Goal: Task Accomplishment & Management: Use online tool/utility

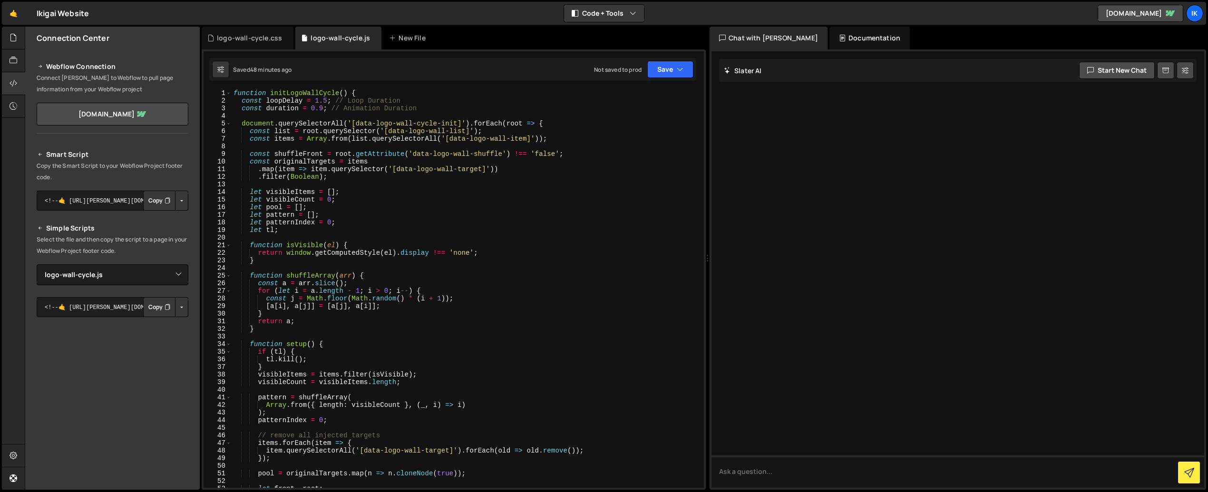
select select "45523"
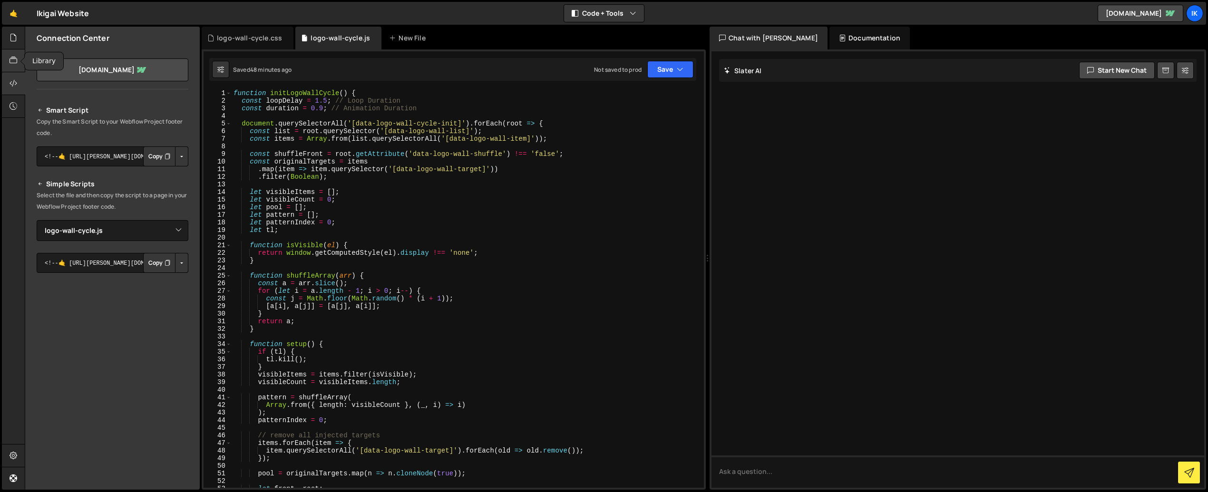
click at [14, 63] on icon at bounding box center [14, 60] width 8 height 10
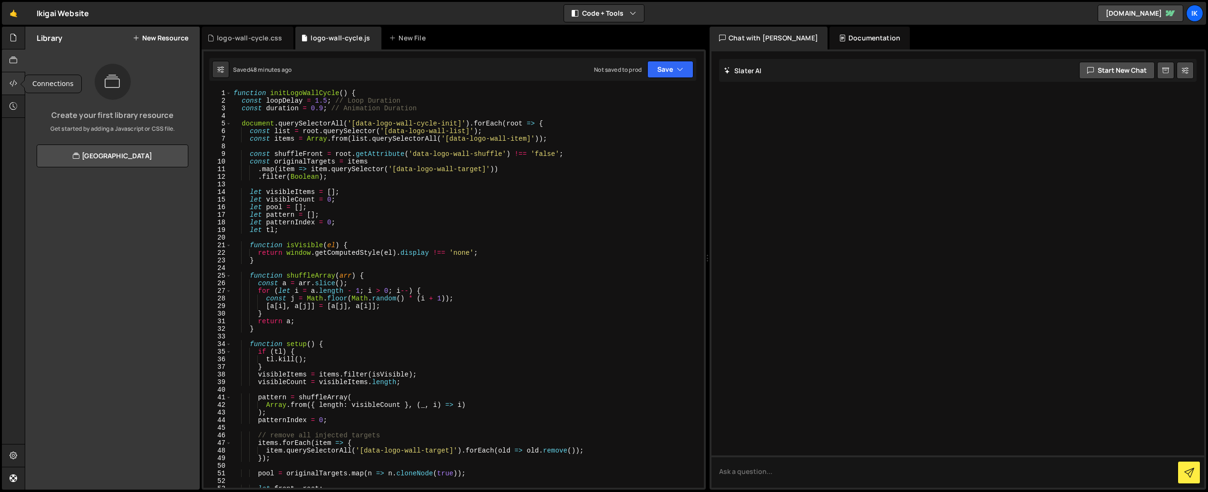
drag, startPoint x: 10, startPoint y: 80, endPoint x: 12, endPoint y: 88, distance: 7.8
click at [10, 81] on icon at bounding box center [14, 83] width 8 height 10
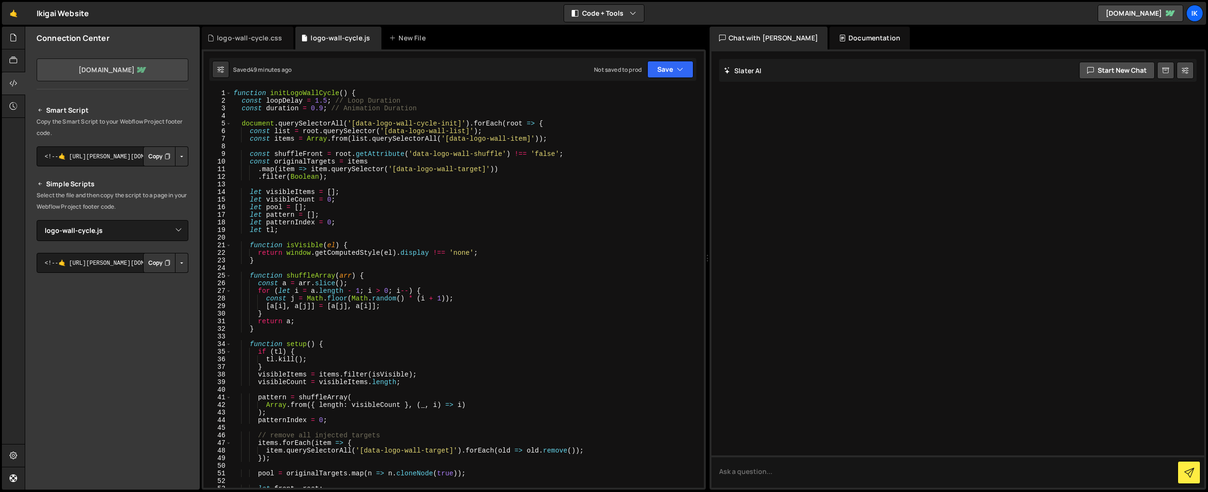
click at [108, 73] on link "[DOMAIN_NAME]" at bounding box center [113, 69] width 152 height 23
click at [234, 48] on div "logo-wall-cycle.css" at bounding box center [248, 38] width 92 height 23
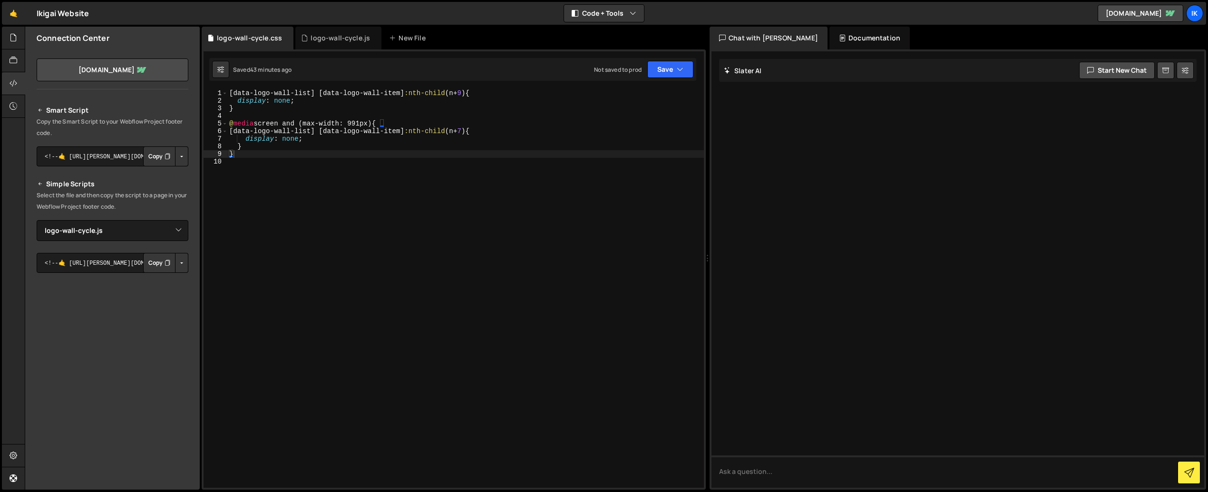
click at [282, 163] on div "[ data-logo-wall-list ] [ data-logo-wall-item ] :nth-child ( n + 9 ) { display …" at bounding box center [465, 296] width 476 height 414
click at [108, 68] on link "ikigai-digital.webflow.io" at bounding box center [113, 69] width 152 height 23
click at [17, 60] on icon at bounding box center [14, 60] width 8 height 10
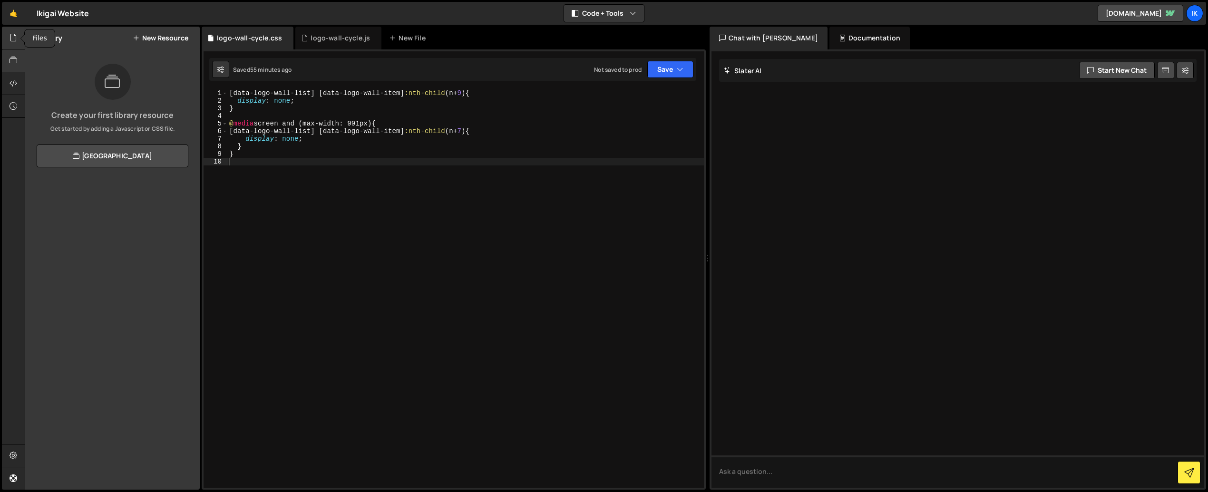
click at [16, 41] on icon at bounding box center [14, 37] width 8 height 10
click at [72, 62] on div "Javascript files" at bounding box center [112, 58] width 174 height 19
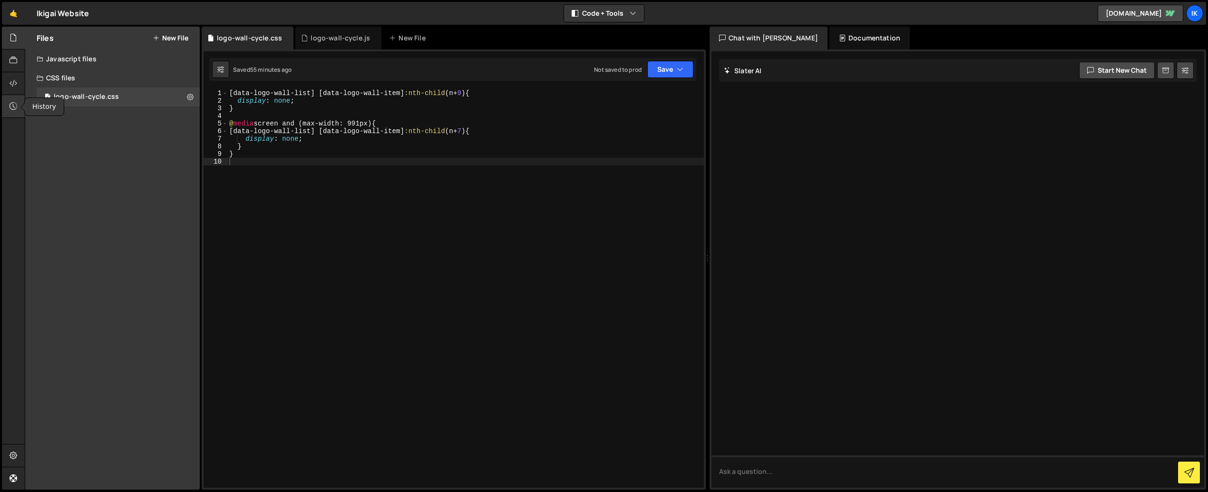
click at [14, 109] on icon at bounding box center [14, 106] width 8 height 10
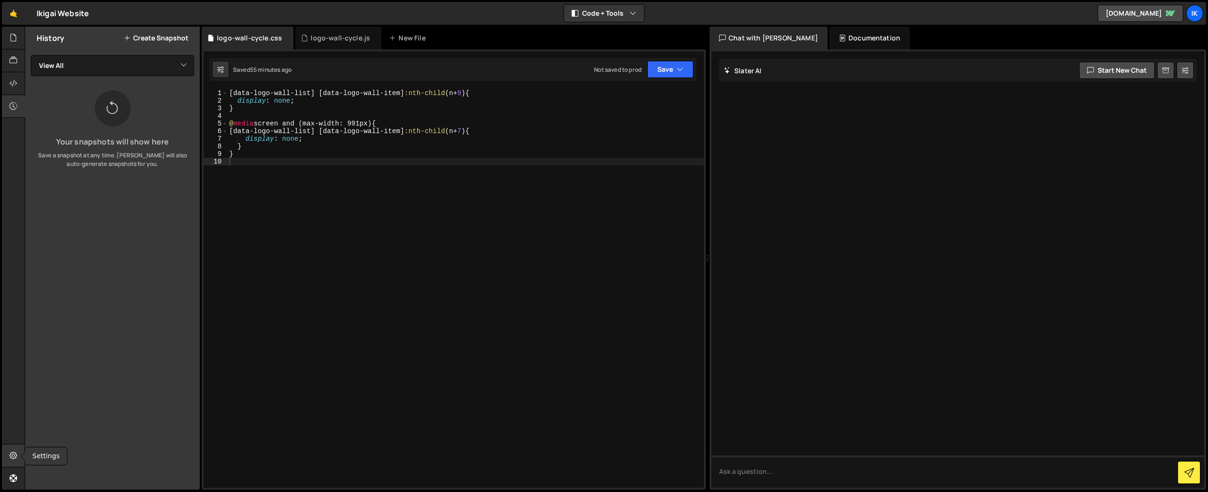
click at [13, 457] on icon at bounding box center [14, 455] width 8 height 10
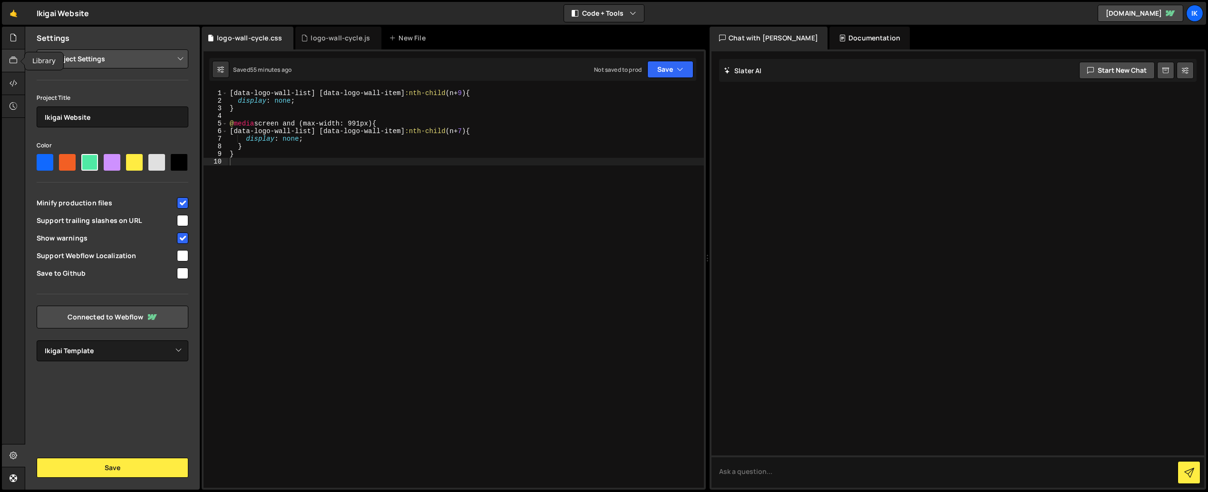
click at [15, 56] on icon at bounding box center [14, 60] width 8 height 10
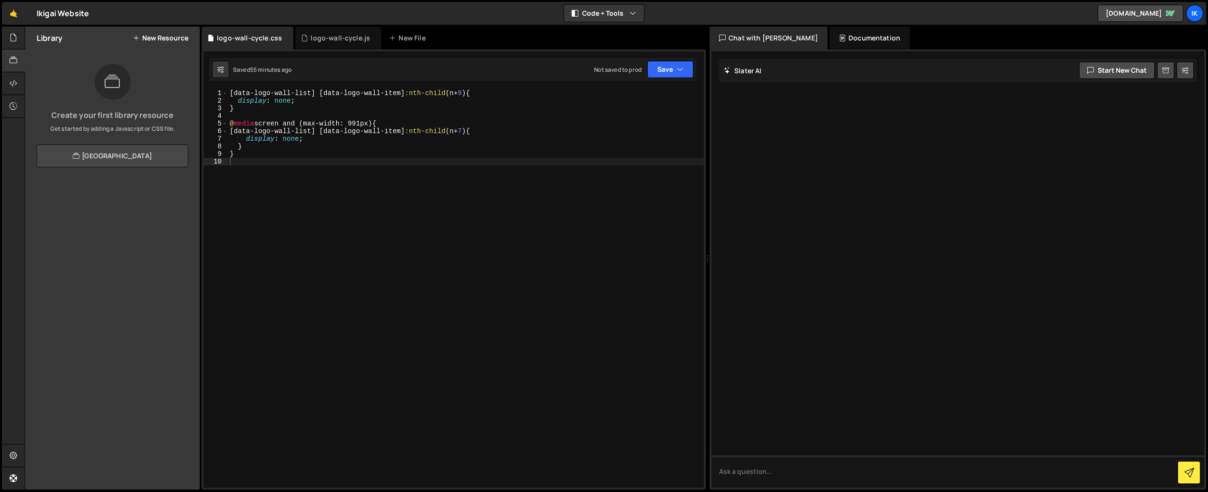
click at [114, 158] on link "[GEOGRAPHIC_DATA]" at bounding box center [113, 156] width 152 height 23
click at [15, 44] on div at bounding box center [13, 38] width 23 height 23
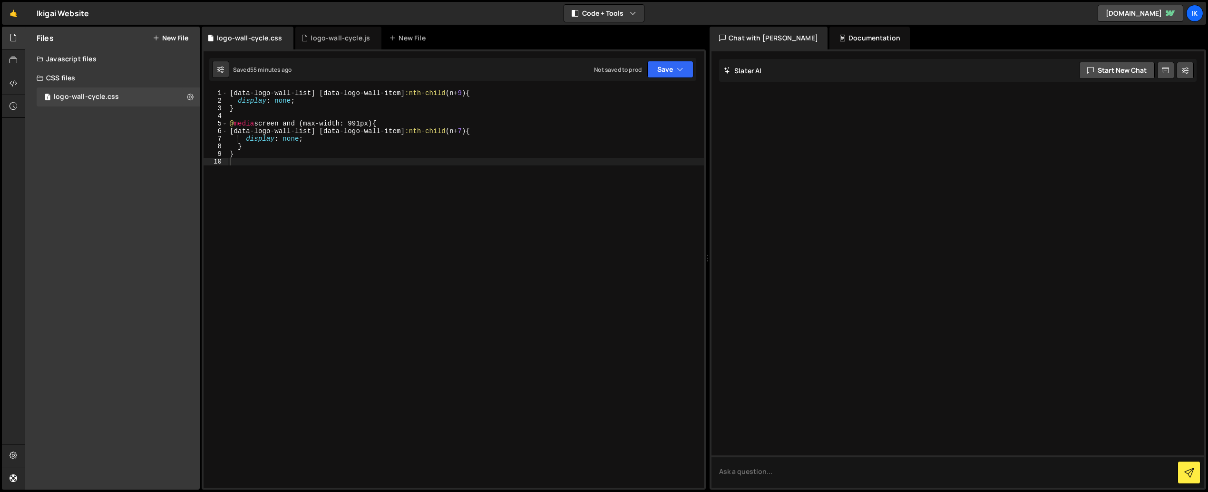
click at [76, 56] on div "Javascript files" at bounding box center [112, 58] width 174 height 19
click at [89, 98] on div "1 index.js 0" at bounding box center [120, 96] width 166 height 19
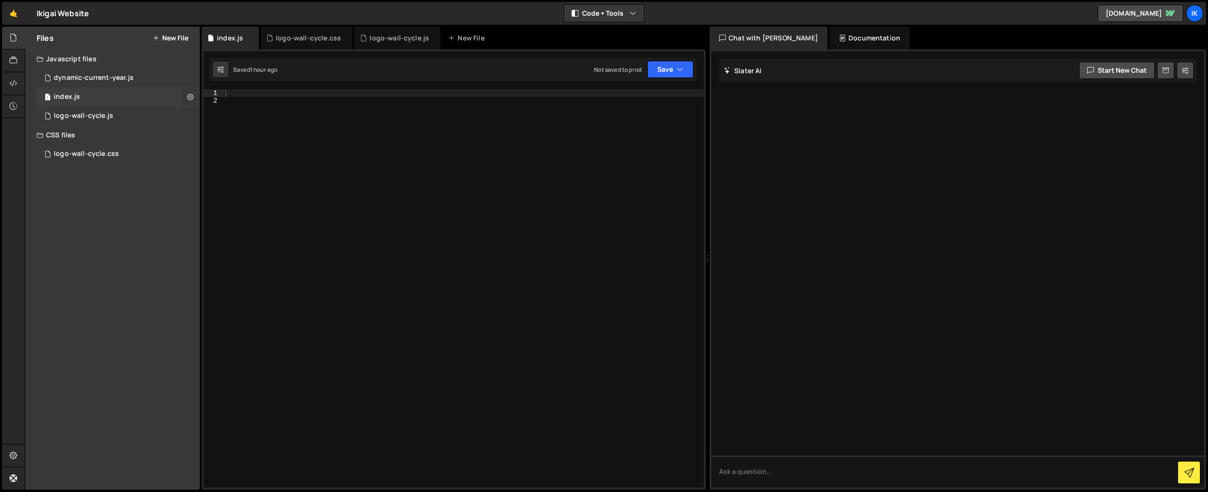
click at [187, 98] on icon at bounding box center [190, 96] width 7 height 9
click at [211, 153] on button "Delete File" at bounding box center [248, 154] width 93 height 19
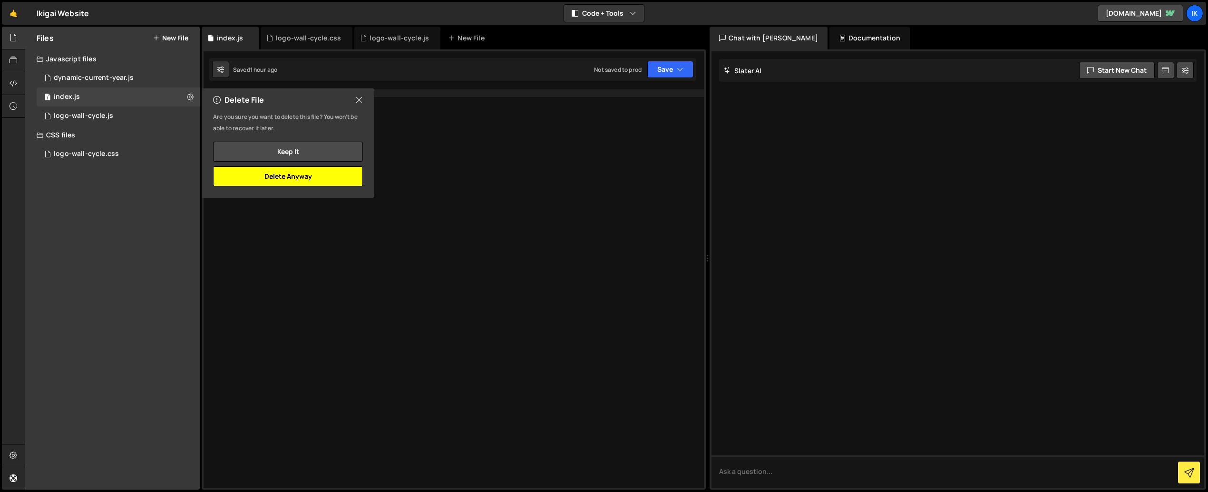
click at [272, 176] on button "Delete Anyway" at bounding box center [288, 176] width 150 height 20
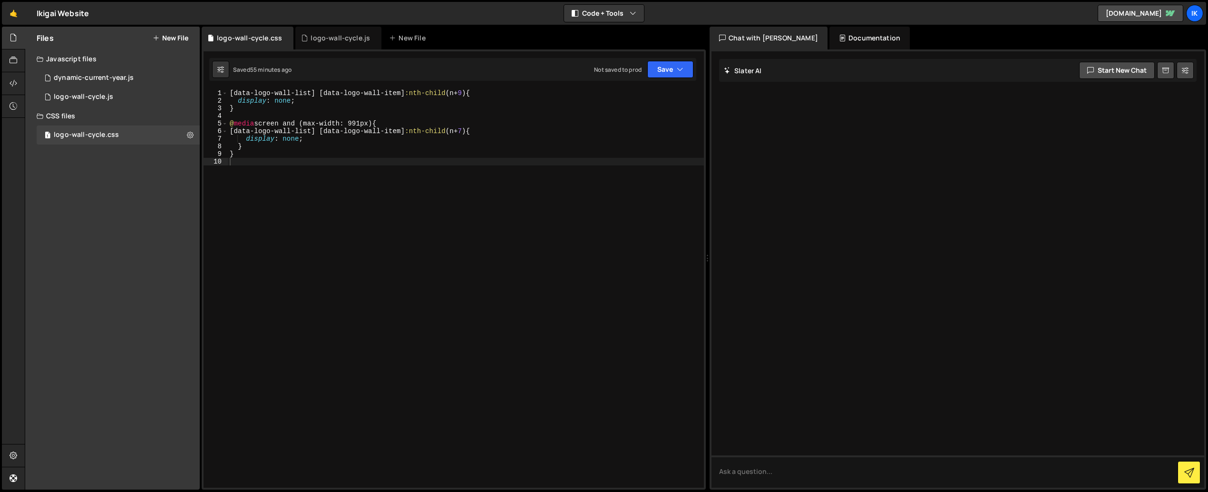
click at [76, 57] on div "Javascript files" at bounding box center [112, 58] width 174 height 19
click at [669, 72] on button "Save" at bounding box center [670, 69] width 46 height 17
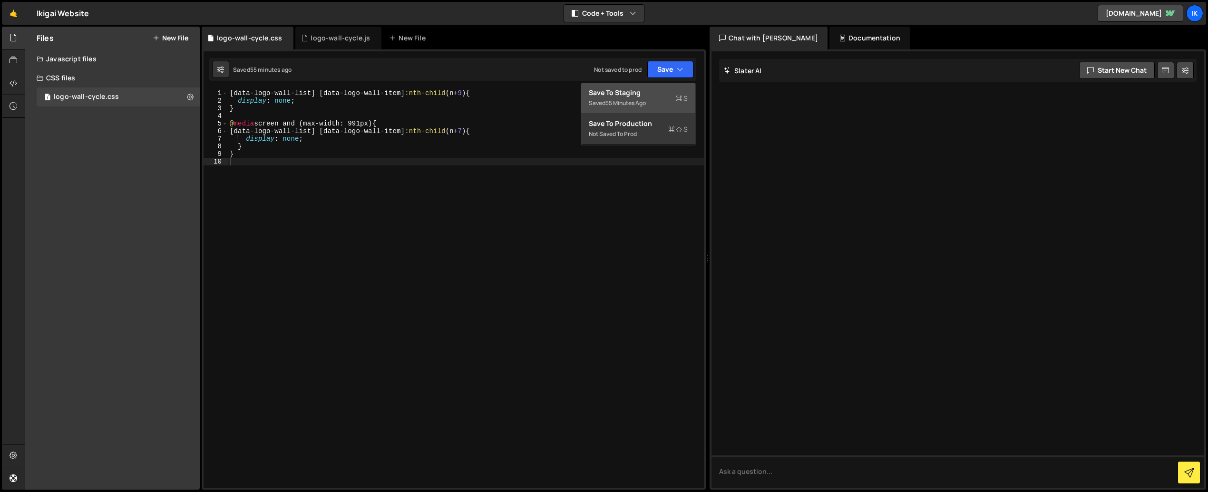
click at [637, 95] on div "Save to Staging S" at bounding box center [638, 93] width 99 height 10
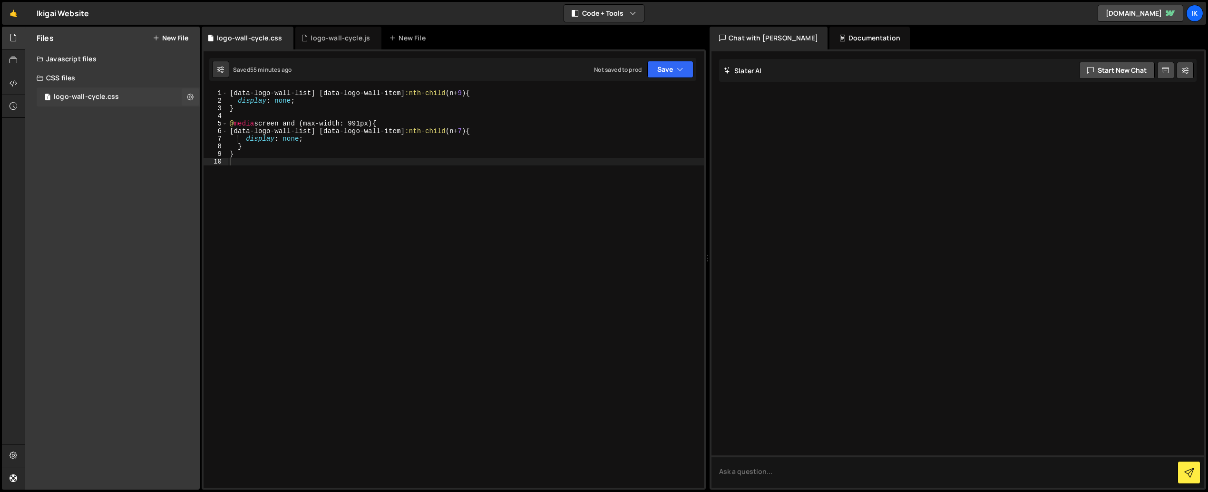
click at [67, 92] on div "1 logo-wall-cycle.css 0" at bounding box center [118, 96] width 163 height 19
click at [73, 58] on div "Javascript files" at bounding box center [112, 58] width 174 height 19
click at [81, 79] on div "dynamic-current-year.js" at bounding box center [94, 78] width 80 height 9
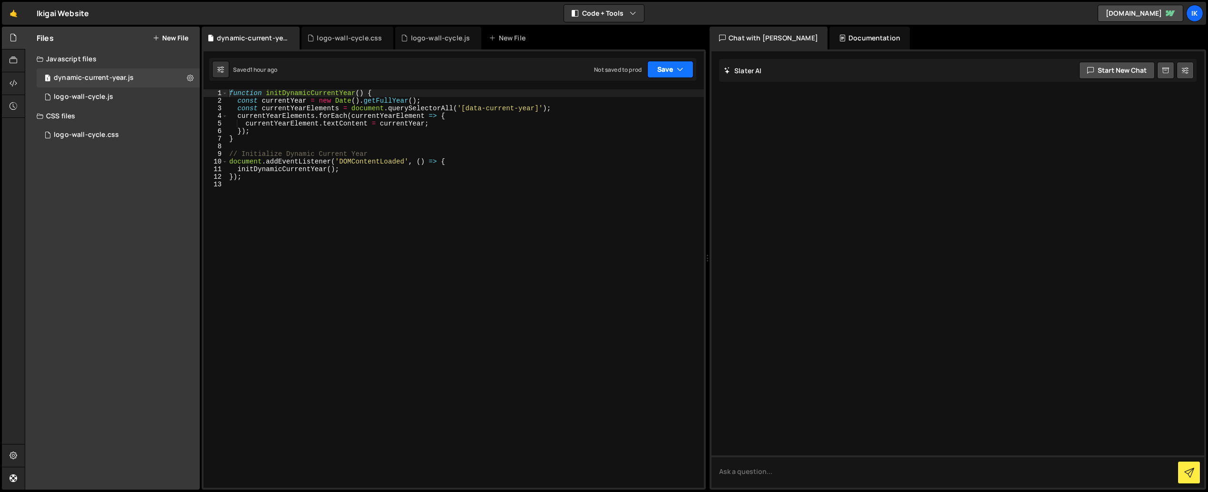
click at [673, 75] on button "Save" at bounding box center [670, 69] width 46 height 17
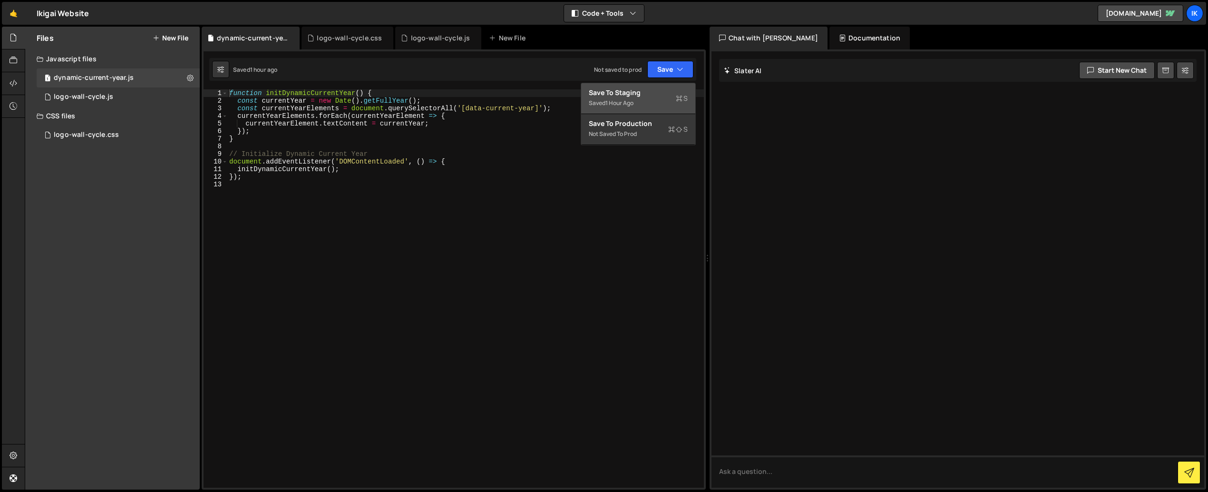
click at [631, 94] on div "Save to Staging S" at bounding box center [638, 93] width 99 height 10
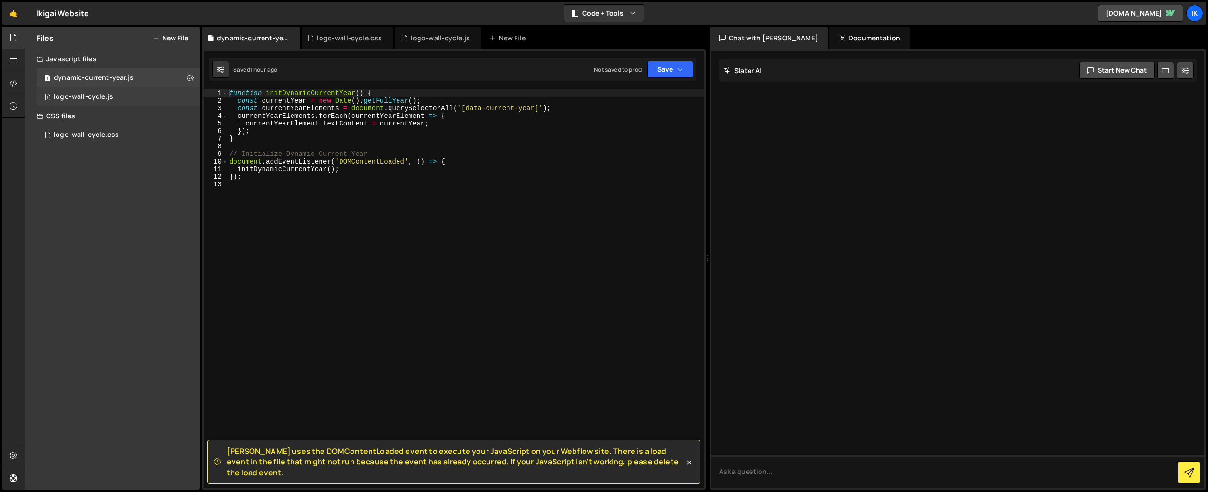
click at [91, 97] on div "logo-wall-cycle.js" at bounding box center [83, 97] width 59 height 9
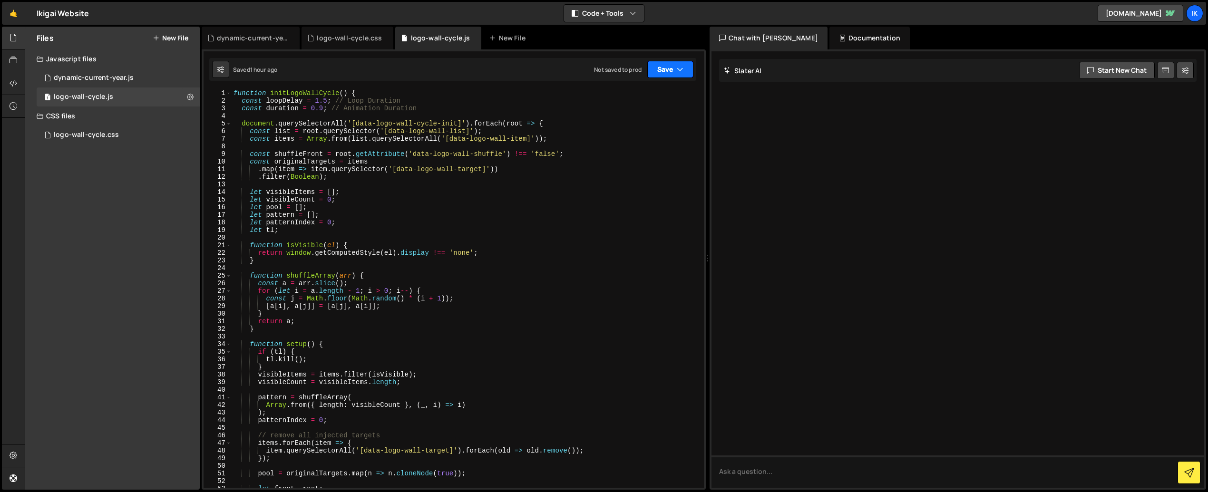
click at [669, 68] on button "Save" at bounding box center [670, 69] width 46 height 17
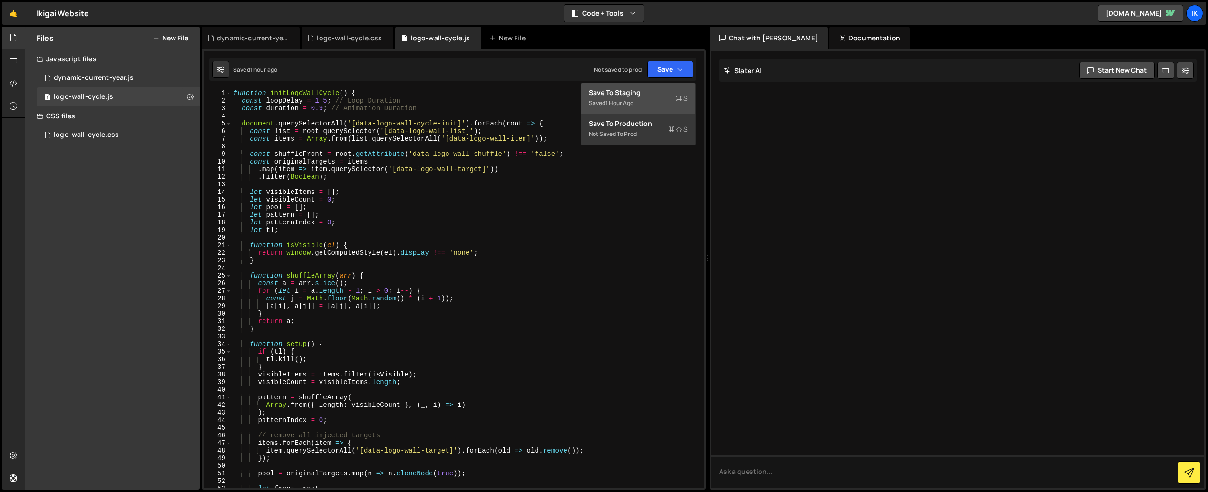
click at [658, 98] on div "Saved 1 hour ago" at bounding box center [638, 102] width 99 height 11
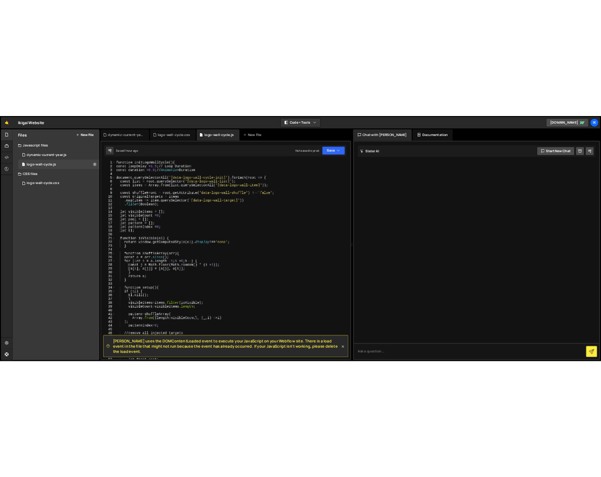
scroll to position [0, 0]
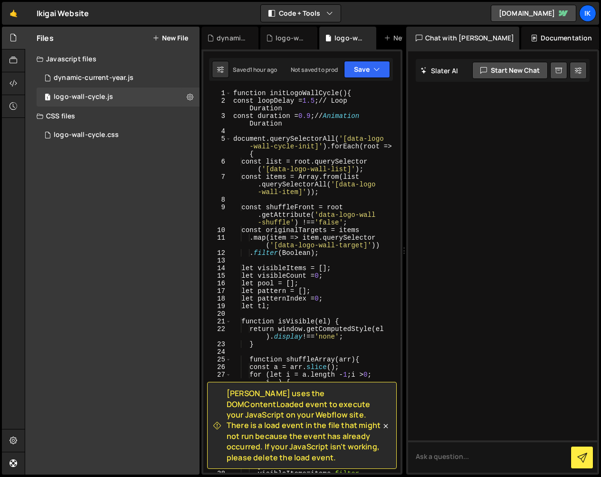
click at [69, 59] on div "Javascript files" at bounding box center [112, 58] width 174 height 19
click at [171, 36] on button "New File" at bounding box center [171, 38] width 36 height 8
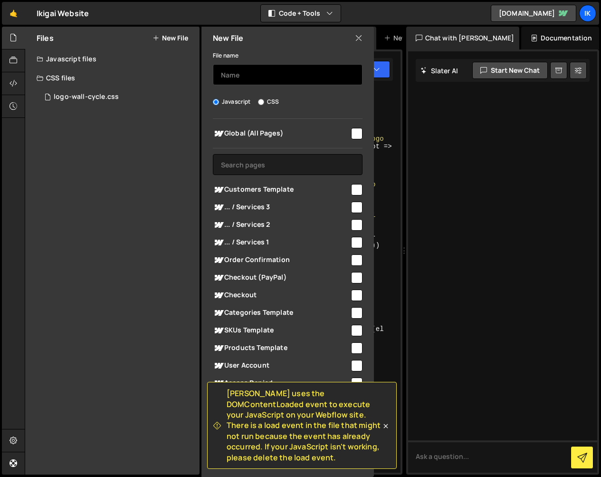
click at [256, 73] on input "text" at bounding box center [288, 74] width 150 height 21
type input "basic-custom-cursor"
click at [355, 135] on input "checkbox" at bounding box center [356, 133] width 11 height 11
checkbox input "true"
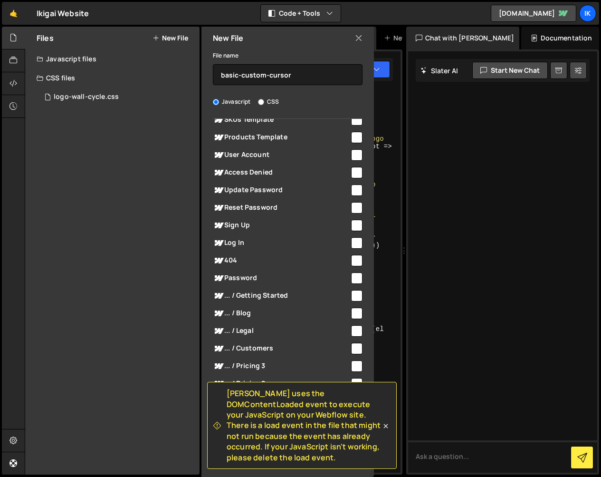
scroll to position [286, 0]
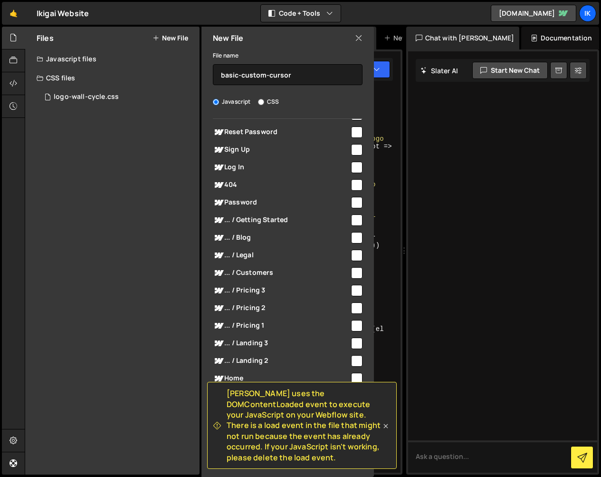
click at [388, 428] on icon at bounding box center [386, 426] width 10 height 10
checkbox input "false"
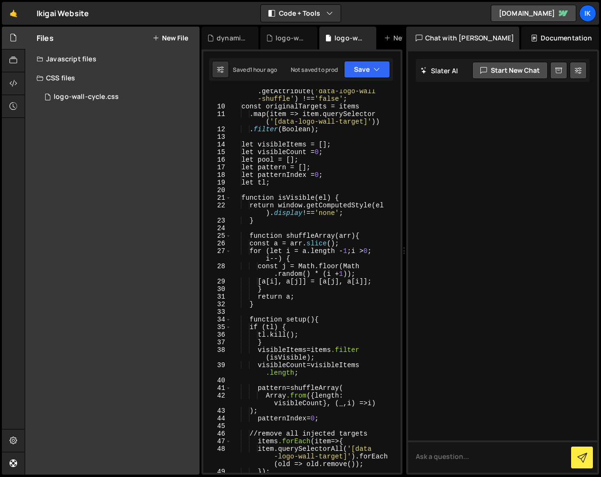
scroll to position [0, 0]
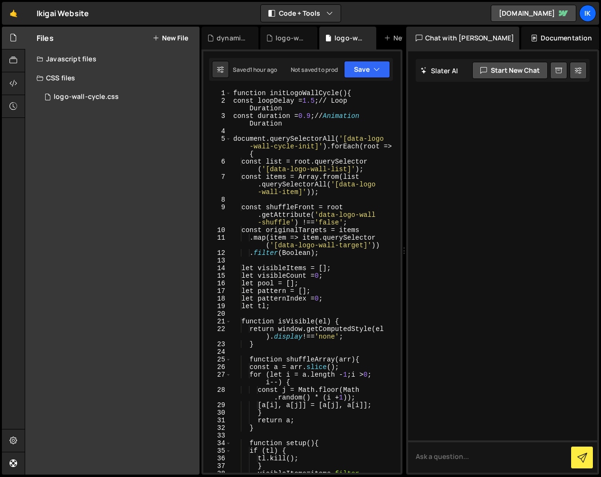
click at [91, 61] on div "Javascript files" at bounding box center [112, 58] width 174 height 19
click at [163, 36] on button "New File" at bounding box center [171, 38] width 36 height 8
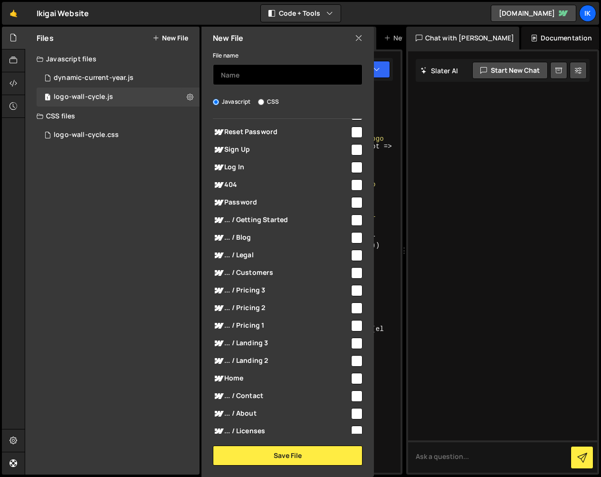
click at [239, 75] on input "text" at bounding box center [288, 74] width 150 height 21
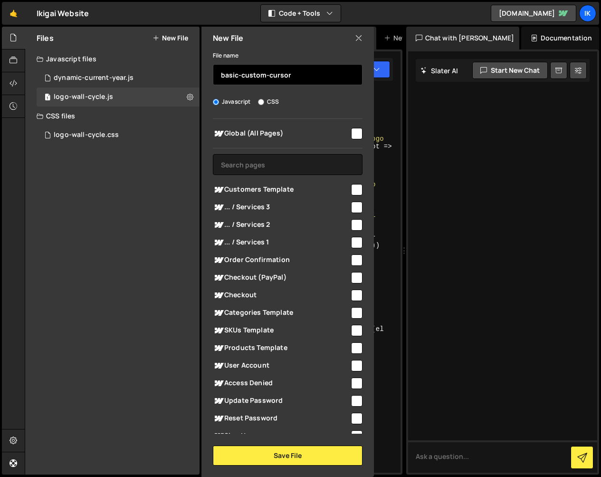
type input "basic-custom-cursor"
click at [345, 137] on span "Global (All Pages)" at bounding box center [281, 133] width 137 height 11
checkbox input "true"
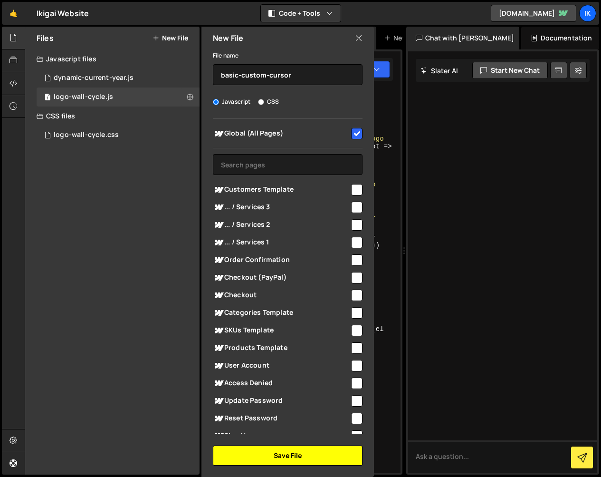
click at [310, 459] on button "Save File" at bounding box center [288, 455] width 150 height 20
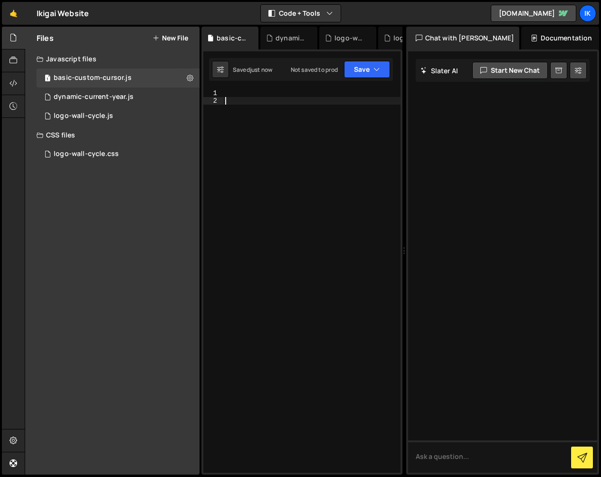
click at [334, 240] on div at bounding box center [311, 288] width 177 height 398
paste textarea "});"
type textarea "});"
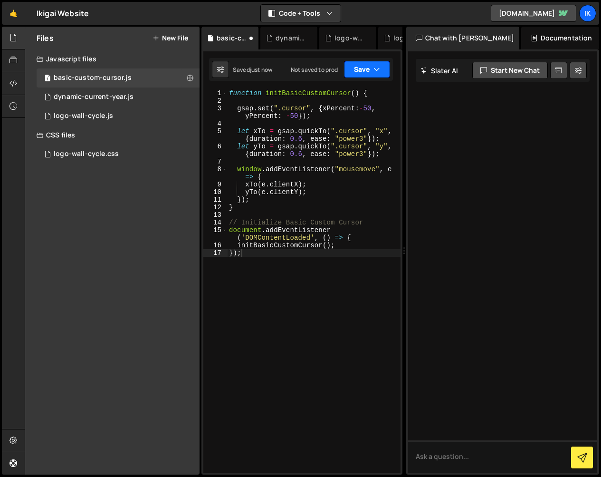
click at [366, 68] on button "Save" at bounding box center [367, 69] width 46 height 17
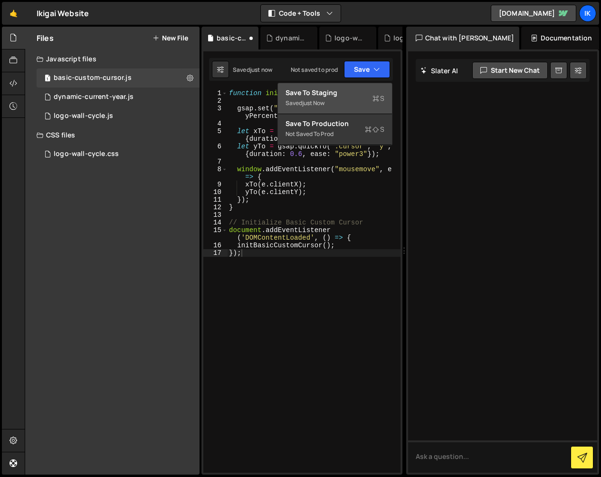
click at [332, 102] on div "Saved just now" at bounding box center [335, 102] width 99 height 11
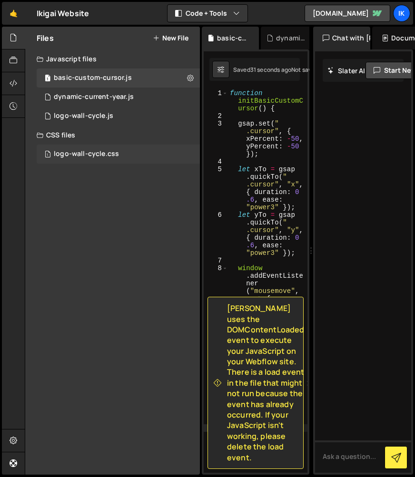
drag, startPoint x: 201, startPoint y: 159, endPoint x: 186, endPoint y: 159, distance: 14.3
click at [184, 160] on div "Files New File Javascript files 1 basic-custom-cursor.js 0 1 dynamic-current-ye…" at bounding box center [220, 251] width 390 height 448
click at [76, 31] on div "Files New File" at bounding box center [112, 38] width 174 height 23
click at [182, 42] on button "New File" at bounding box center [171, 38] width 36 height 8
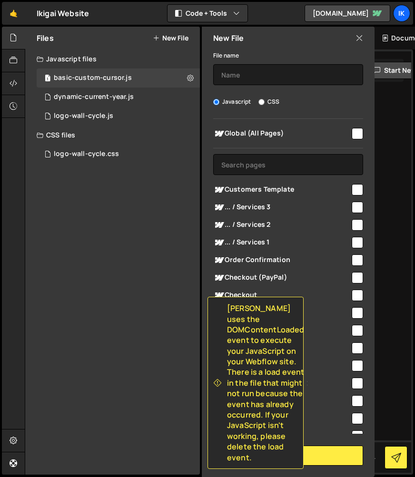
click at [262, 101] on input "CSS" at bounding box center [261, 102] width 6 height 6
radio input "true"
click at [356, 137] on input "checkbox" at bounding box center [356, 133] width 11 height 11
checkbox input "true"
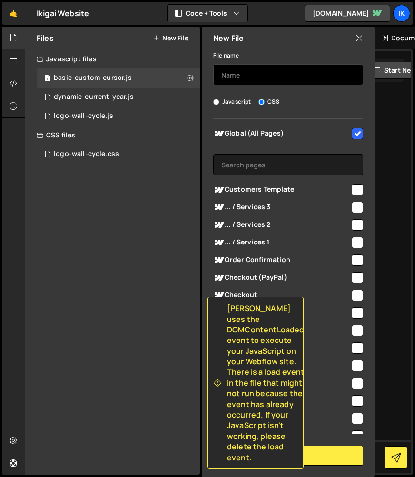
click at [261, 72] on input "text" at bounding box center [288, 74] width 150 height 21
type input "basic-custom-cursor"
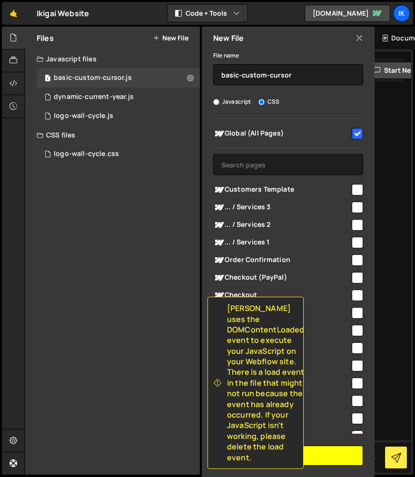
click at [334, 448] on button "Save File" at bounding box center [288, 455] width 150 height 20
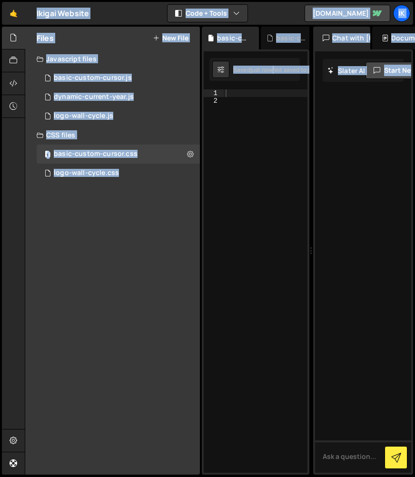
click at [273, 170] on div at bounding box center [265, 288] width 84 height 398
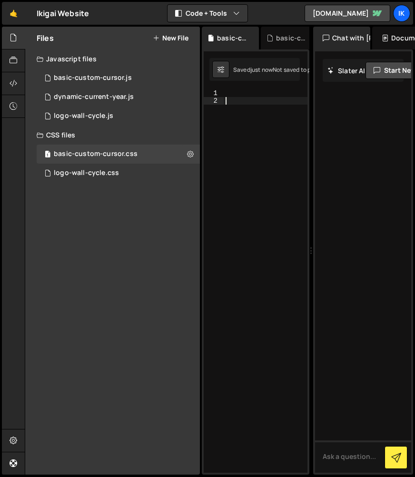
click at [243, 115] on div at bounding box center [265, 288] width 84 height 398
paste textarea "}"
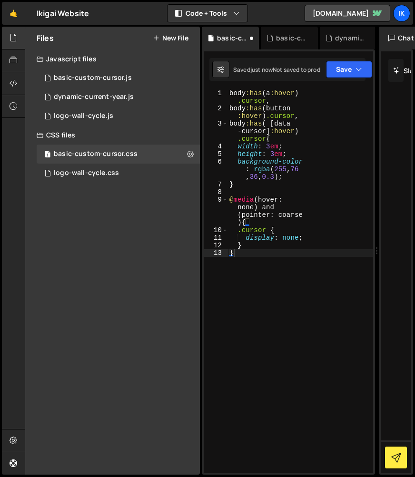
drag, startPoint x: 311, startPoint y: 252, endPoint x: 338, endPoint y: 111, distance: 143.7
click at [371, 251] on div "Files New File Javascript files 1 basic-custom-cursor.js 0 1 dynamic-current-ye…" at bounding box center [220, 251] width 390 height 448
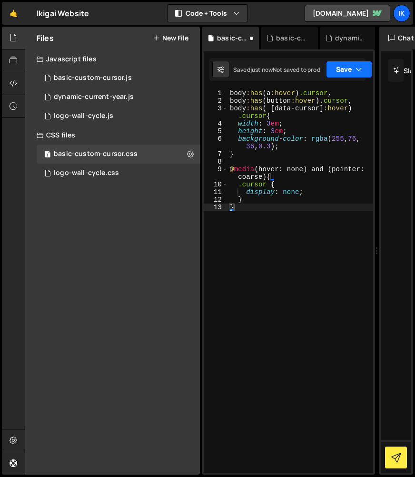
click at [347, 69] on button "Save" at bounding box center [349, 69] width 46 height 17
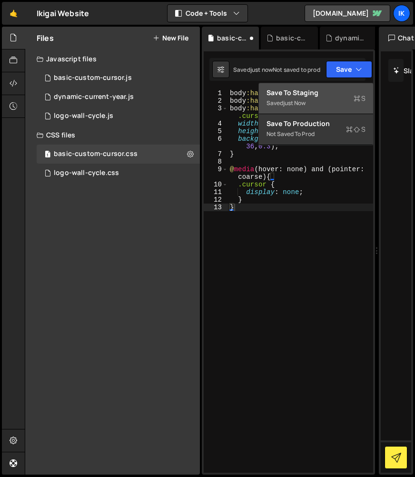
click at [326, 89] on div "Save to Staging S" at bounding box center [315, 93] width 99 height 10
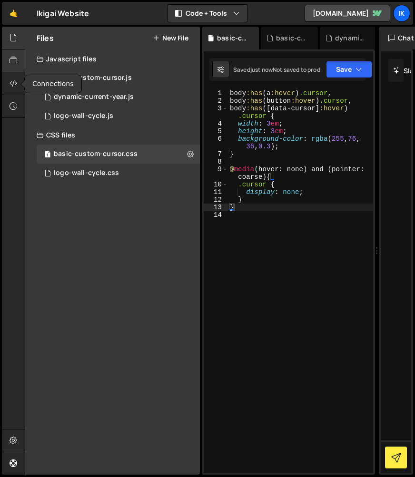
click at [7, 53] on div at bounding box center [13, 60] width 23 height 23
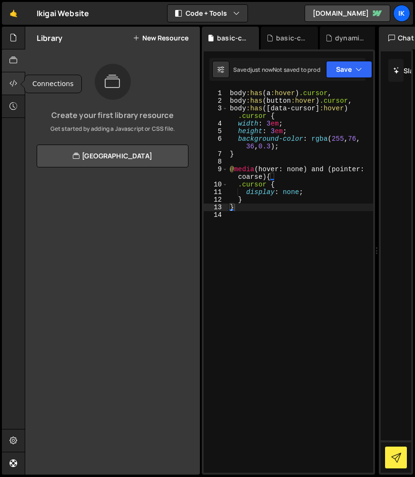
click at [15, 83] on icon at bounding box center [14, 83] width 8 height 10
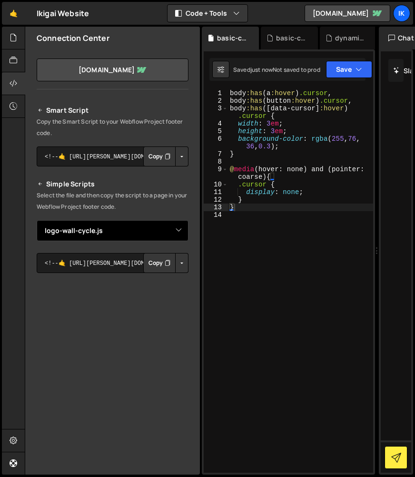
click at [108, 231] on select "Select File dynamic-current-year.js index.js logo-wall-cycle.js logo-wall-cycle…" at bounding box center [113, 230] width 152 height 21
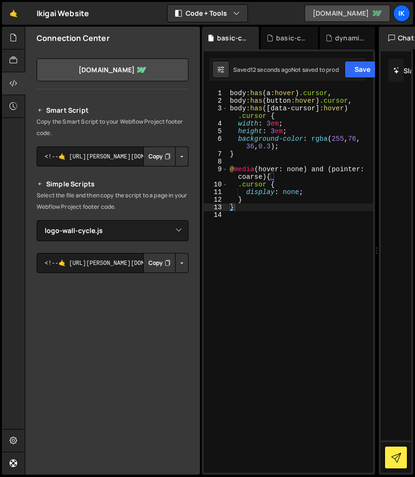
click at [346, 17] on link "ikigai-digital.webflow.io" at bounding box center [347, 13] width 86 height 17
type textarea ".cursor {"
click at [312, 182] on div "body :has ( a :hover ) .cursor , body :has ( button :hover ) .cursor , body :ha…" at bounding box center [300, 288] width 145 height 398
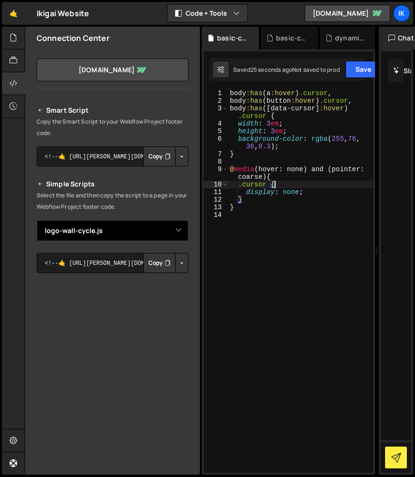
click at [90, 232] on select "Select File dynamic-current-year.js index.js logo-wall-cycle.js logo-wall-cycle…" at bounding box center [113, 230] width 152 height 21
select select "45528"
click at [37, 220] on select "Select File dynamic-current-year.js index.js logo-wall-cycle.js logo-wall-cycle…" at bounding box center [113, 230] width 152 height 21
click at [182, 227] on select "Select File dynamic-current-year.js index.js logo-wall-cycle.js logo-wall-cycle…" at bounding box center [113, 230] width 152 height 21
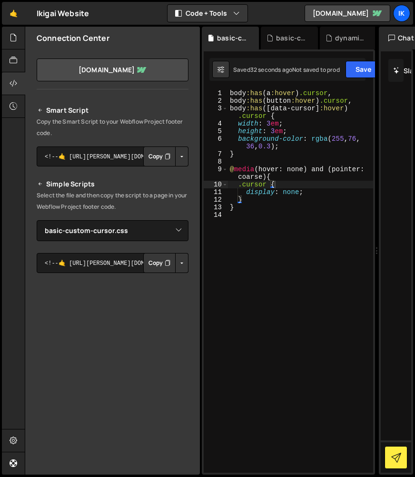
click at [143, 267] on button "Copy" at bounding box center [159, 263] width 32 height 20
click at [258, 264] on div "body :has ( a :hover ) .cursor , body :has ( button :hover ) .cursor , body :ha…" at bounding box center [300, 288] width 145 height 398
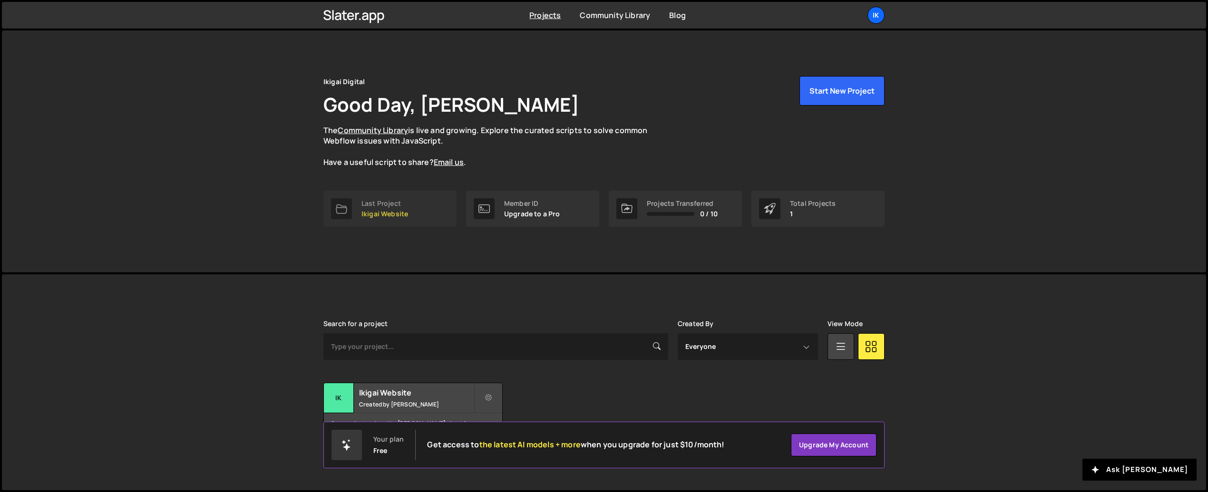
click at [408, 215] on link "Last Project Ikigai Website" at bounding box center [389, 209] width 133 height 36
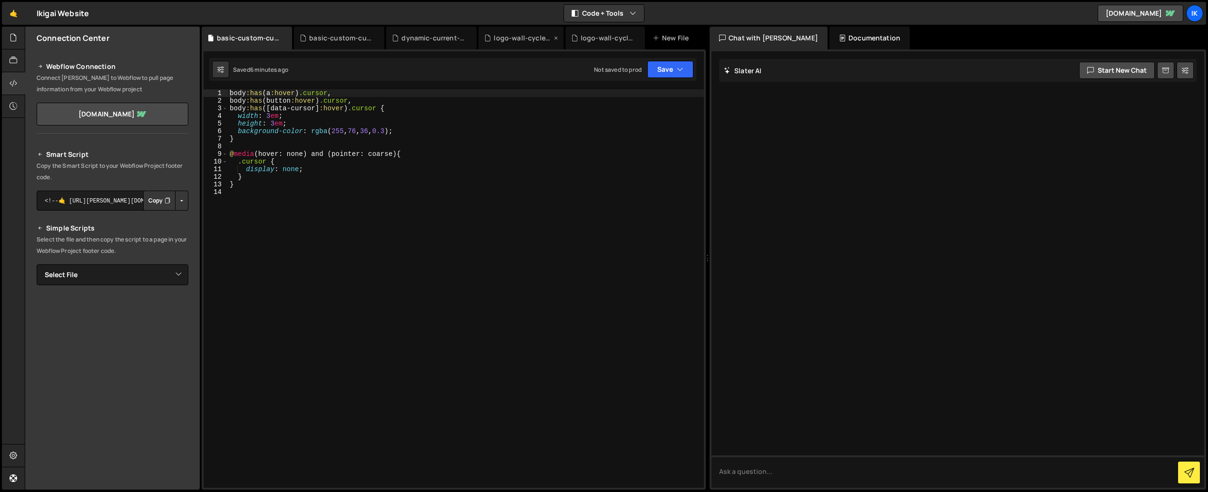
click at [502, 36] on div "logo-wall-cycle.css" at bounding box center [522, 38] width 58 height 10
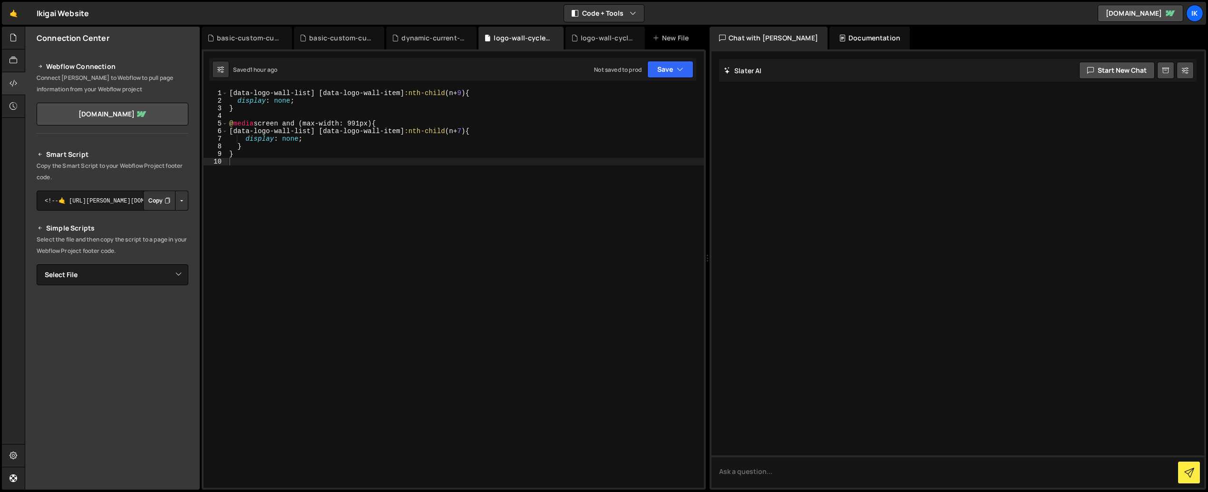
click at [312, 158] on div "[ data-logo-wall-list ] [ data-logo-wall-item ] :nth-child ( n + 9 ) { display …" at bounding box center [465, 296] width 476 height 414
type textarea "}"
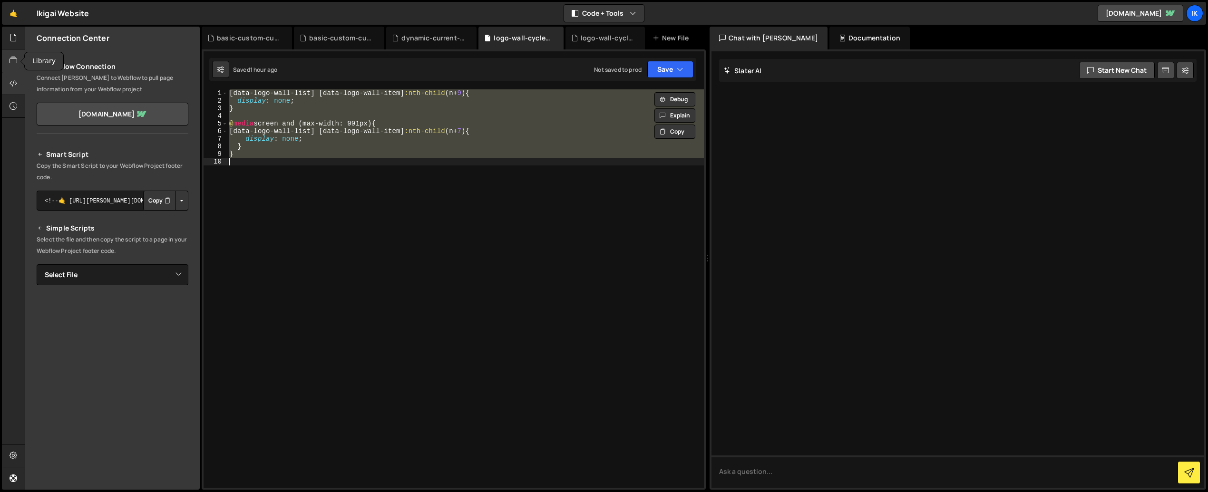
click at [16, 61] on icon at bounding box center [14, 60] width 8 height 10
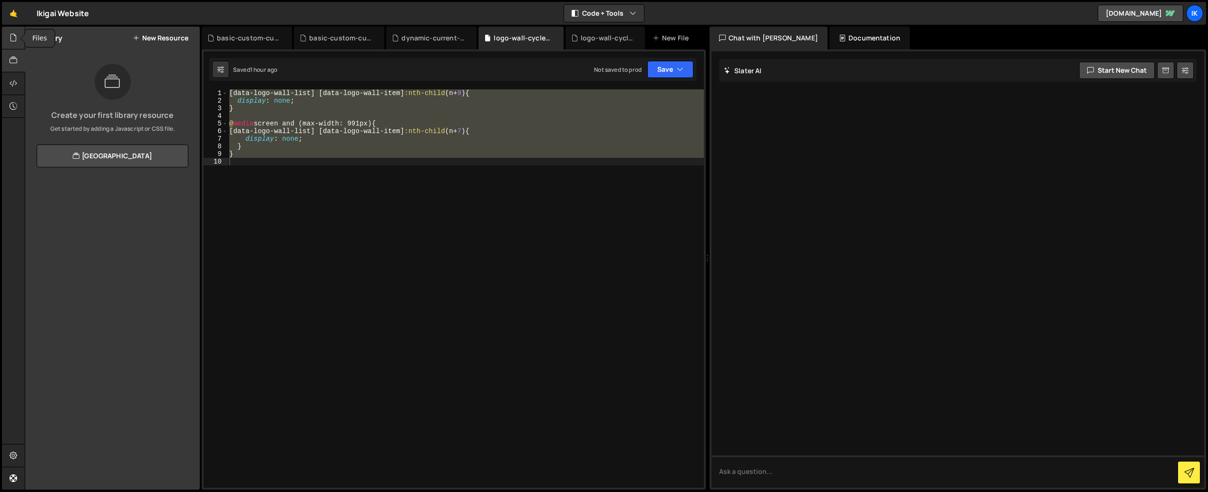
click at [17, 41] on div at bounding box center [13, 38] width 23 height 23
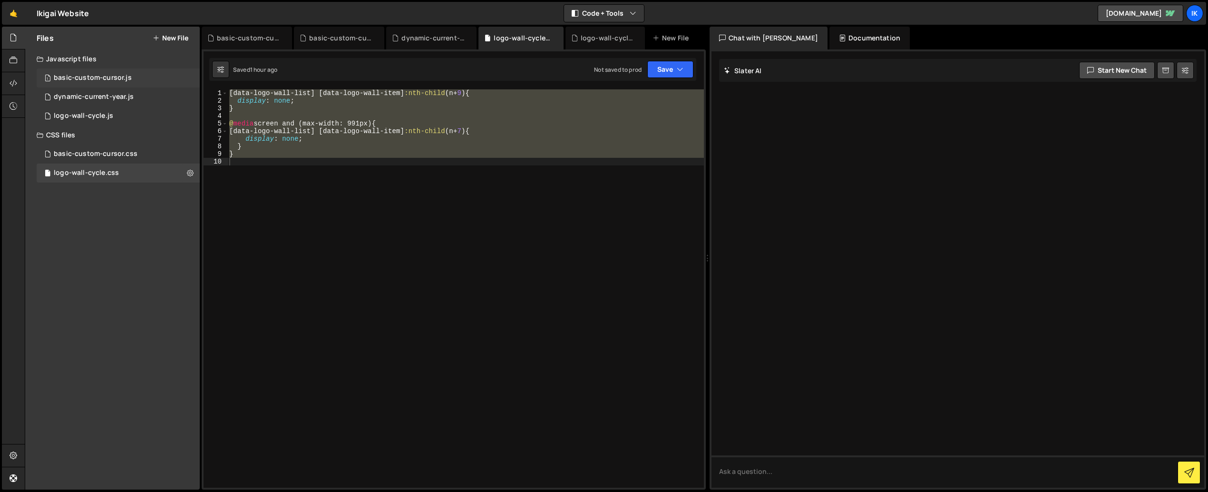
click at [88, 75] on div "basic-custom-cursor.js" at bounding box center [93, 78] width 78 height 9
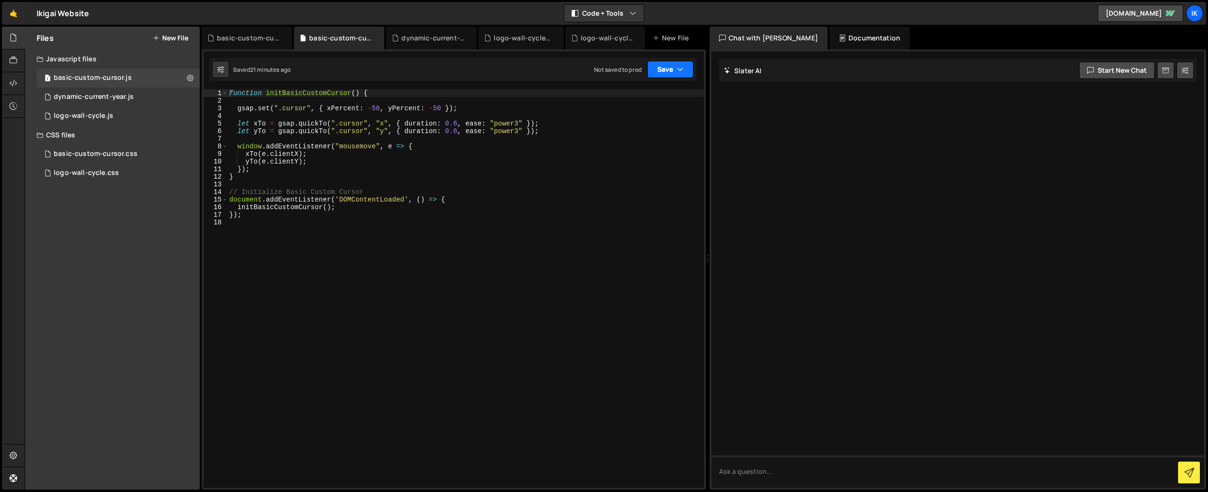
click at [670, 76] on button "Save" at bounding box center [670, 69] width 46 height 17
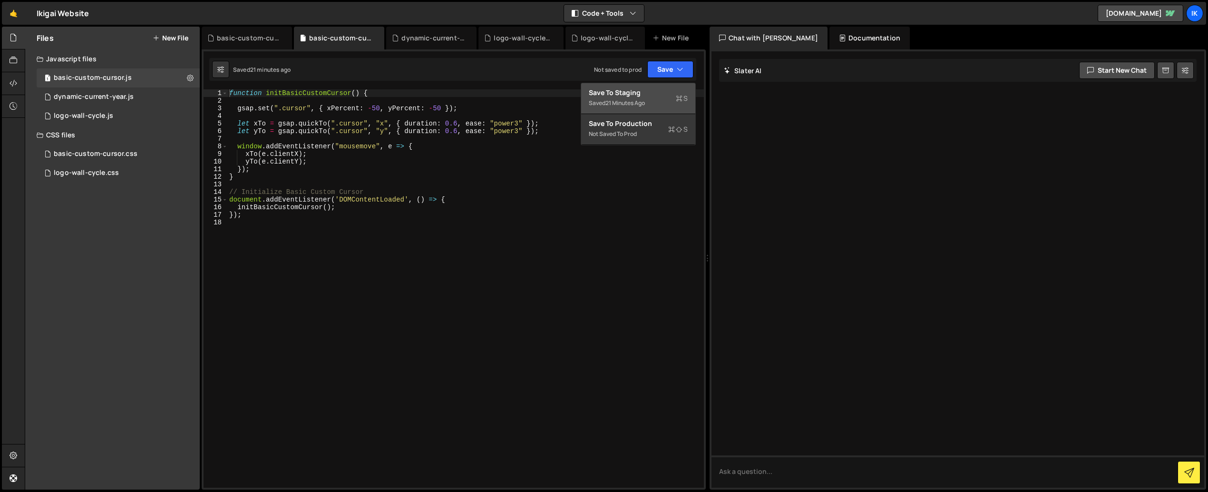
click at [632, 99] on div "21 minutes ago" at bounding box center [624, 103] width 39 height 8
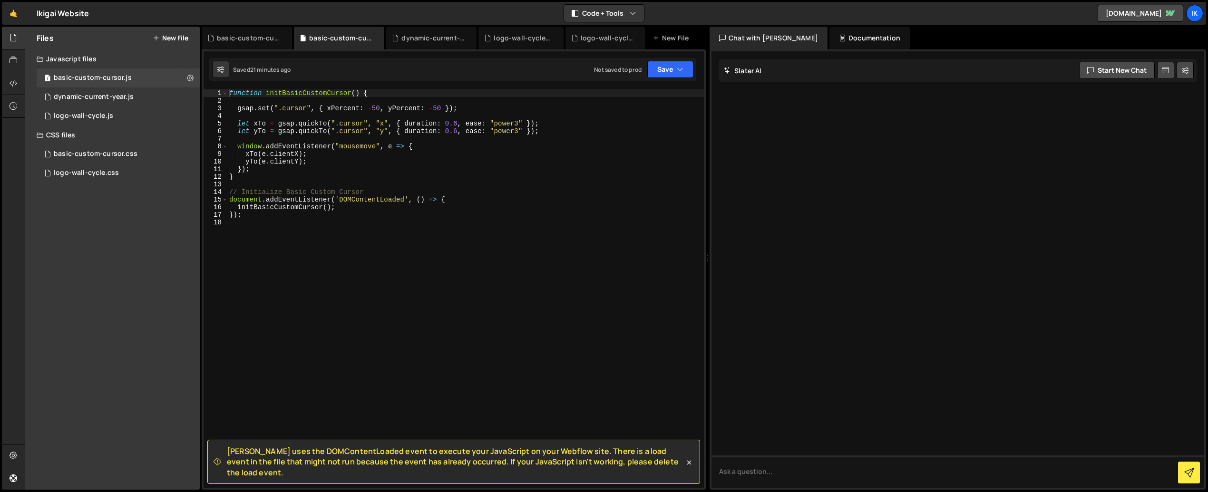
click at [279, 220] on div "function initBasicCustomCursor ( ) { gsap . set ( ".cursor" , { xPercent : - 50…" at bounding box center [465, 296] width 476 height 414
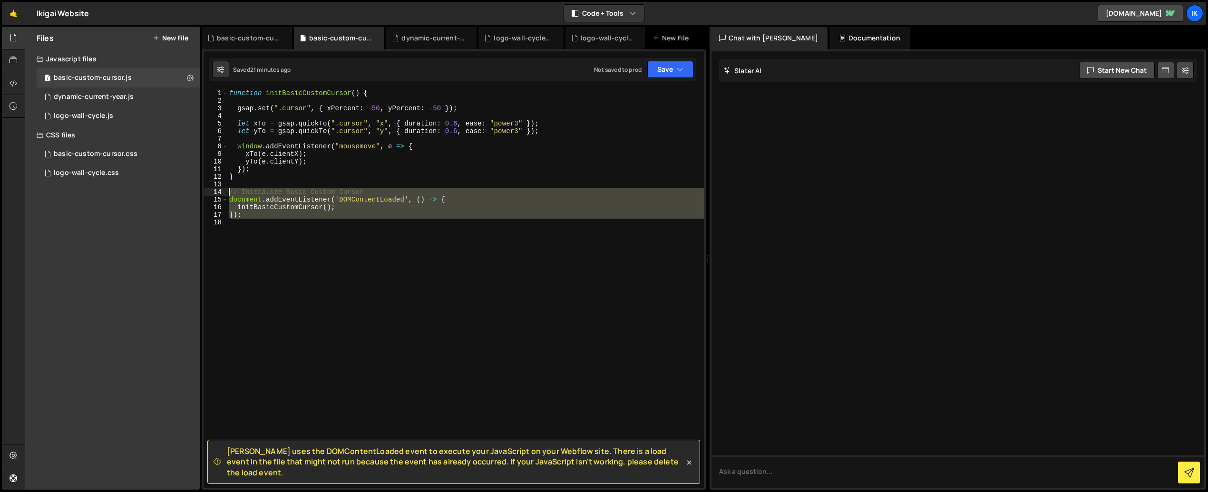
drag, startPoint x: 247, startPoint y: 213, endPoint x: 213, endPoint y: 190, distance: 41.3
click at [213, 190] on div "1 2 3 4 5 6 7 8 9 10 11 12 13 14 15 16 17 18 function initBasicCustomCursor ( )…" at bounding box center [453, 288] width 500 height 398
type textarea "// Initialize Basic Custom Cursor document.addEventListener('DOMContentLoaded',…"
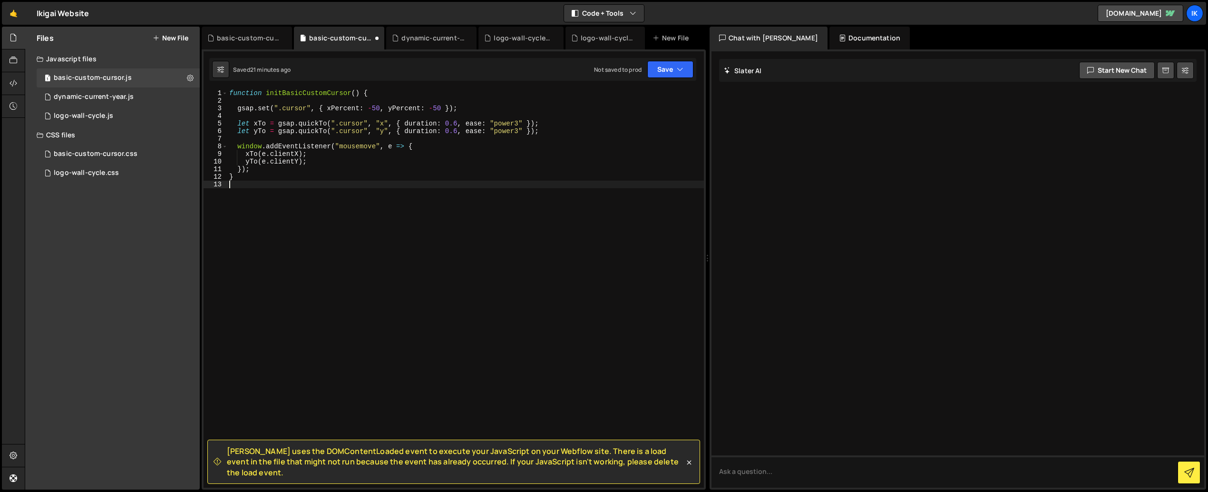
type textarea "}"
click at [676, 74] on button "Save" at bounding box center [670, 69] width 46 height 17
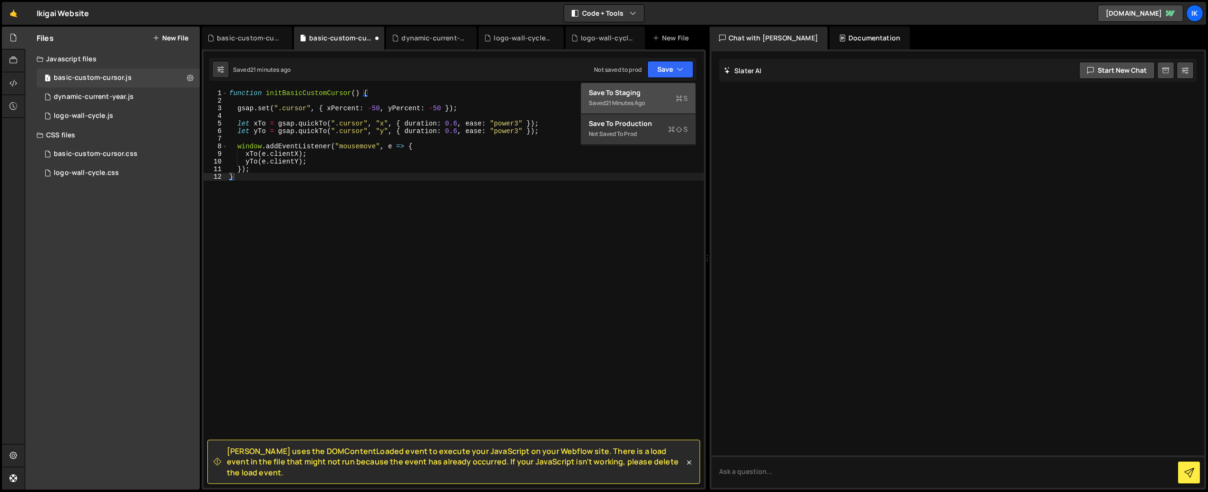
click at [642, 96] on div "Save to Staging S" at bounding box center [638, 93] width 99 height 10
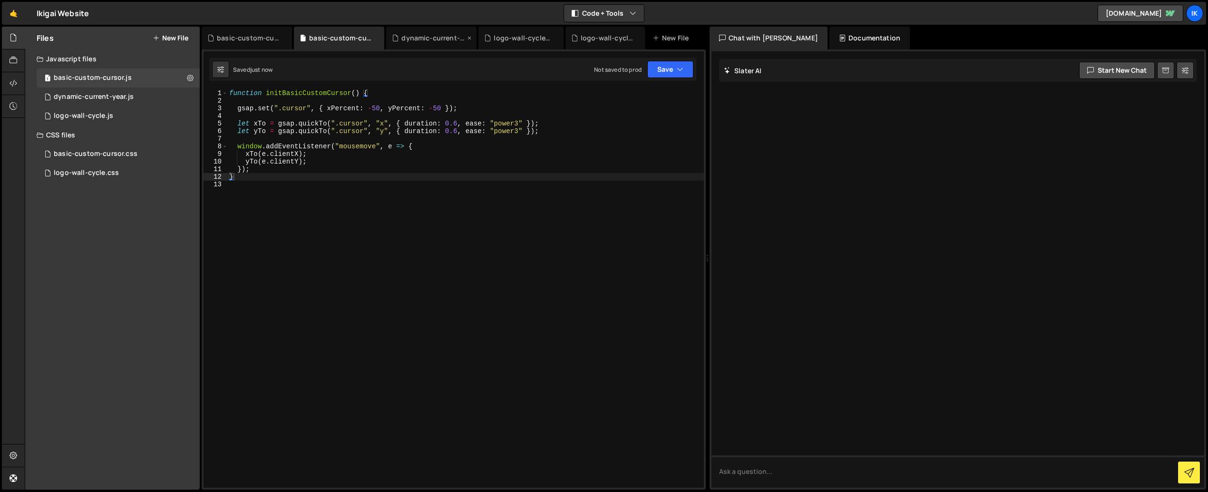
click at [414, 36] on div "dynamic-current-year.js" at bounding box center [433, 38] width 64 height 10
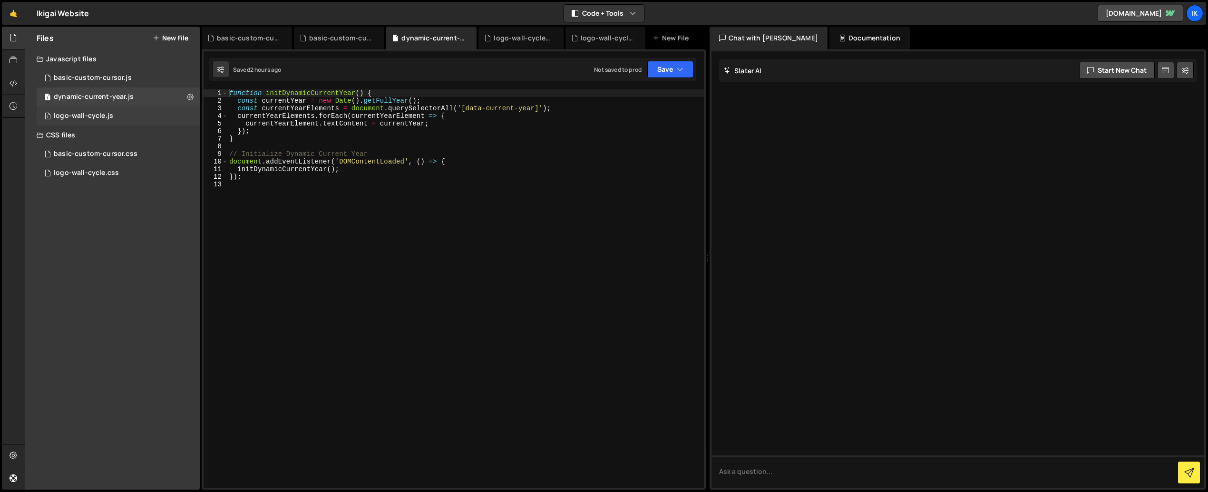
click at [92, 111] on div "1 logo-wall-cycle.js 0" at bounding box center [118, 115] width 163 height 19
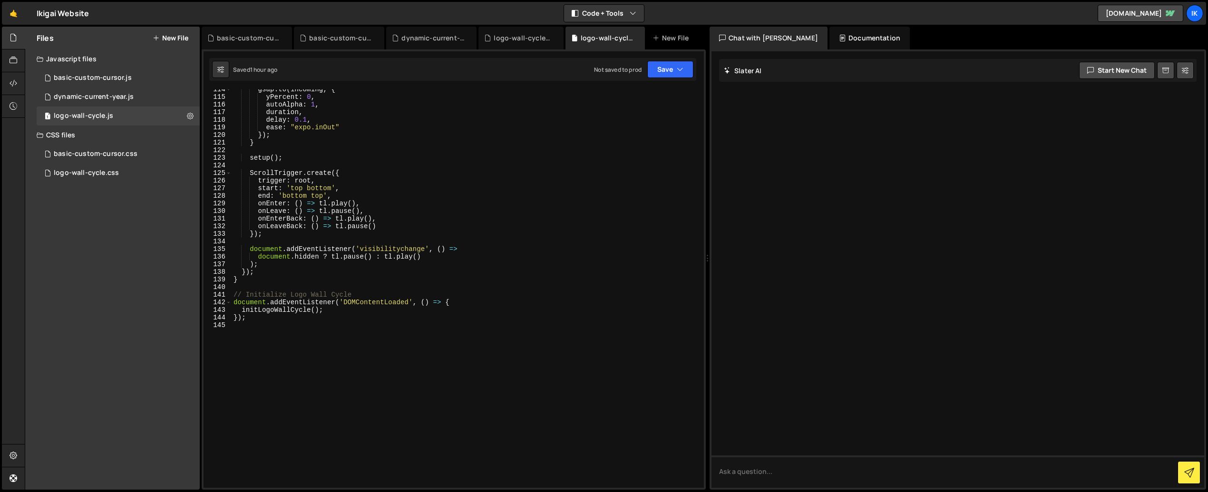
scroll to position [900, 0]
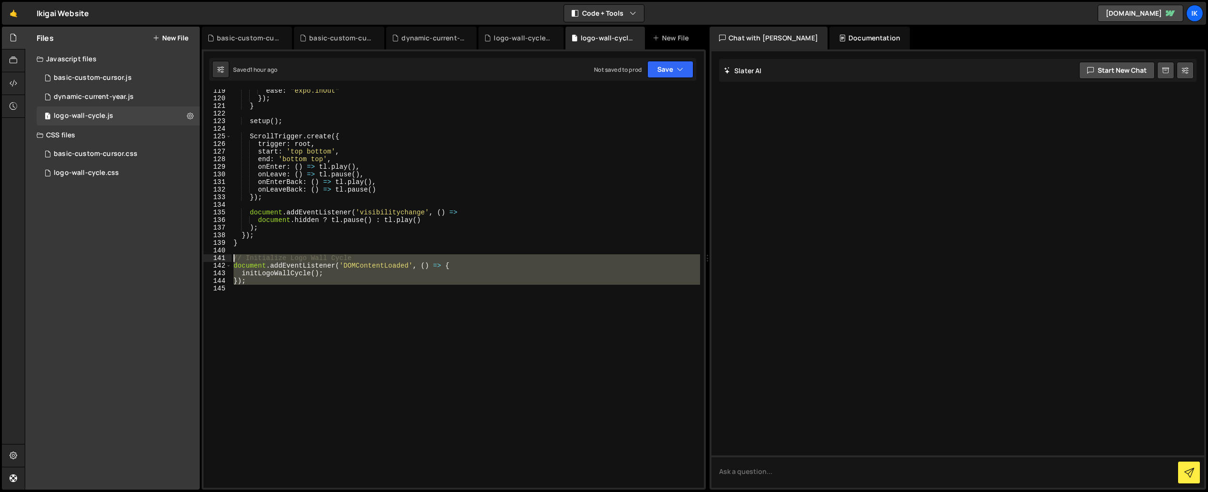
drag, startPoint x: 243, startPoint y: 284, endPoint x: 208, endPoint y: 260, distance: 42.5
click at [208, 260] on div "119 120 121 122 123 124 125 126 127 128 129 130 131 132 133 134 135 136 137 138…" at bounding box center [453, 288] width 500 height 398
type textarea "// Initialize Logo Wall Cycle document.addEventListener('DOMContentLoaded', () …"
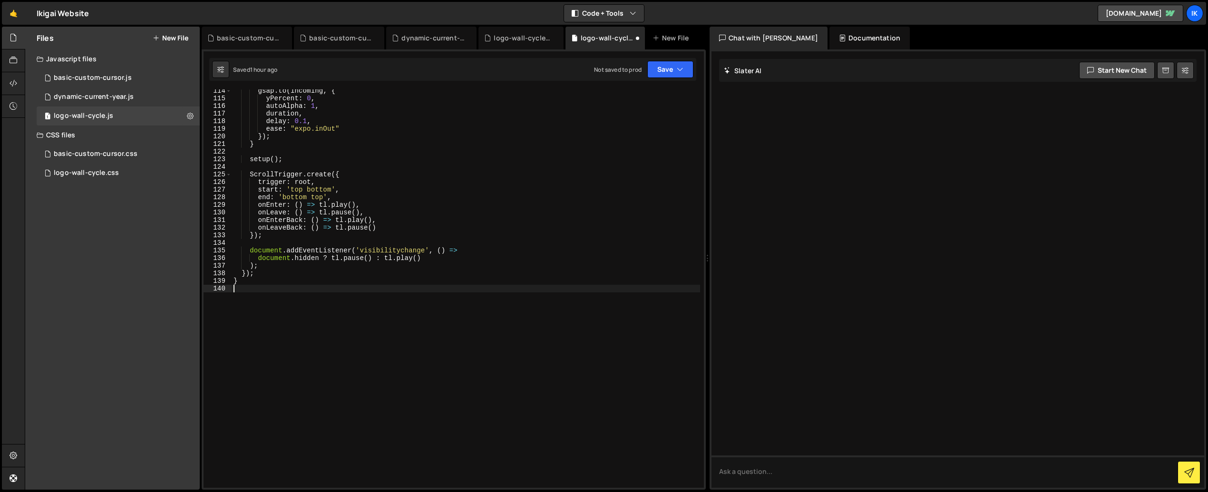
type textarea "}"
click at [680, 72] on icon "button" at bounding box center [679, 70] width 7 height 10
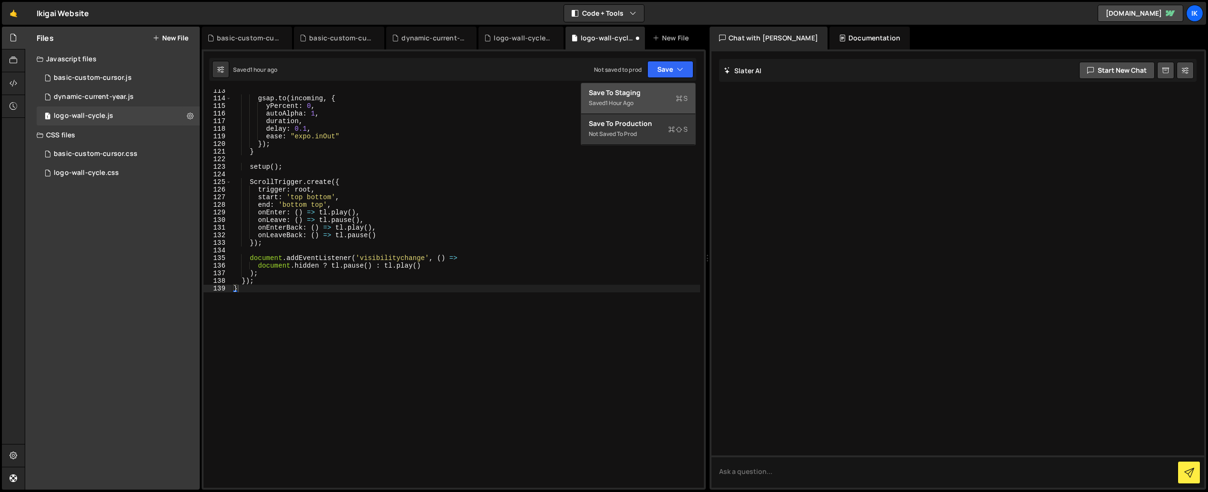
click at [649, 96] on div "Save to Staging S" at bounding box center [638, 93] width 99 height 10
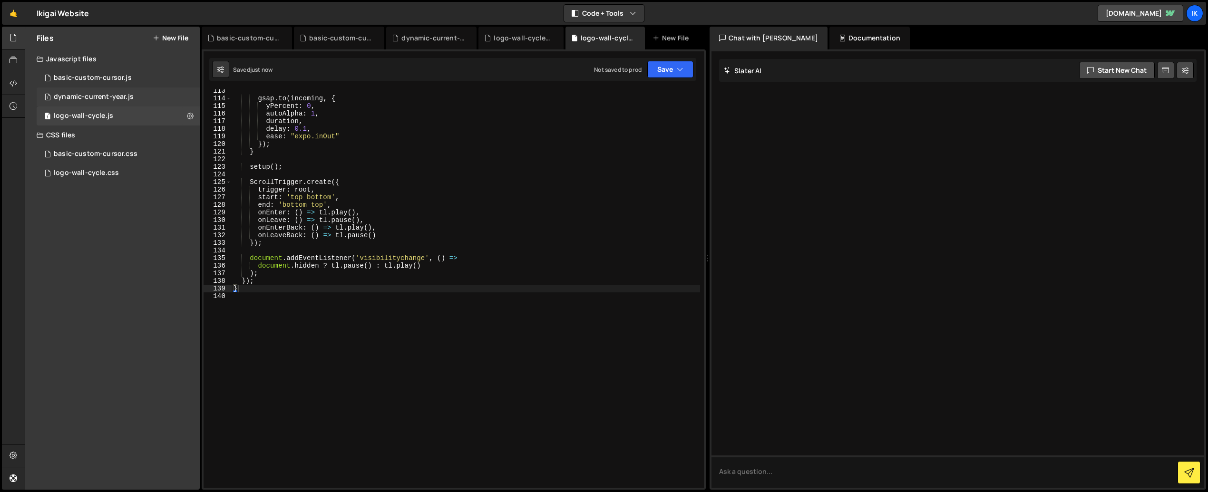
click at [99, 96] on div "dynamic-current-year.js" at bounding box center [94, 97] width 80 height 9
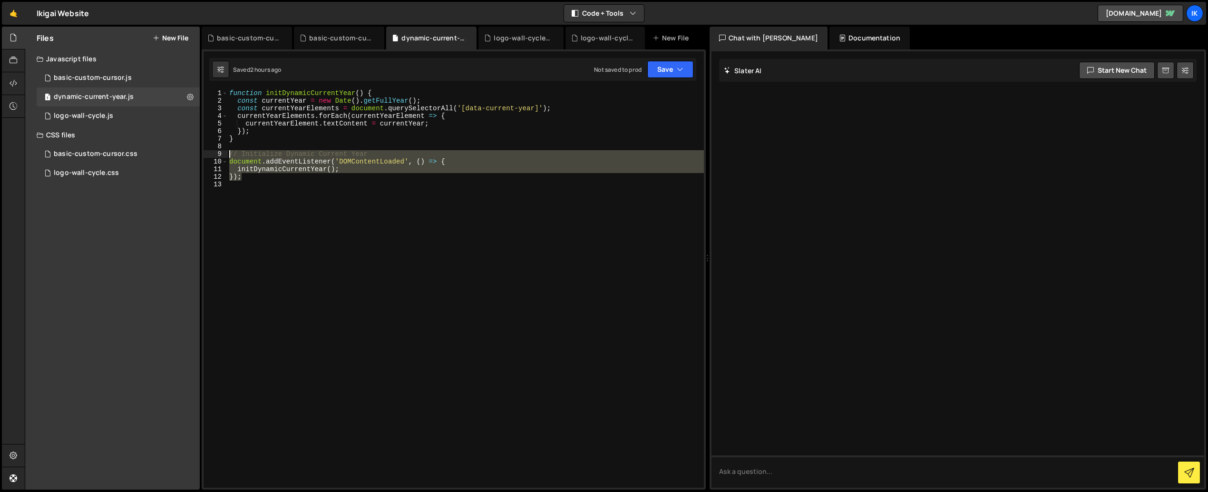
drag, startPoint x: 248, startPoint y: 179, endPoint x: 213, endPoint y: 155, distance: 42.7
click at [213, 155] on div "}); 1 2 3 4 5 6 7 8 9 10 11 12 13 function initDynamicCurrentYear ( ) { const c…" at bounding box center [453, 288] width 500 height 398
type textarea "// Initialize Dynamic Current Year document.addEventListener('DOMContentLoaded'…"
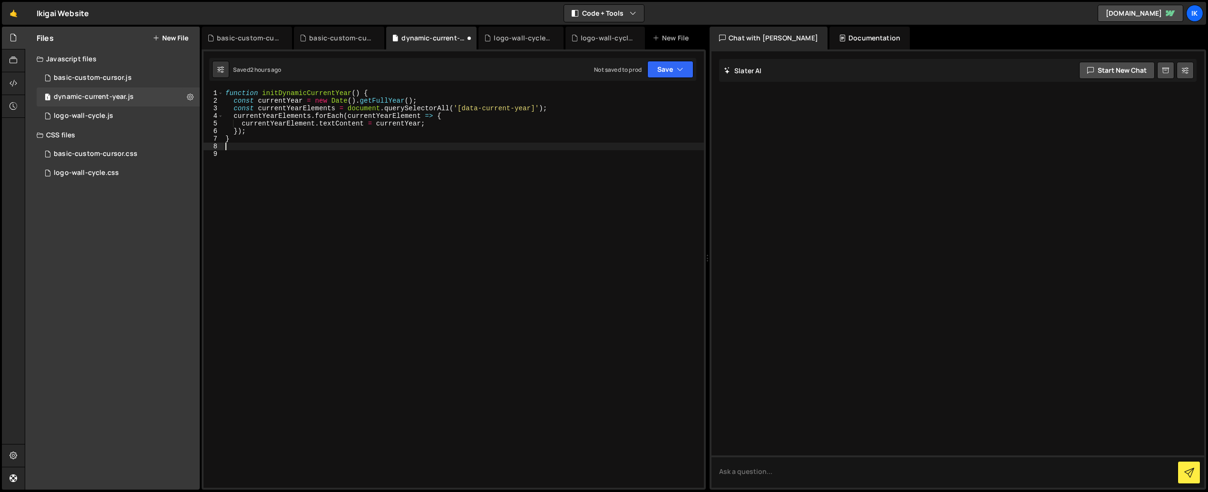
click at [261, 175] on div "function initDynamicCurrentYear ( ) { const currentYear = new Date ( ) . getFul…" at bounding box center [463, 296] width 480 height 414
type textarea "}"
click at [682, 70] on icon "button" at bounding box center [679, 70] width 7 height 10
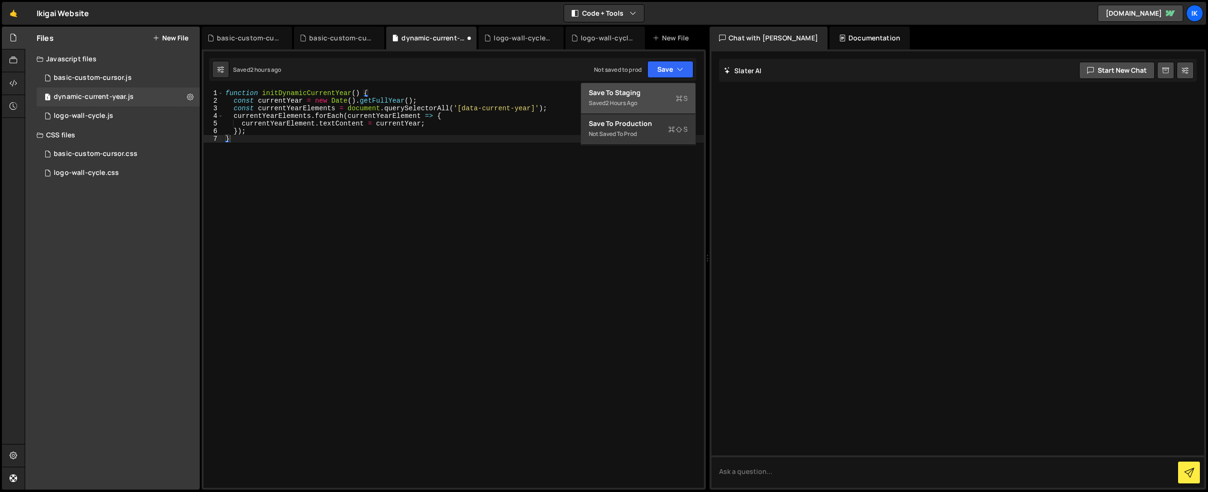
click at [639, 92] on div "Save to Staging S" at bounding box center [638, 93] width 99 height 10
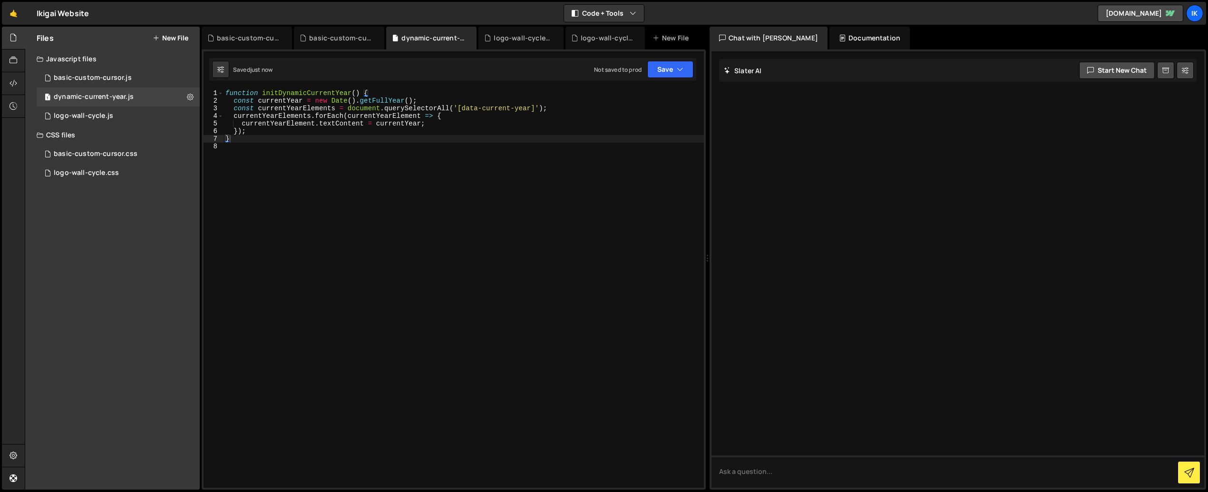
click at [603, 68] on div "Not saved to prod" at bounding box center [618, 70] width 48 height 8
click at [88, 78] on div "basic-custom-cursor.js" at bounding box center [93, 78] width 78 height 9
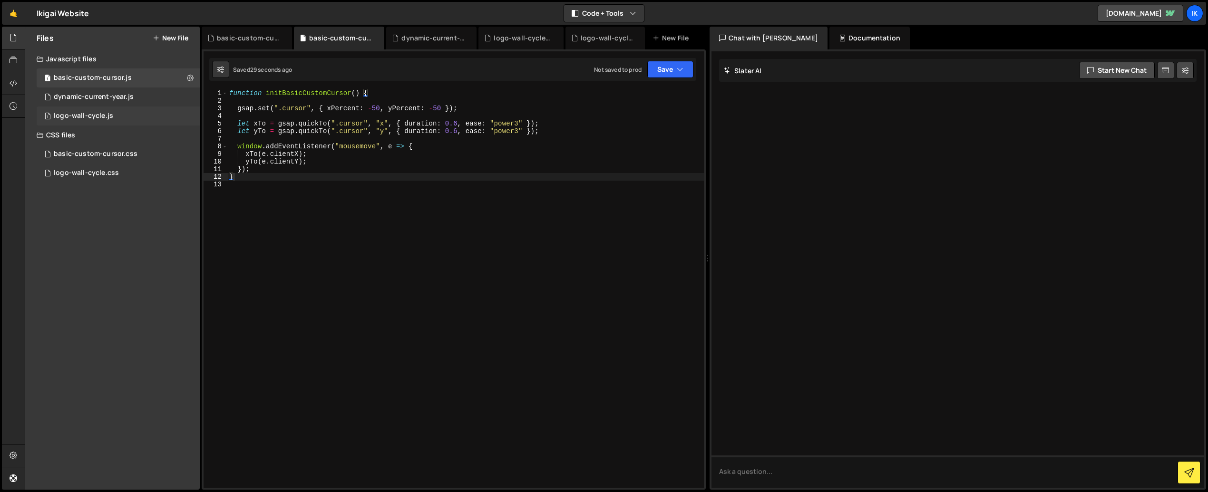
click at [90, 117] on div "logo-wall-cycle.js" at bounding box center [83, 116] width 59 height 9
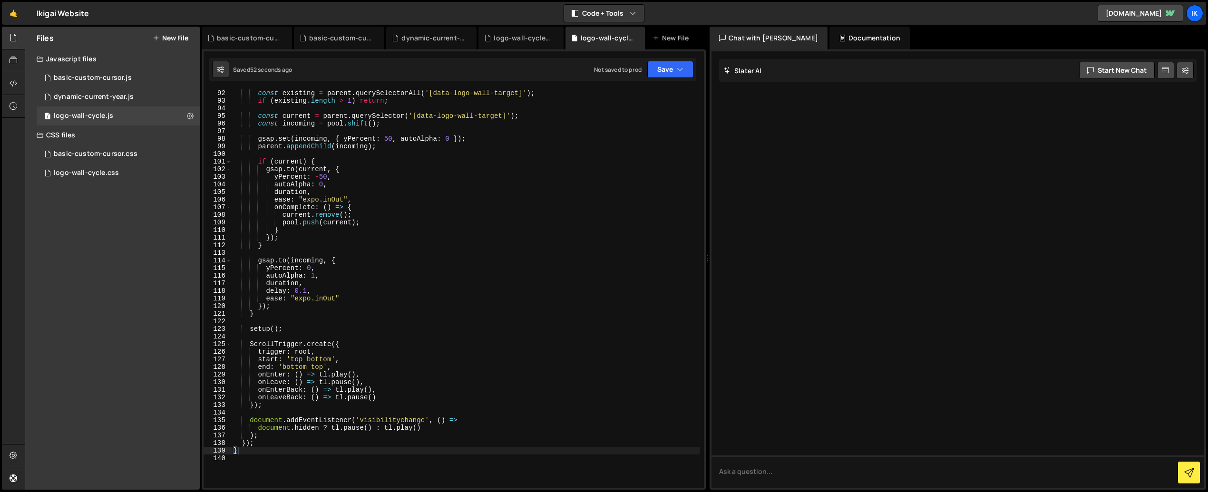
scroll to position [692, 0]
click at [91, 76] on div "basic-custom-cursor.js" at bounding box center [93, 78] width 78 height 9
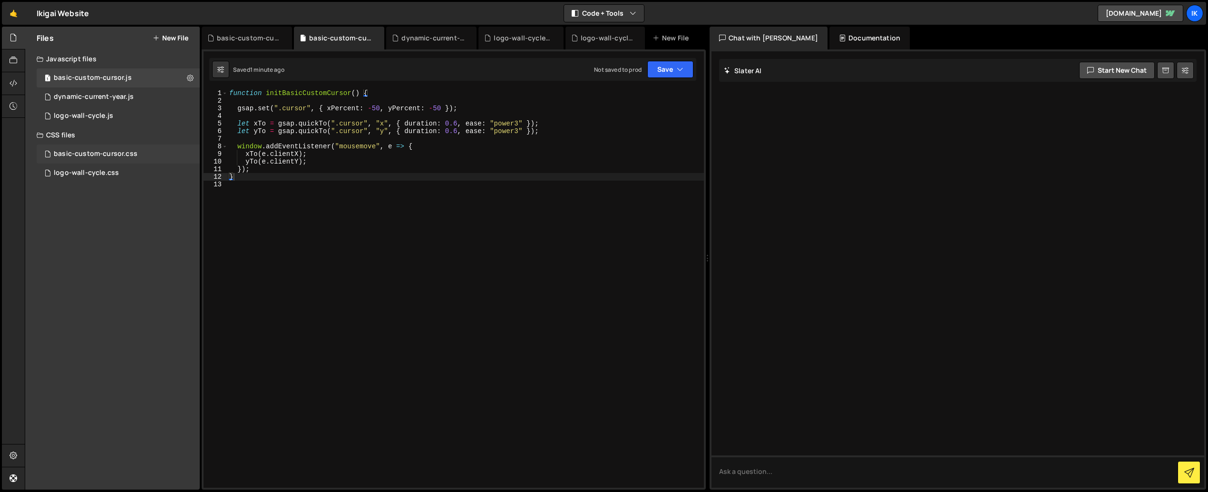
click at [101, 156] on div "basic-custom-cursor.css" at bounding box center [96, 154] width 84 height 9
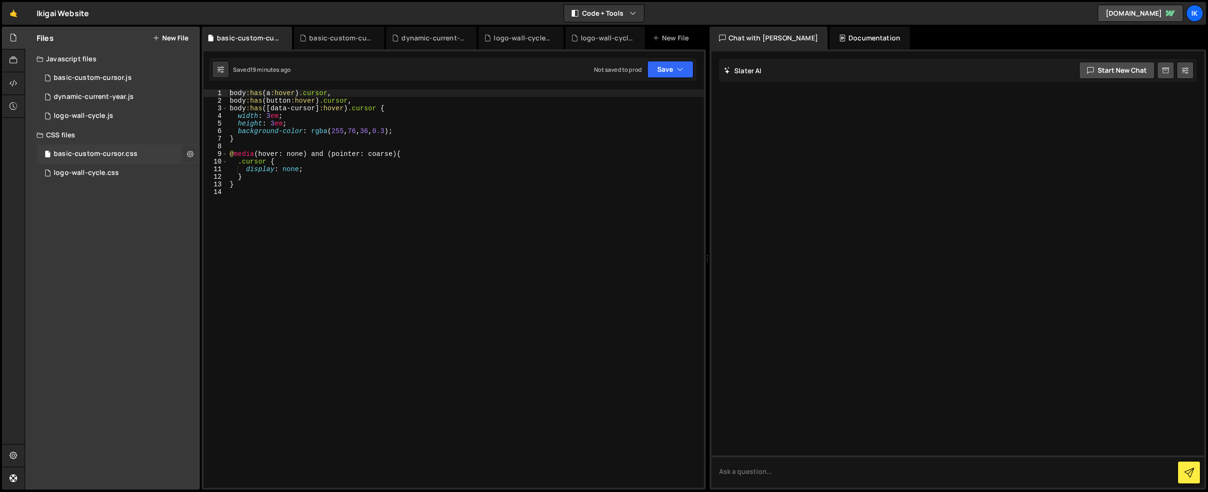
click at [184, 150] on button at bounding box center [190, 153] width 17 height 17
click at [231, 215] on button "Delete File" at bounding box center [248, 212] width 93 height 19
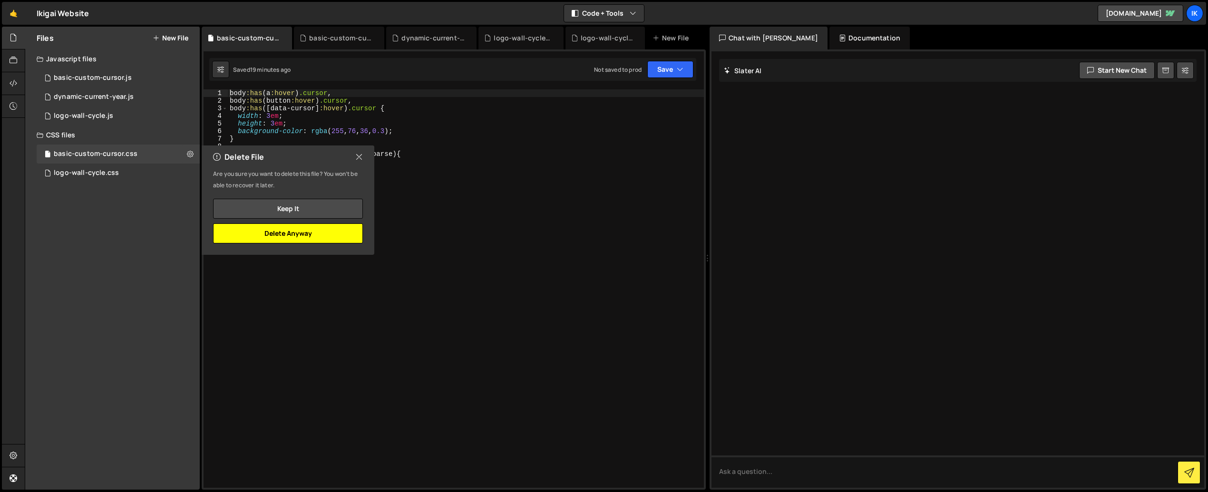
click at [245, 229] on button "Delete Anyway" at bounding box center [288, 233] width 150 height 20
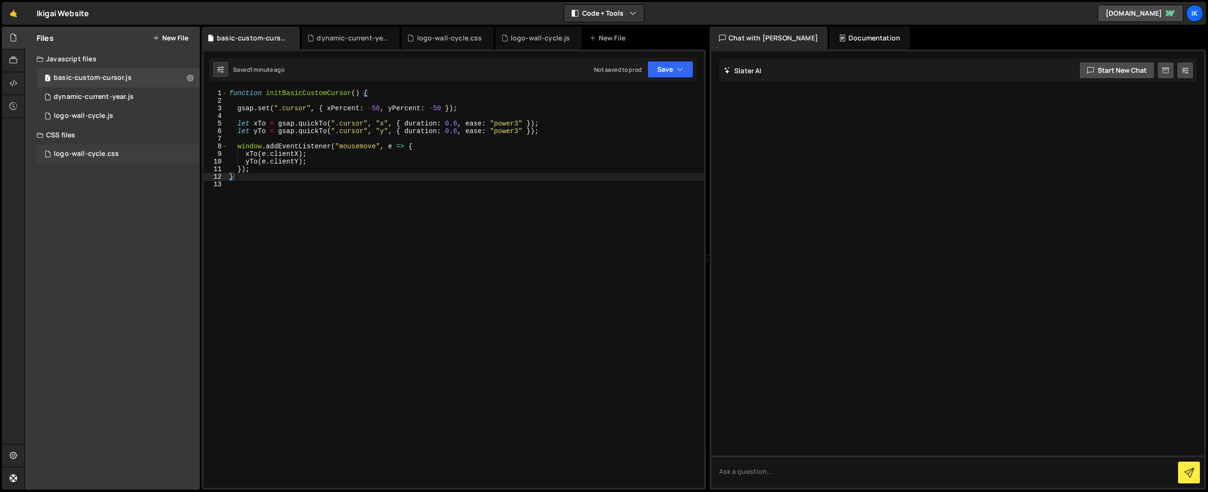
click at [127, 156] on div "logo-wall-cycle.css 0" at bounding box center [118, 154] width 163 height 19
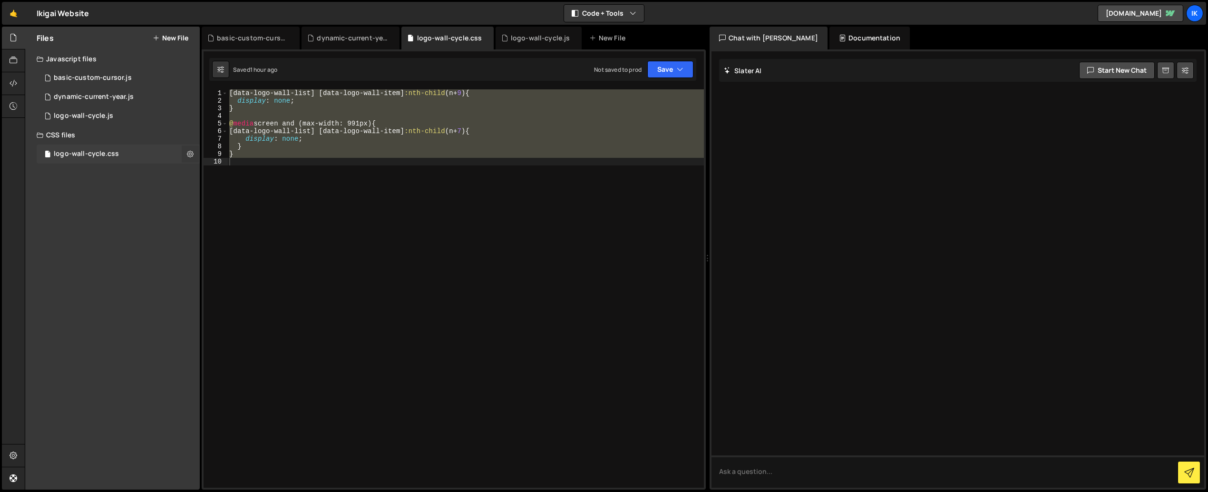
click at [189, 154] on icon at bounding box center [190, 153] width 7 height 9
click at [217, 210] on button "Delete File" at bounding box center [248, 212] width 93 height 19
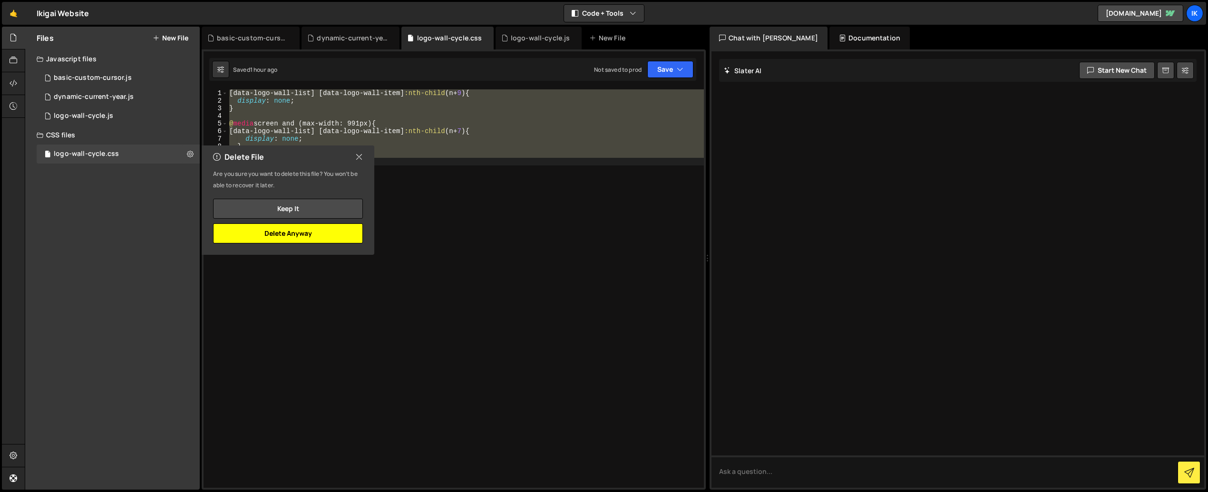
click at [295, 232] on button "Delete Anyway" at bounding box center [288, 233] width 150 height 20
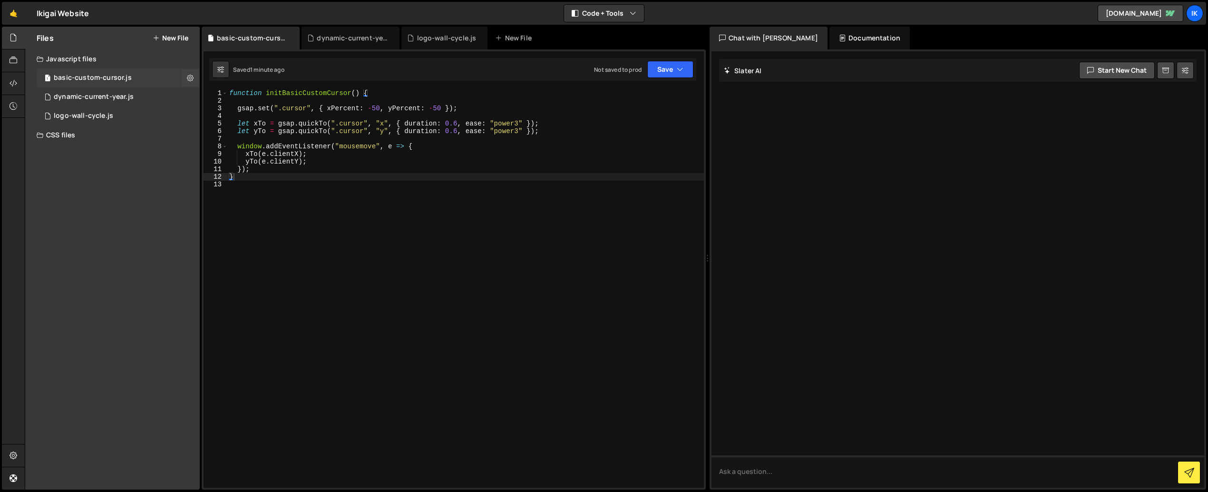
click at [97, 80] on div "basic-custom-cursor.js" at bounding box center [93, 78] width 78 height 9
click at [676, 77] on button "Save" at bounding box center [670, 69] width 46 height 17
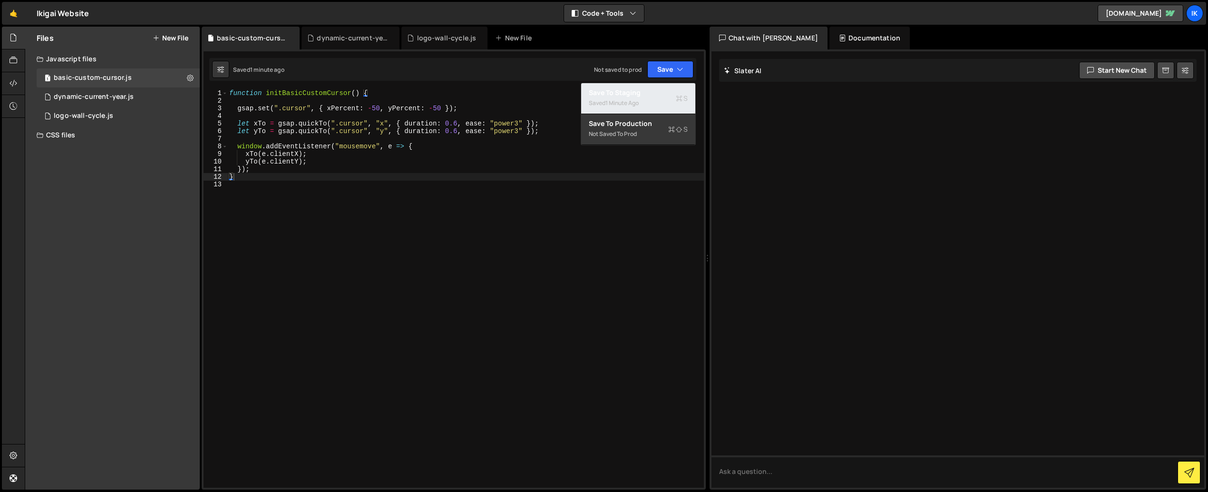
click at [638, 103] on div "1 minute ago" at bounding box center [621, 103] width 33 height 8
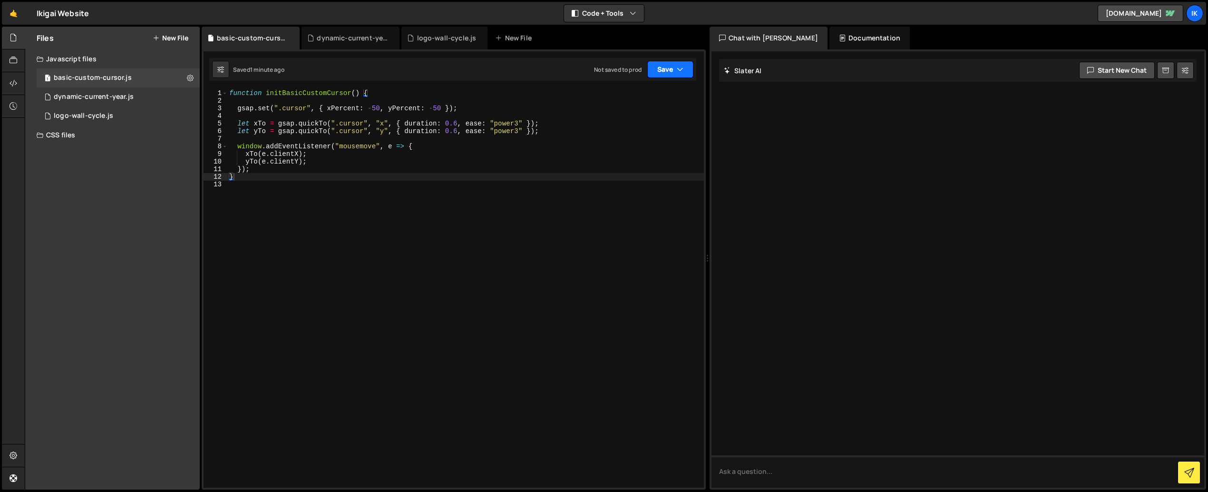
click at [668, 72] on button "Save" at bounding box center [670, 69] width 46 height 17
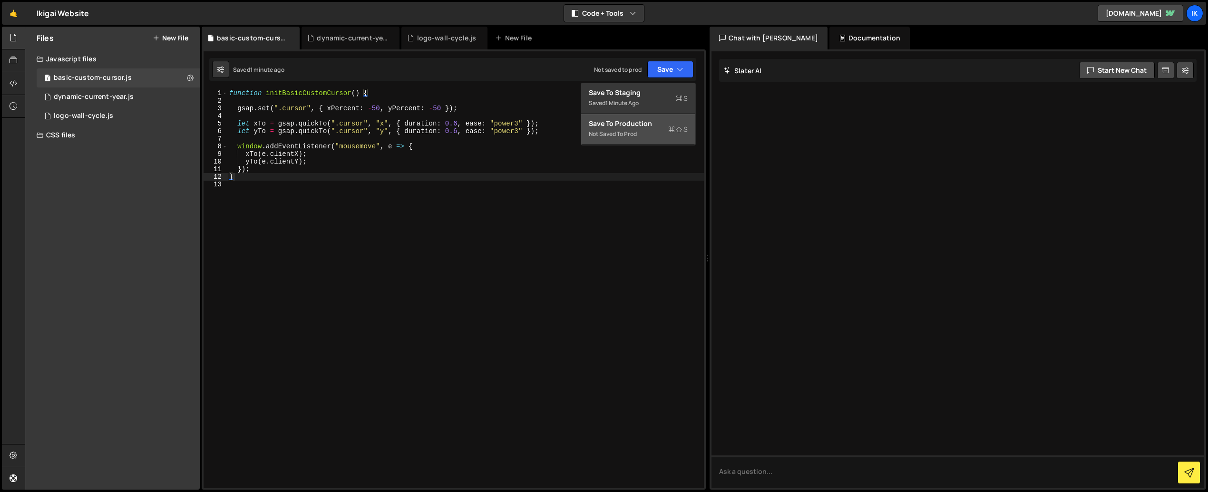
click at [656, 128] on div "Not saved to prod" at bounding box center [638, 133] width 99 height 11
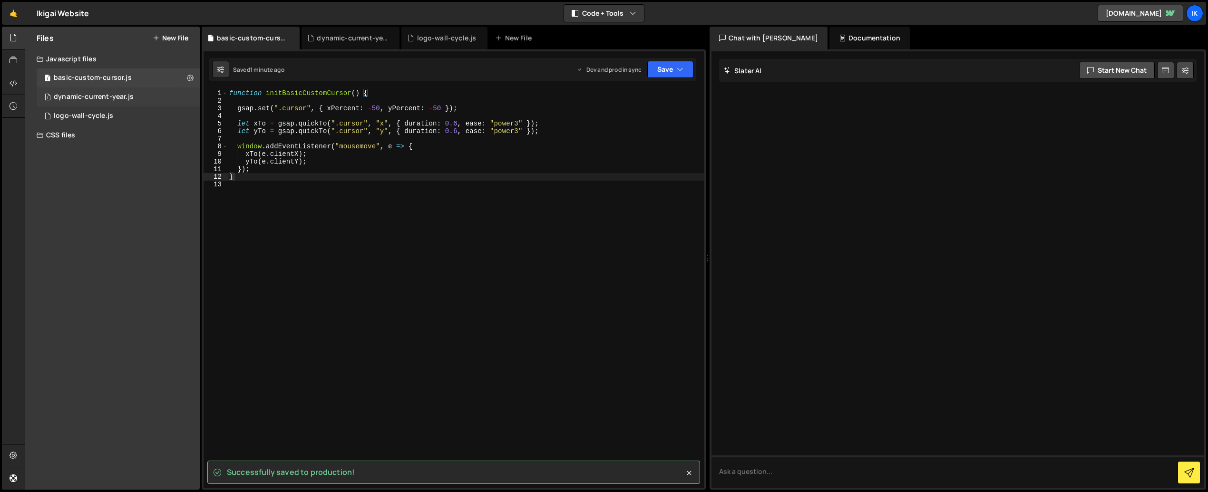
click at [87, 90] on div "1 dynamic-current-year.js 0" at bounding box center [118, 96] width 163 height 19
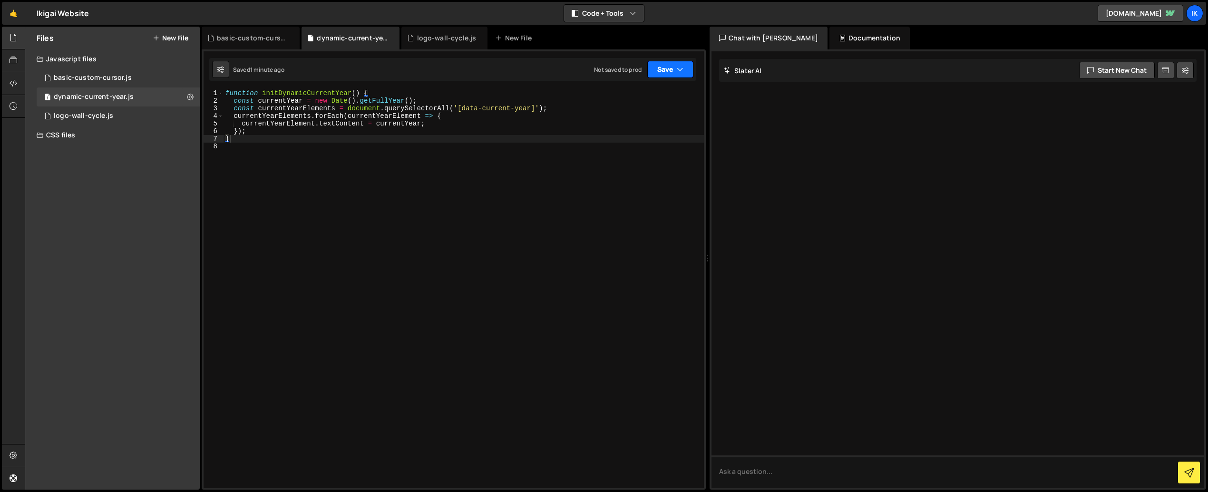
click at [674, 67] on button "Save" at bounding box center [670, 69] width 46 height 17
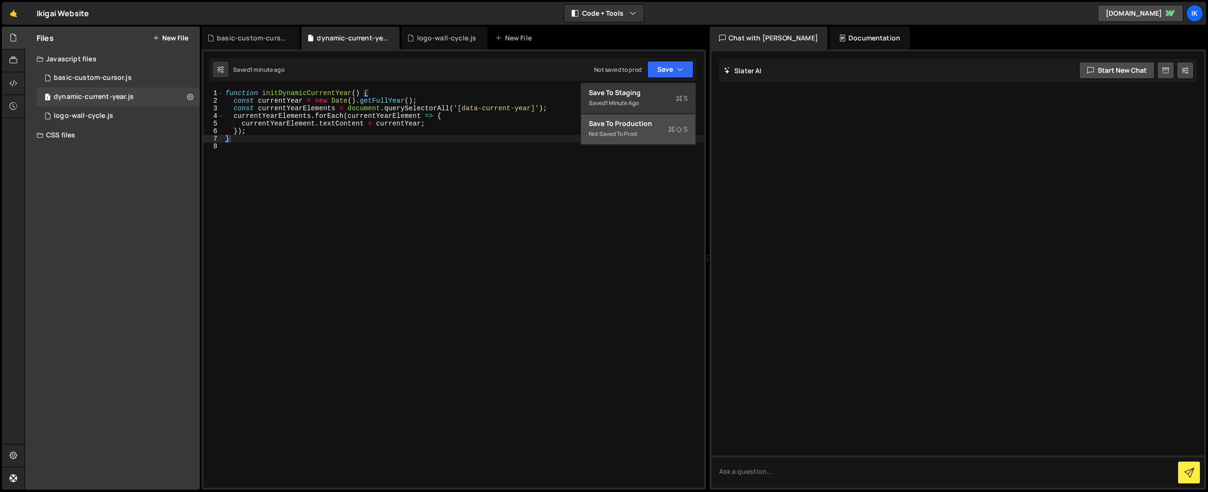
click at [648, 129] on div "Not saved to prod" at bounding box center [638, 133] width 99 height 11
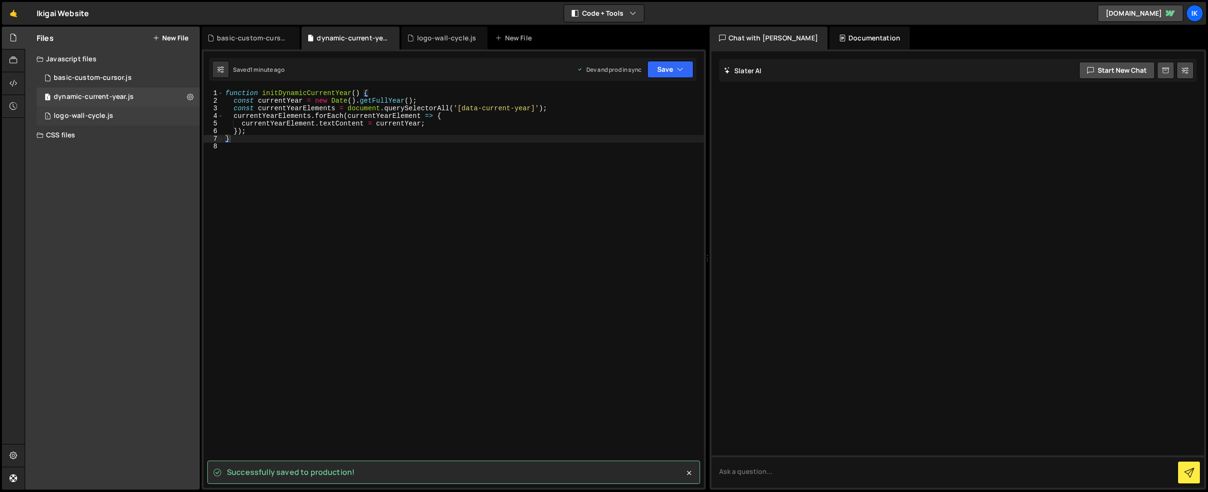
click at [93, 117] on div "logo-wall-cycle.js" at bounding box center [83, 116] width 59 height 9
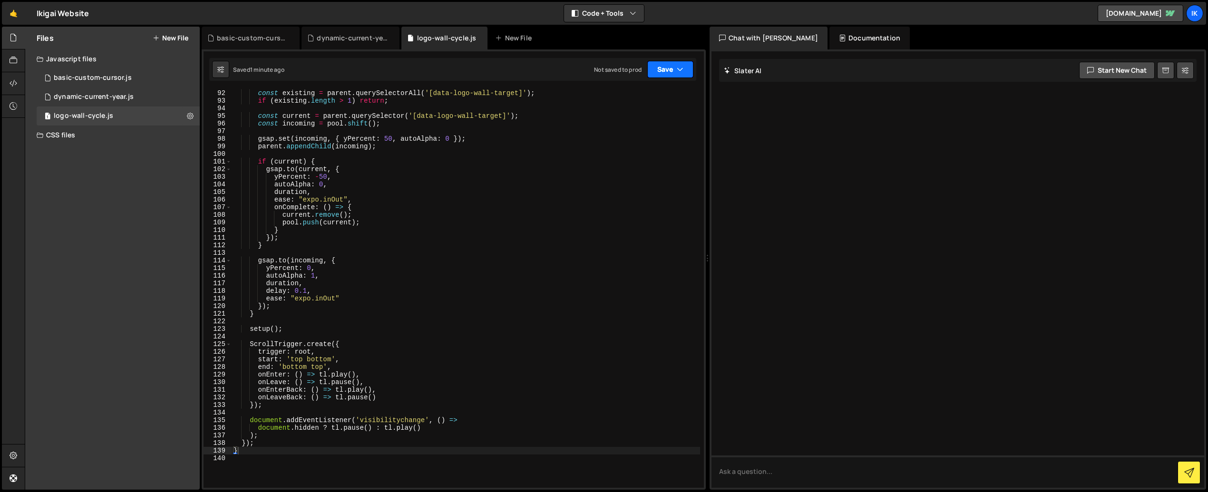
click at [657, 70] on button "Save" at bounding box center [670, 69] width 46 height 17
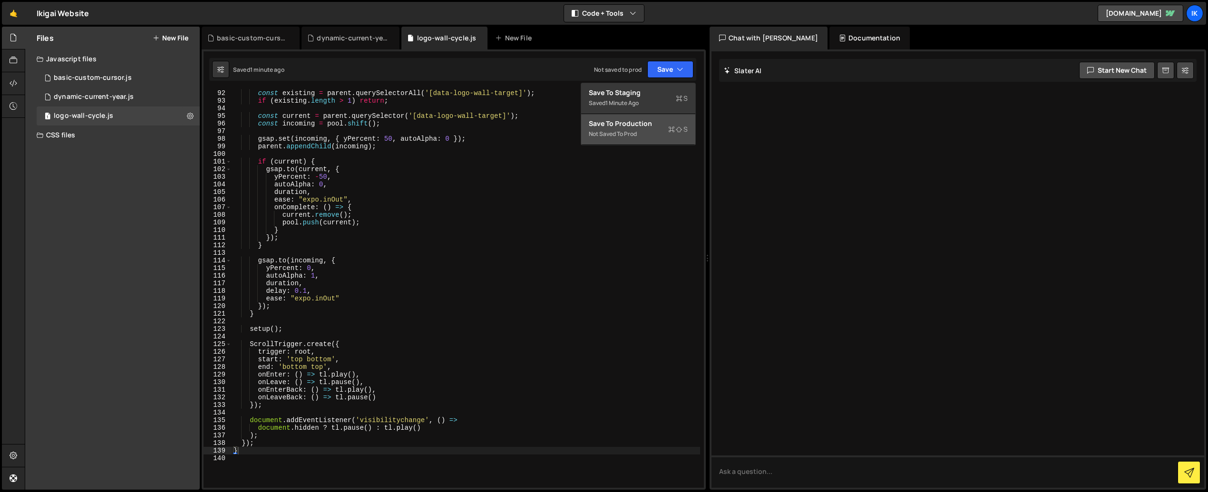
click at [651, 131] on div "Not saved to prod" at bounding box center [638, 133] width 99 height 11
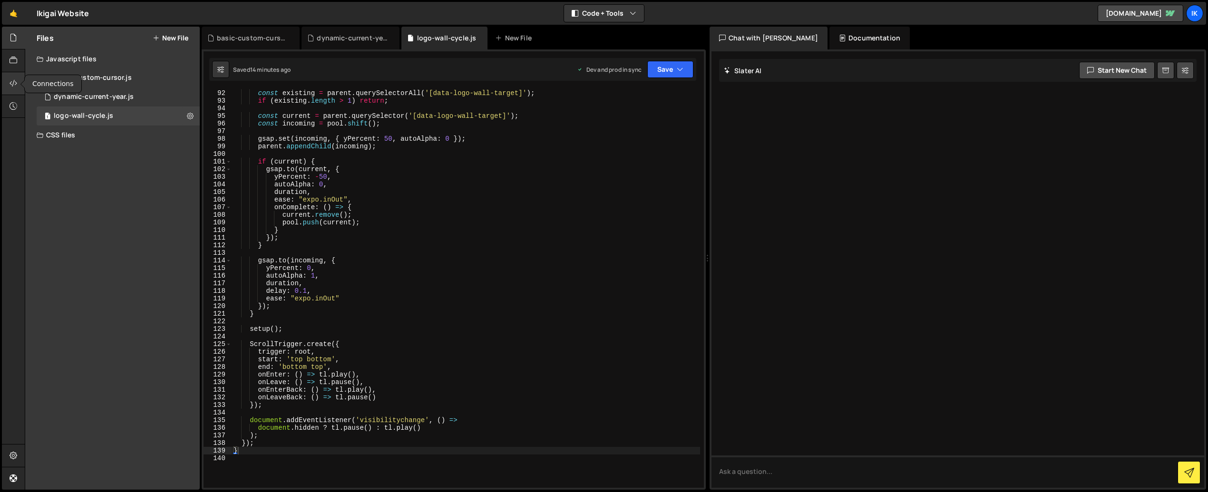
click at [16, 83] on icon at bounding box center [14, 83] width 8 height 10
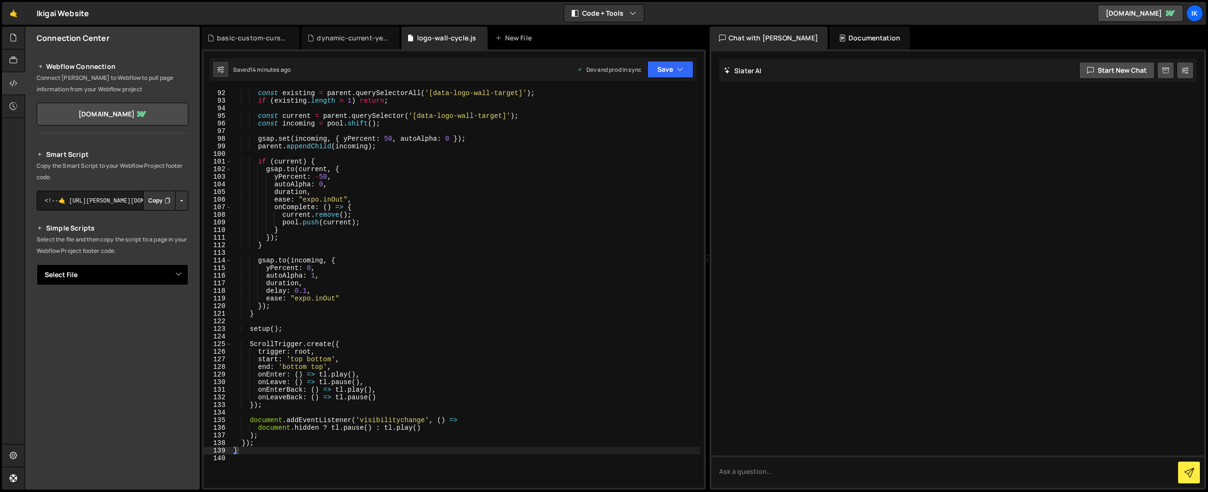
click at [165, 274] on select "Select File basic-custom-cursor.js dynamic-current-year.js logo-wall-cycle.js b…" at bounding box center [113, 274] width 152 height 21
select select "45528"
click at [37, 264] on select "Select File basic-custom-cursor.js dynamic-current-year.js logo-wall-cycle.js b…" at bounding box center [113, 274] width 152 height 21
click at [154, 305] on button "Copy" at bounding box center [159, 307] width 32 height 20
drag, startPoint x: 43, startPoint y: 12, endPoint x: 69, endPoint y: 13, distance: 26.2
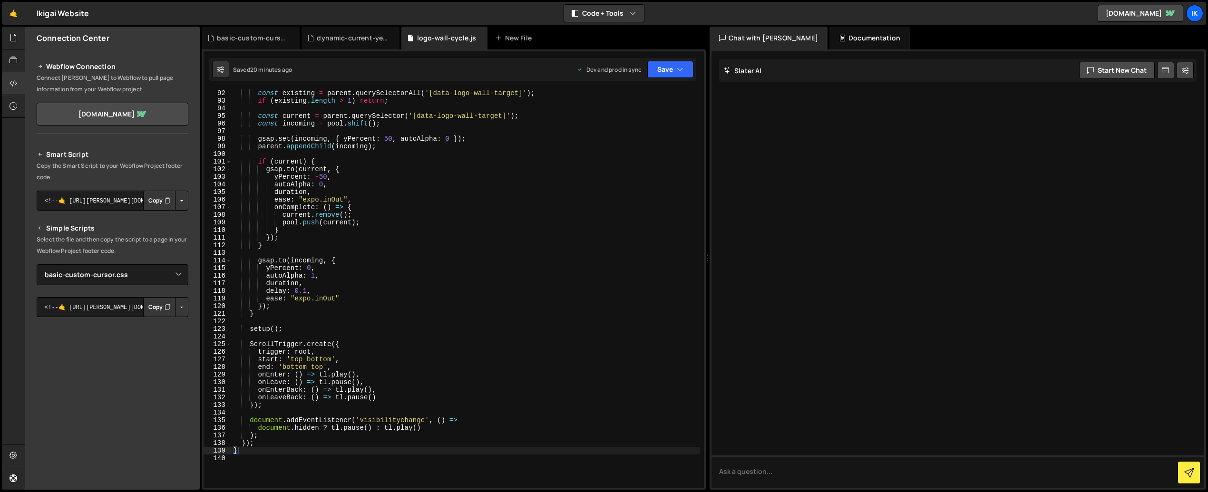
click at [45, 12] on div "Ikigai Website ⚠️ Code is being edited in another browser" at bounding box center [63, 13] width 52 height 11
click at [70, 13] on div "Ikigai Website ⚠️ Code is being edited in another browser" at bounding box center [63, 13] width 52 height 11
drag, startPoint x: 74, startPoint y: 16, endPoint x: 69, endPoint y: 16, distance: 5.2
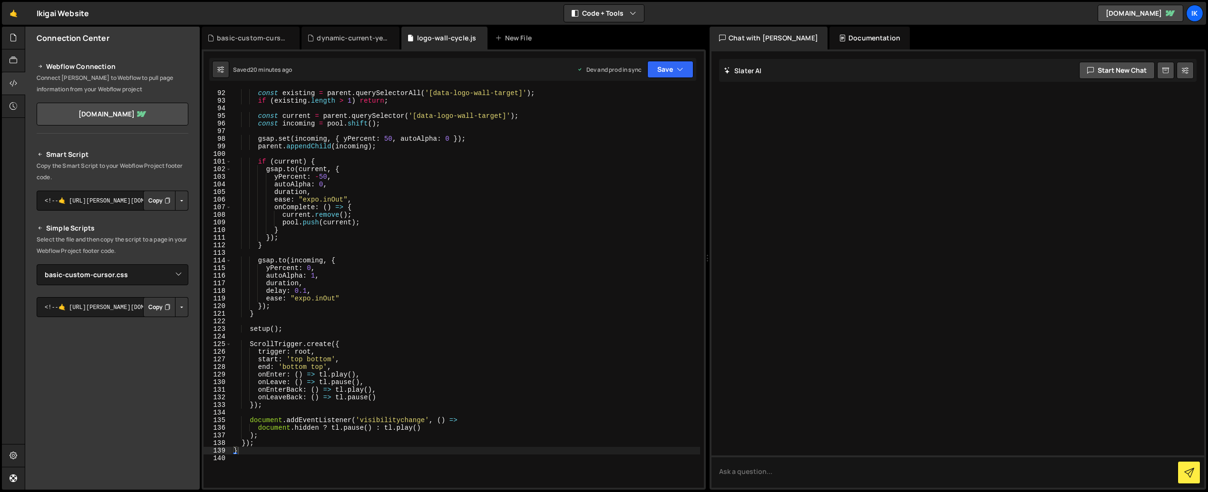
click at [74, 16] on div "Ikigai Website ⚠️ Code is being edited in another browser" at bounding box center [63, 13] width 52 height 11
click at [16, 13] on link "🤙" at bounding box center [13, 13] width 23 height 23
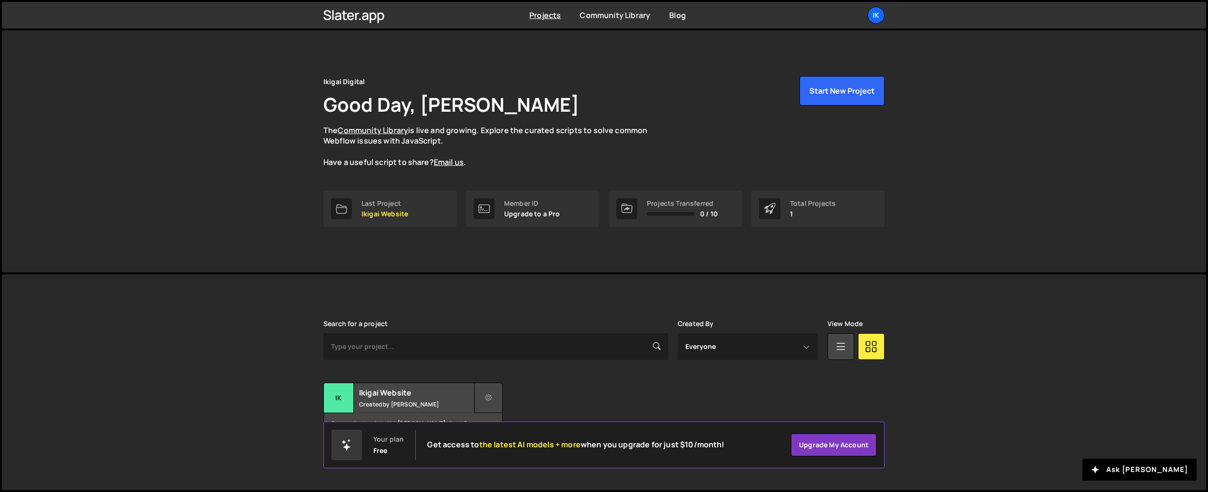
click at [497, 392] on button at bounding box center [488, 398] width 29 height 30
click at [512, 432] on link "Edit Project" at bounding box center [530, 436] width 113 height 15
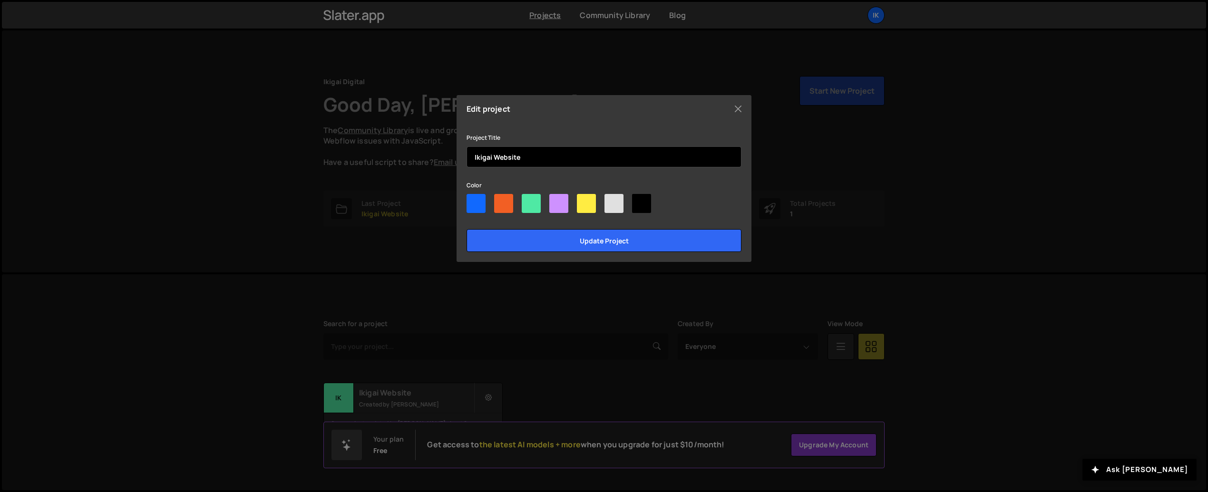
click at [504, 156] on input "Ikigai Website" at bounding box center [603, 156] width 275 height 21
type input "Ikigai GTM"
click at [466, 229] on input "Update project" at bounding box center [603, 240] width 275 height 23
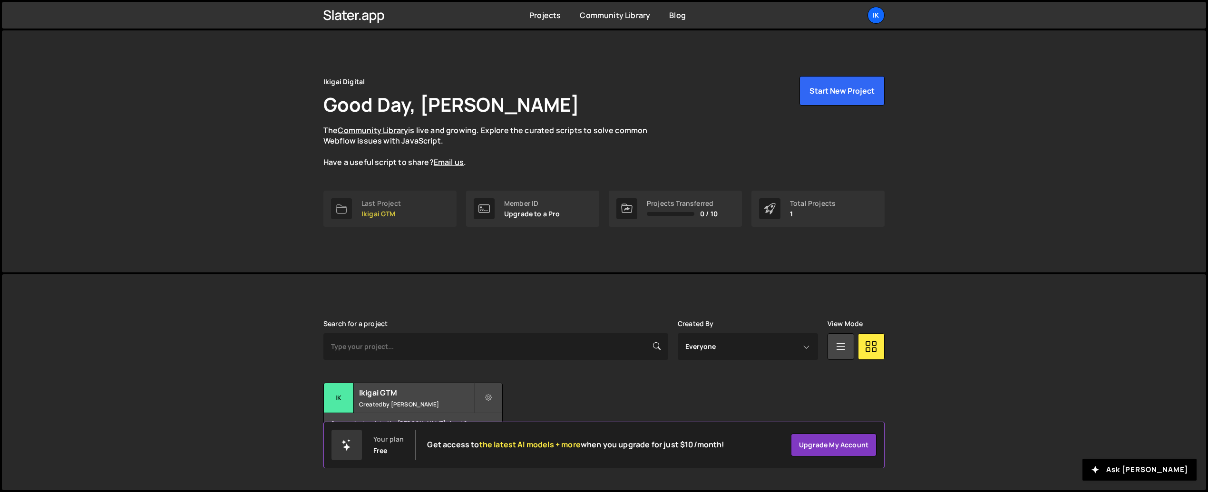
click at [393, 203] on div "Last Project" at bounding box center [380, 204] width 39 height 8
click at [385, 214] on p "Ikigai GTM" at bounding box center [380, 214] width 39 height 8
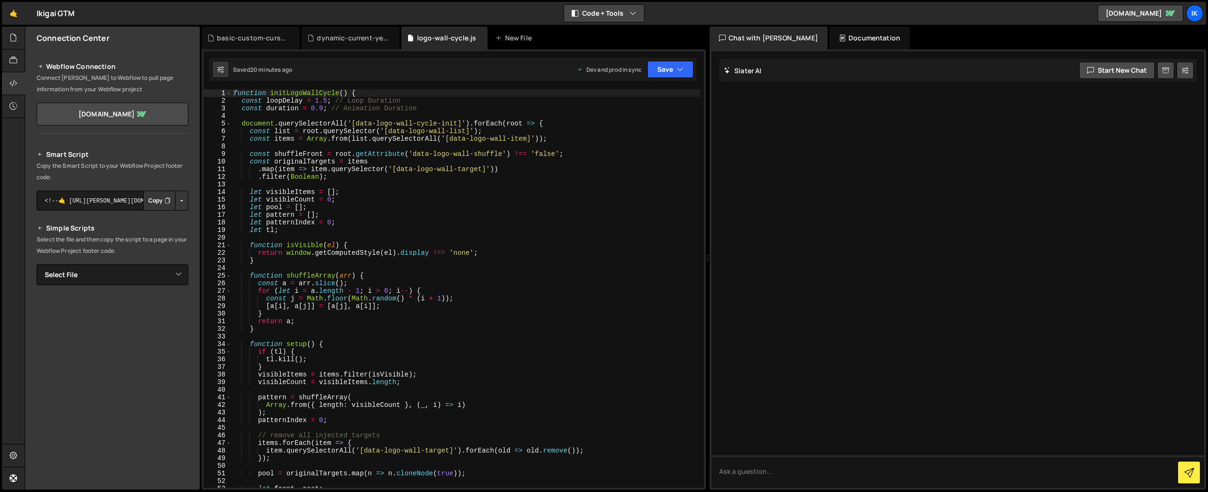
click at [614, 11] on button "Code + Tools" at bounding box center [604, 13] width 80 height 17
click at [1206, 15] on div "Hold on a sec... Are you certain you wish to leave this page? Any changes you'v…" at bounding box center [604, 246] width 1208 height 492
click at [1199, 15] on div "Ik" at bounding box center [1194, 13] width 17 height 17
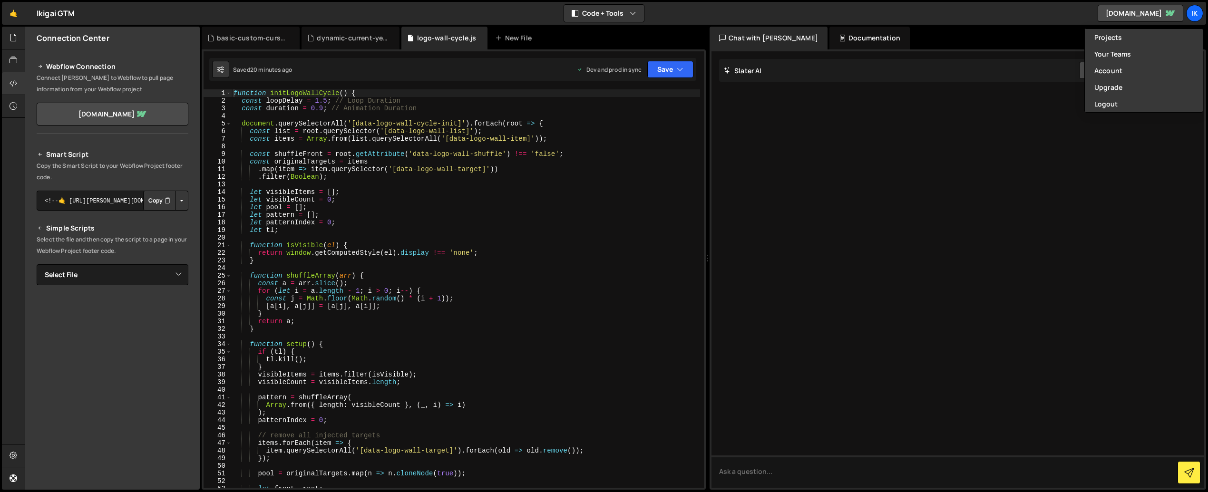
drag, startPoint x: 920, startPoint y: 183, endPoint x: 694, endPoint y: 198, distance: 226.8
click at [920, 183] on div at bounding box center [957, 269] width 493 height 436
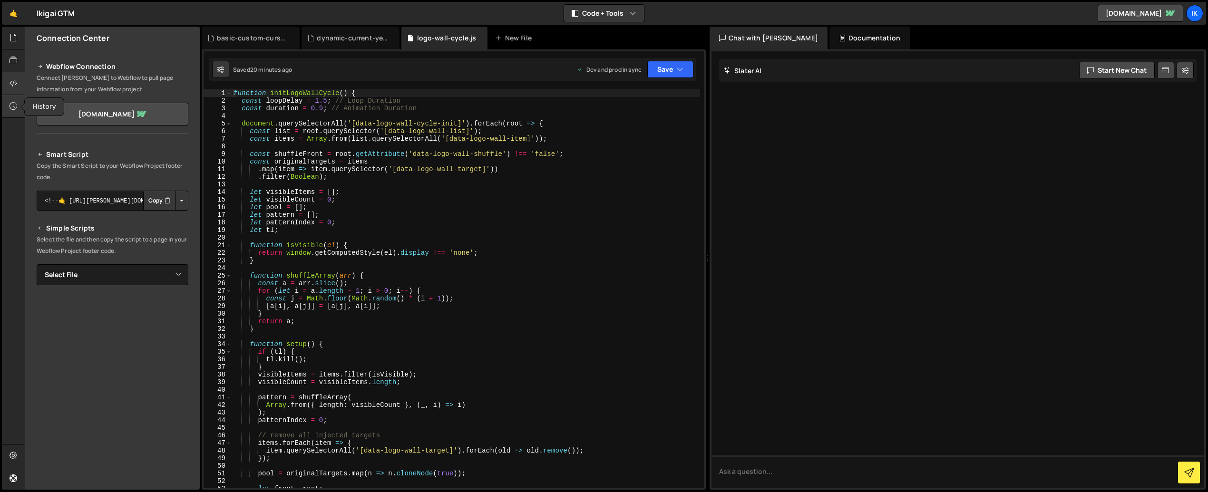
click at [14, 104] on icon at bounding box center [14, 106] width 8 height 10
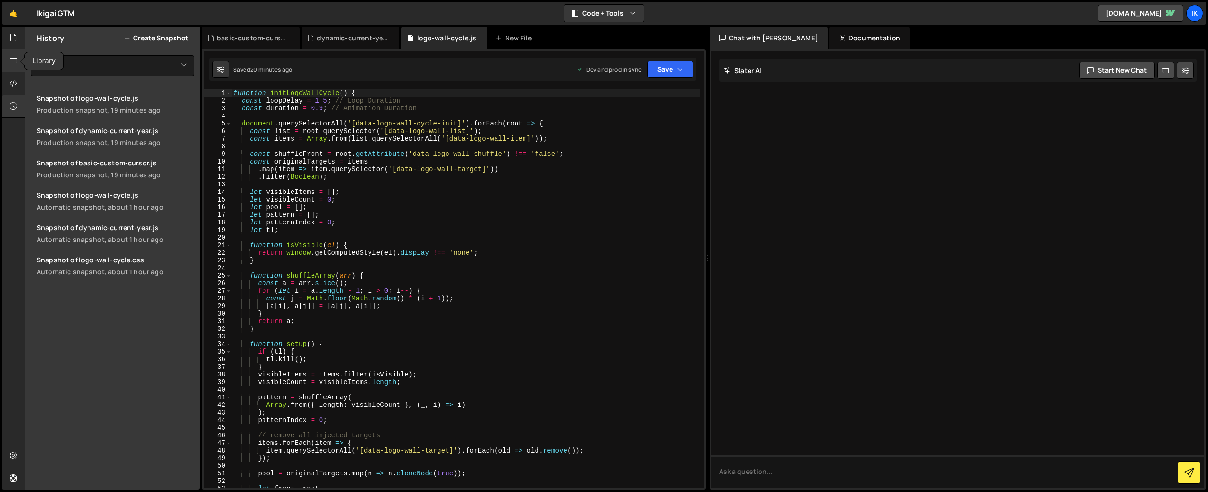
click at [19, 53] on div at bounding box center [13, 60] width 23 height 23
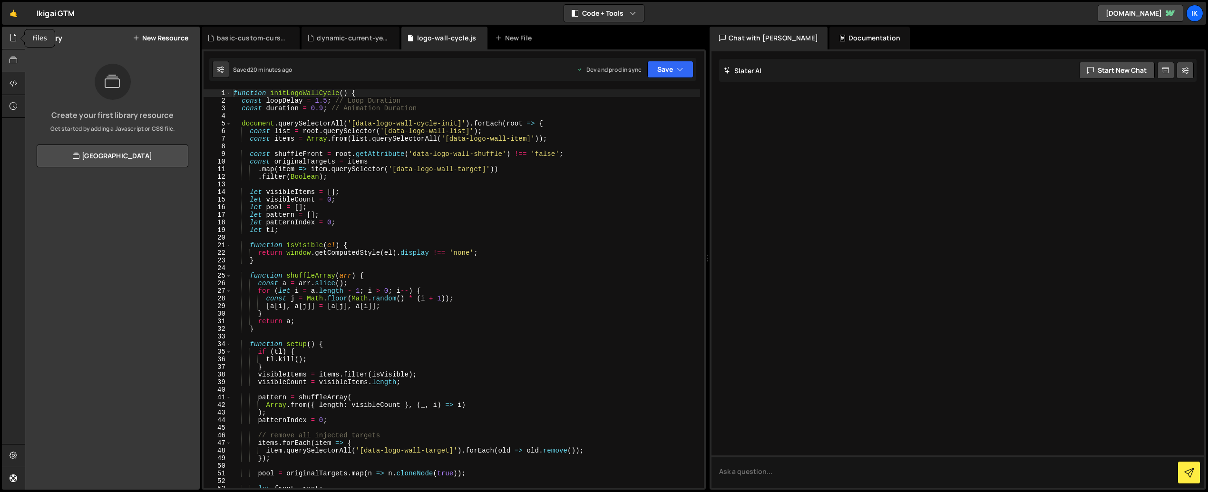
click at [6, 34] on div at bounding box center [13, 38] width 23 height 23
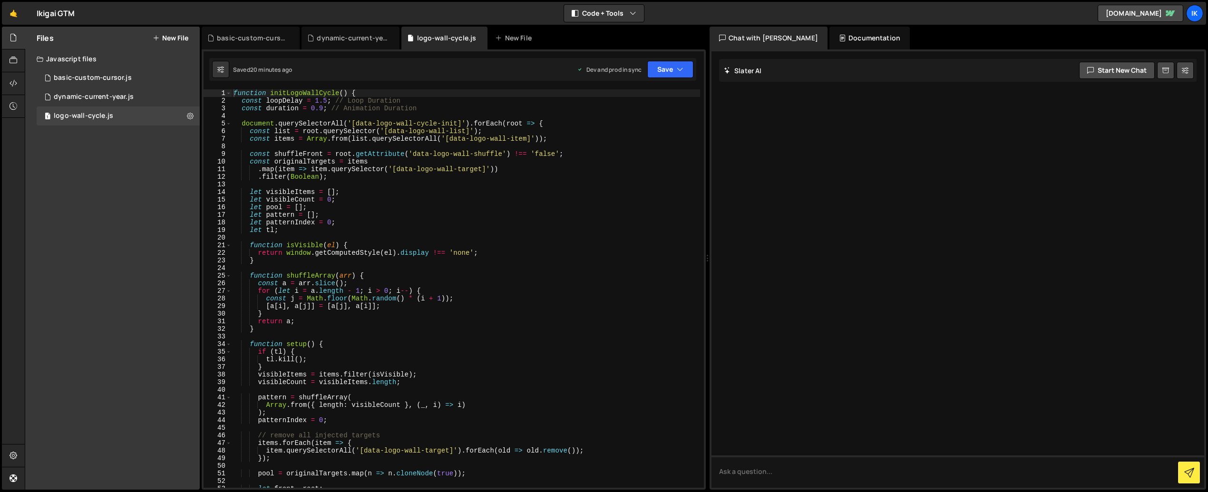
click at [80, 59] on div "Javascript files" at bounding box center [112, 58] width 174 height 19
click at [72, 94] on div "dynamic-current-year.js" at bounding box center [94, 97] width 80 height 9
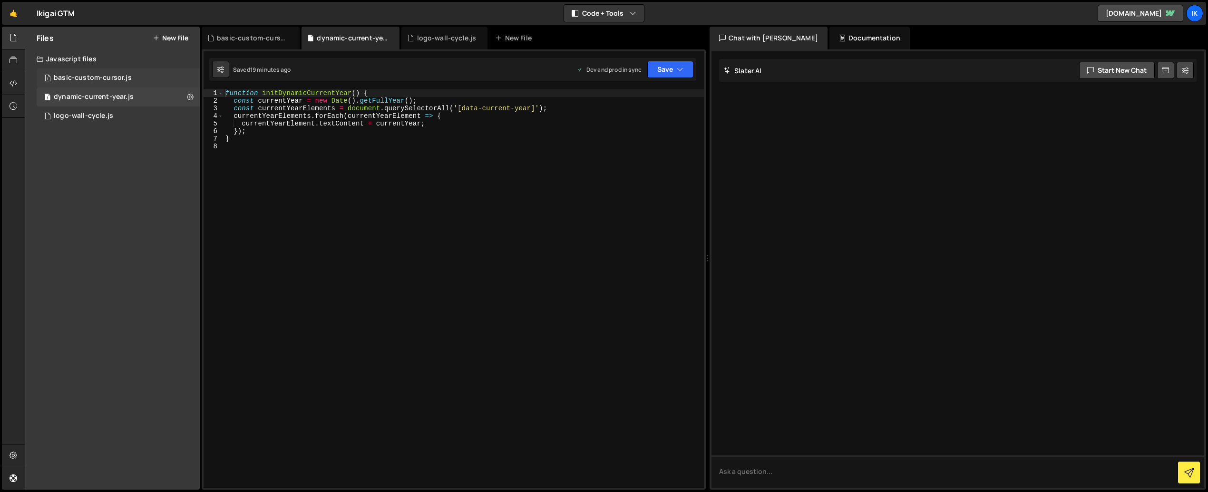
click at [75, 74] on div "basic-custom-cursor.js" at bounding box center [93, 78] width 78 height 9
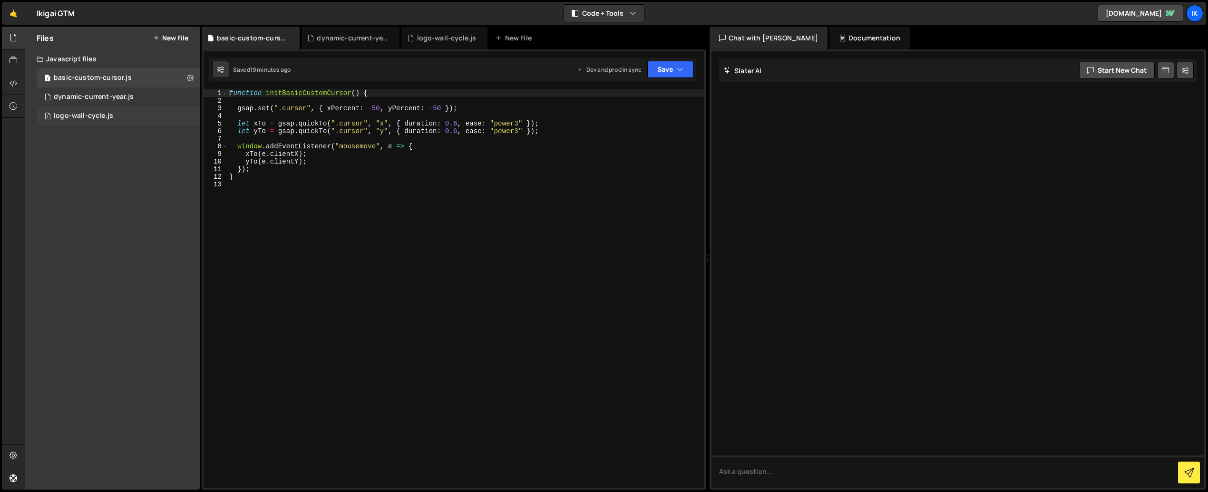
click at [75, 117] on div "logo-wall-cycle.js" at bounding box center [83, 116] width 59 height 9
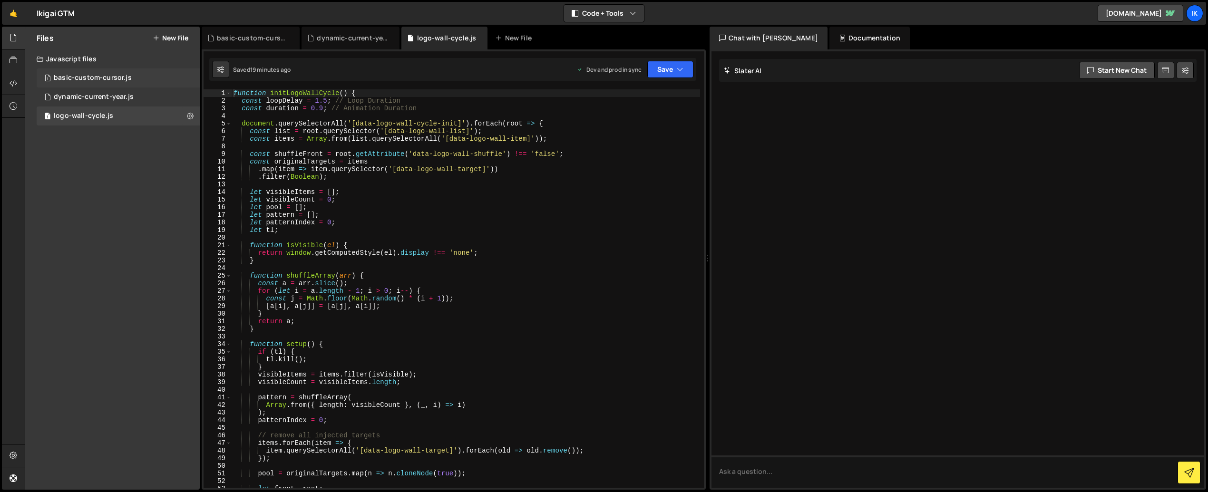
click at [84, 77] on div "basic-custom-cursor.js" at bounding box center [93, 78] width 78 height 9
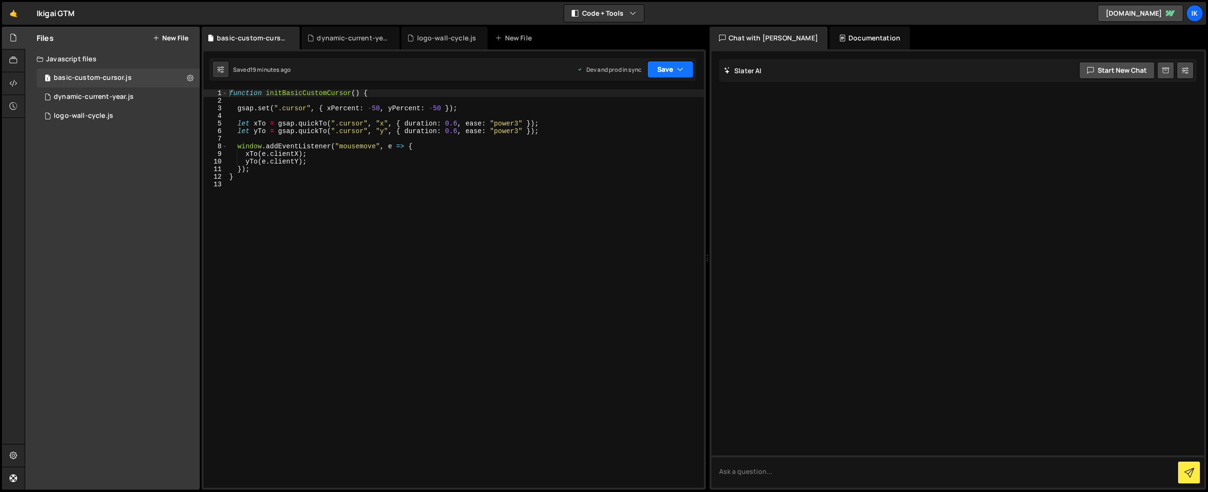
click at [673, 75] on button "Save" at bounding box center [670, 69] width 46 height 17
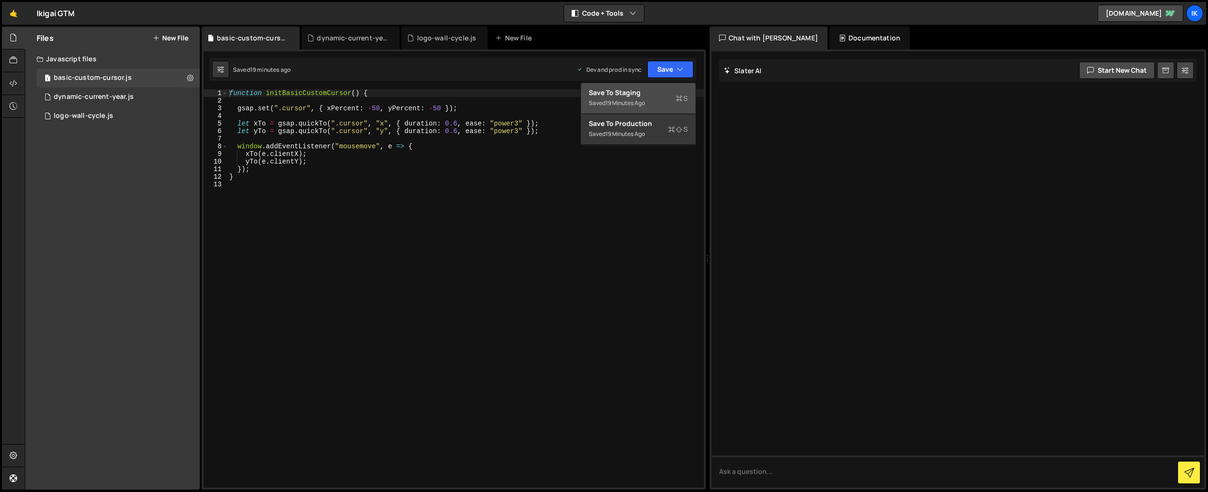
click at [649, 106] on div "Saved 19 minutes ago" at bounding box center [638, 102] width 99 height 11
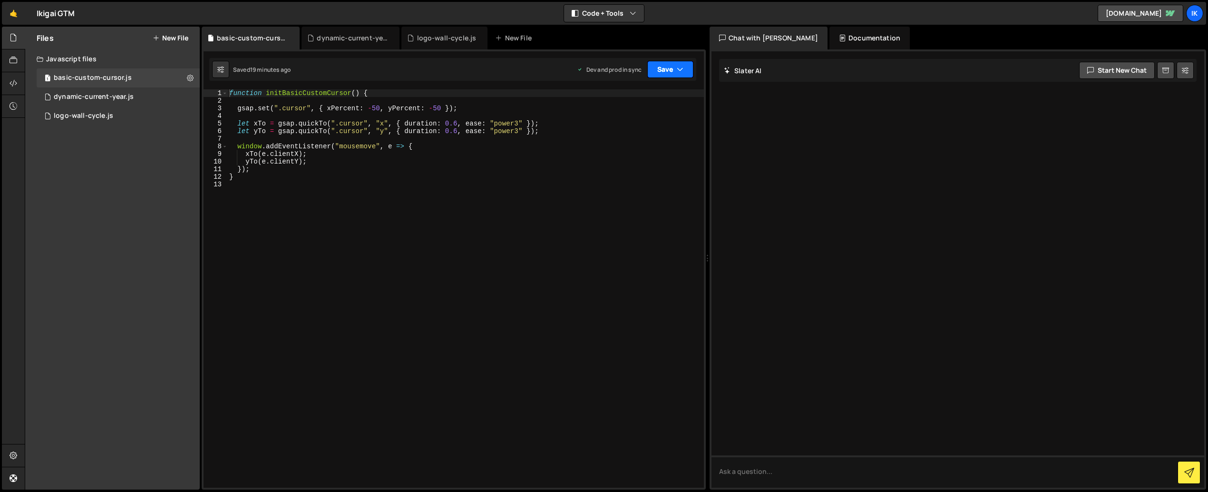
click at [667, 72] on button "Save" at bounding box center [670, 69] width 46 height 17
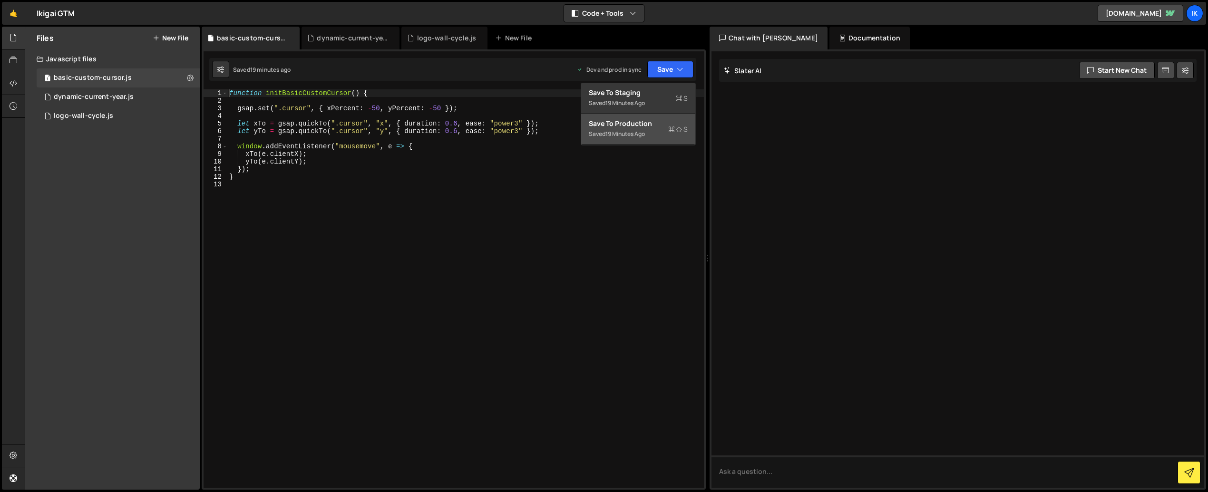
click at [638, 121] on div "Save to Production S" at bounding box center [638, 124] width 99 height 10
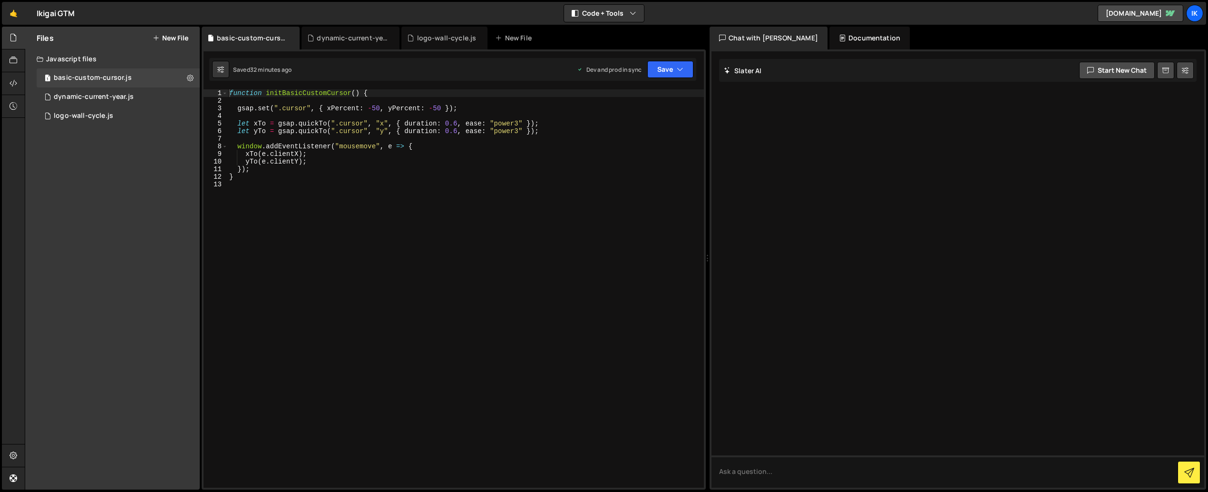
click at [167, 35] on button "New File" at bounding box center [171, 38] width 36 height 8
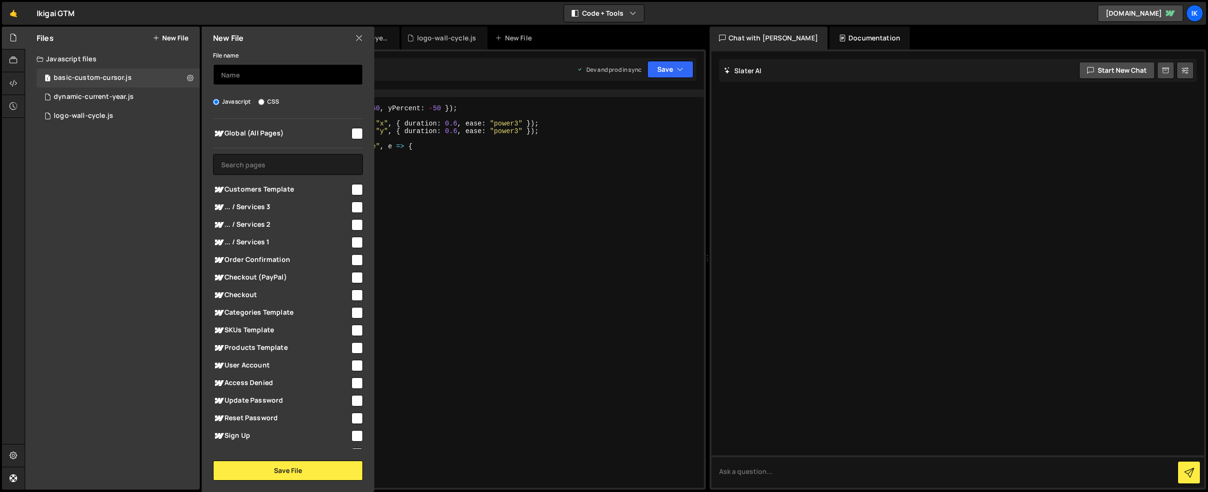
click at [263, 75] on input "text" at bounding box center [288, 74] width 150 height 21
type input "css-marquee"
click at [354, 133] on input "checkbox" at bounding box center [356, 133] width 11 height 11
checkbox input "true"
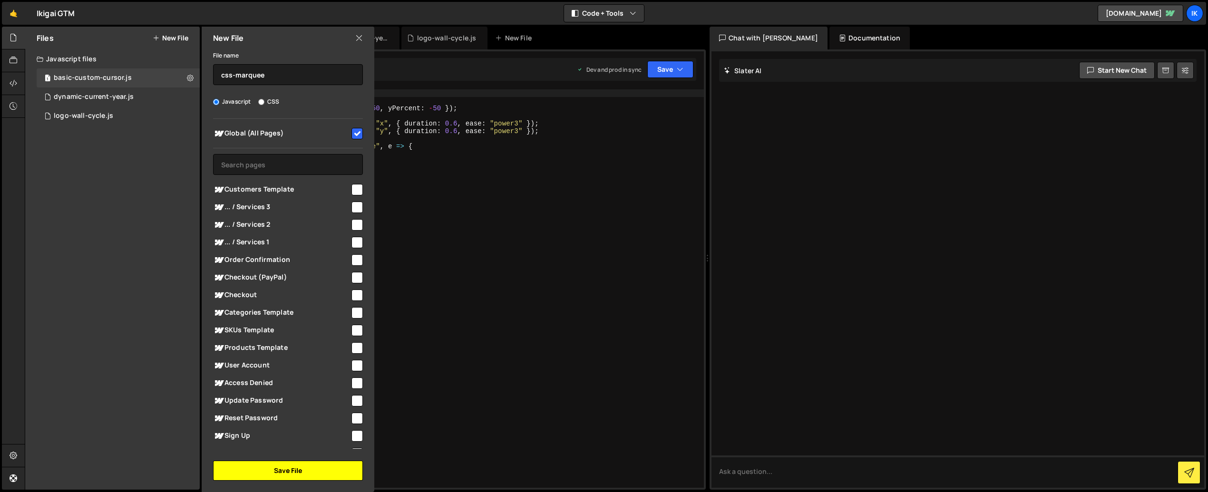
click at [278, 466] on button "Save File" at bounding box center [288, 471] width 150 height 20
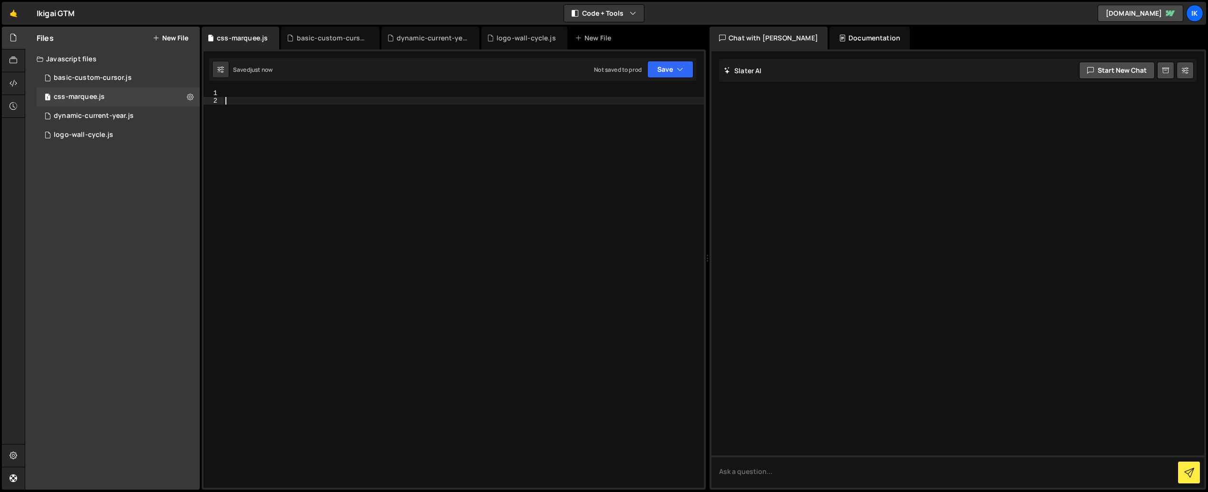
click at [328, 219] on div at bounding box center [463, 296] width 480 height 414
paste textarea "});"
type textarea "});"
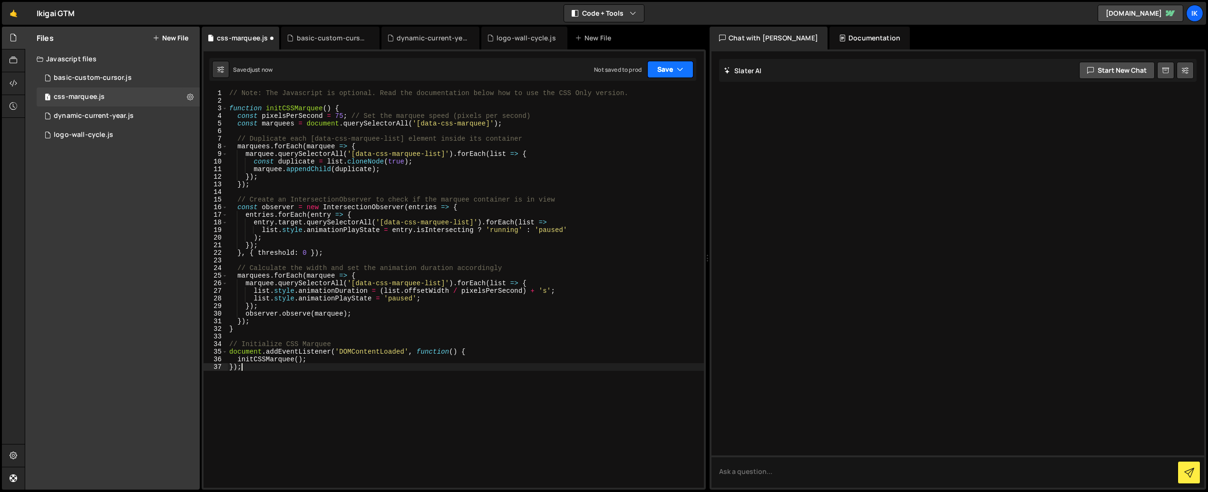
click at [670, 62] on button "Save" at bounding box center [670, 69] width 46 height 17
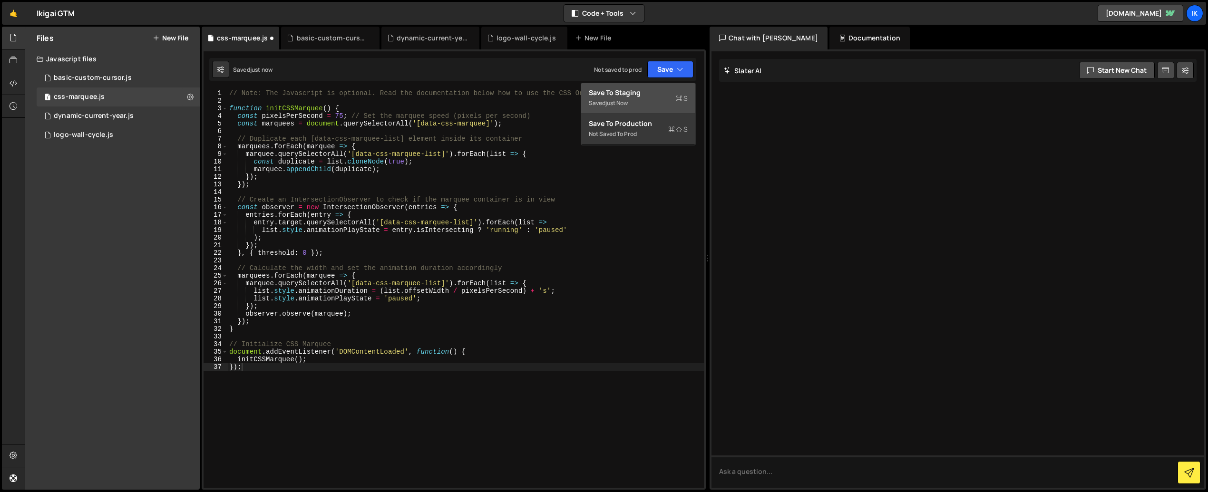
click at [651, 94] on div "Save to Staging S" at bounding box center [638, 93] width 99 height 10
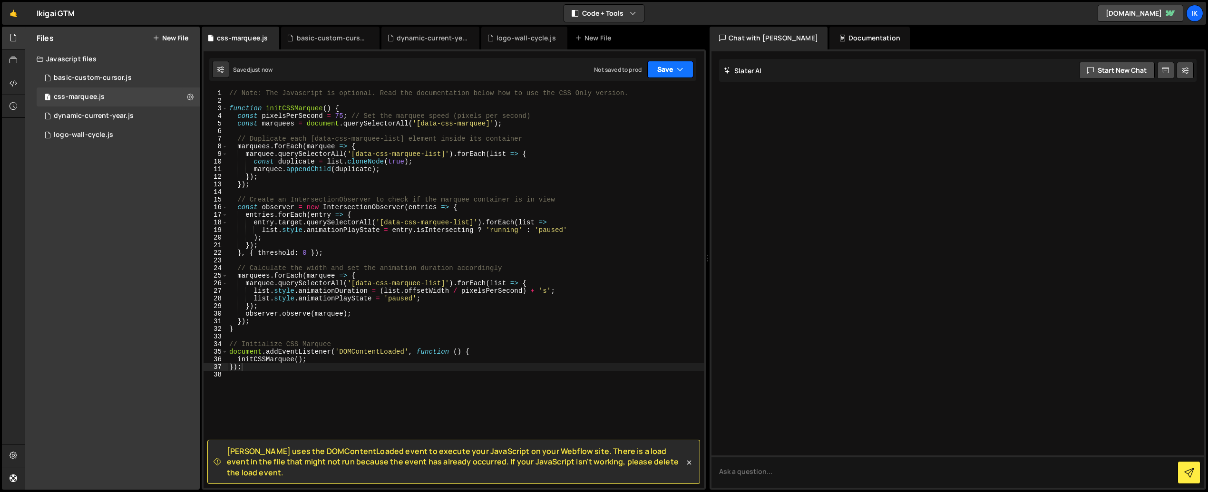
drag, startPoint x: 661, startPoint y: 75, endPoint x: 662, endPoint y: 128, distance: 53.3
click at [661, 75] on button "Save" at bounding box center [670, 69] width 46 height 17
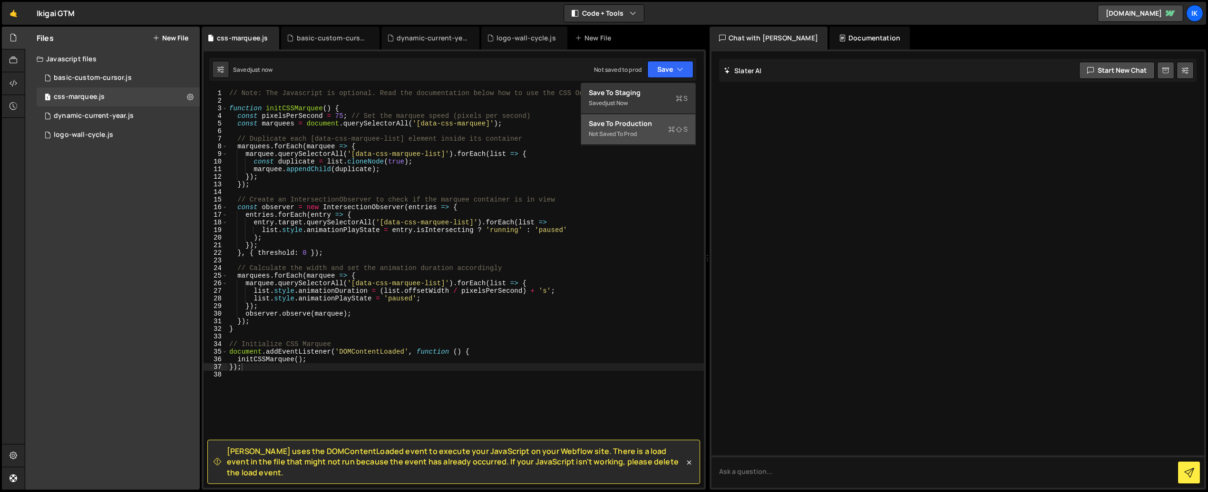
click at [662, 130] on div "Not saved to prod" at bounding box center [638, 133] width 99 height 11
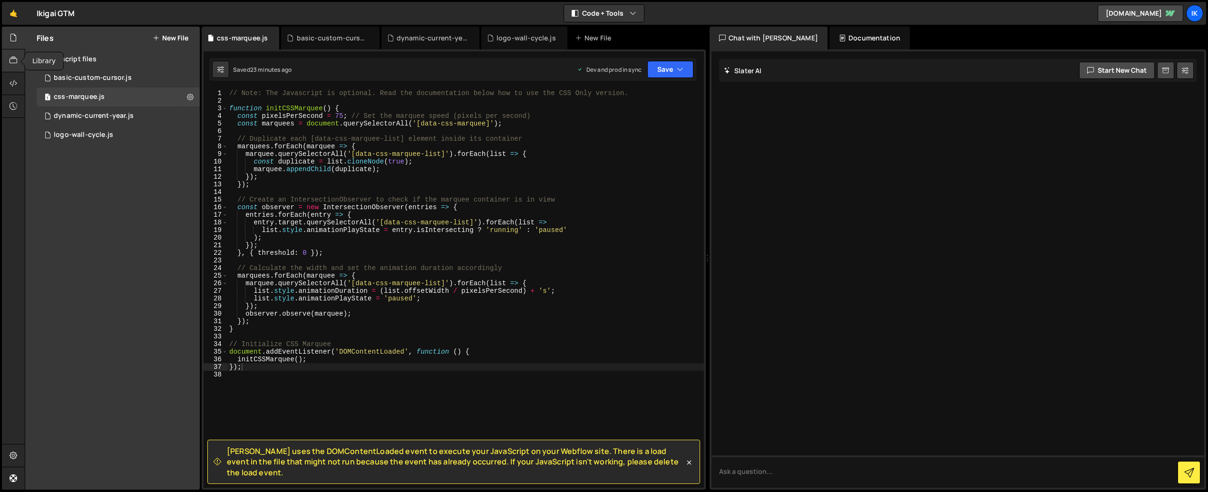
click at [15, 65] on icon at bounding box center [14, 60] width 8 height 10
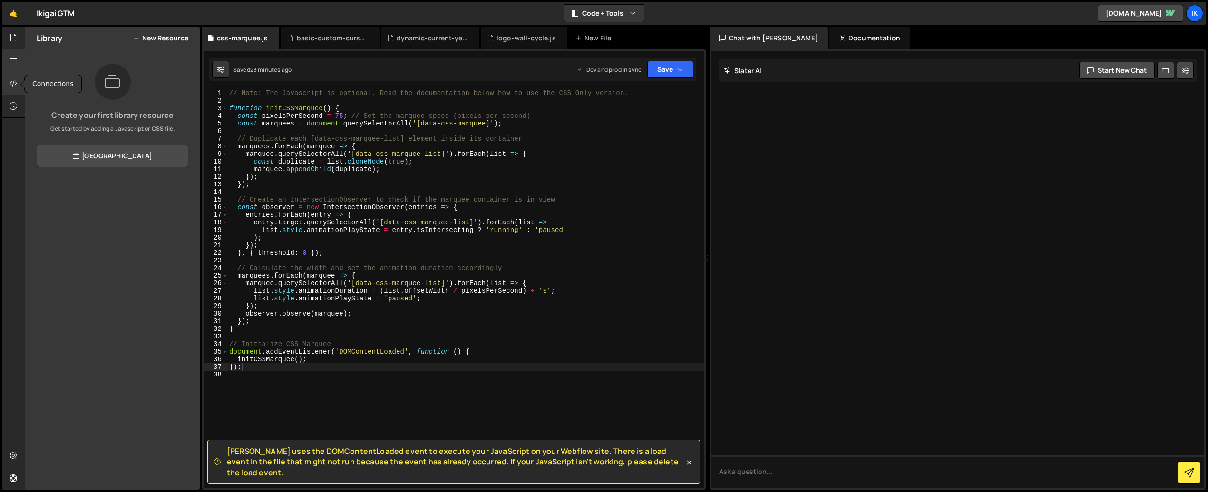
click at [12, 80] on icon at bounding box center [14, 83] width 8 height 10
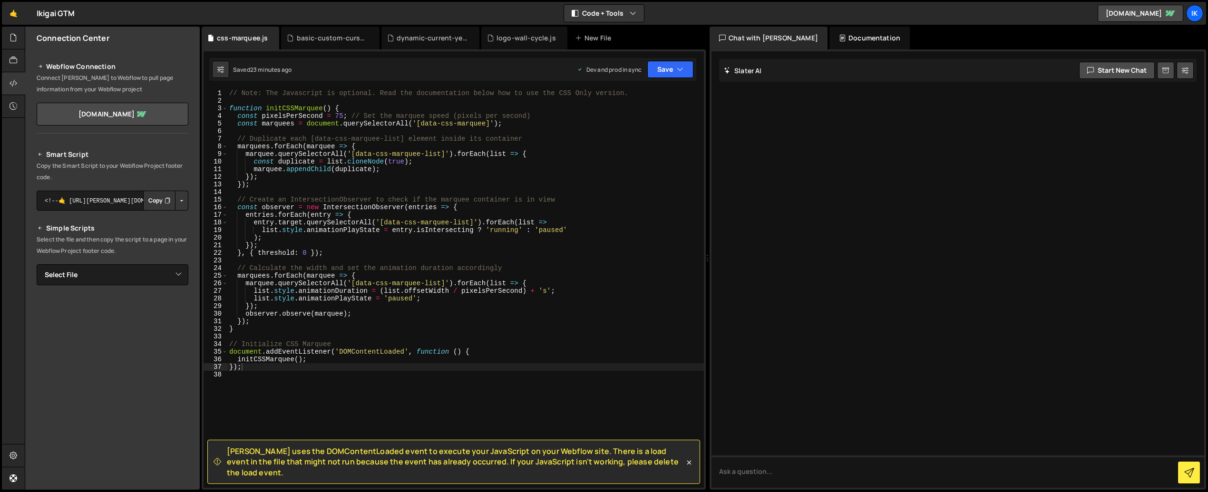
click at [155, 198] on button "Copy" at bounding box center [159, 201] width 32 height 20
click at [178, 204] on button "Button group with nested dropdown" at bounding box center [181, 201] width 13 height 20
click at [149, 231] on link "Copy Production Script" at bounding box center [141, 231] width 93 height 13
click at [153, 204] on button "Copy" at bounding box center [159, 201] width 32 height 20
click at [147, 201] on button "Copy" at bounding box center [159, 201] width 32 height 20
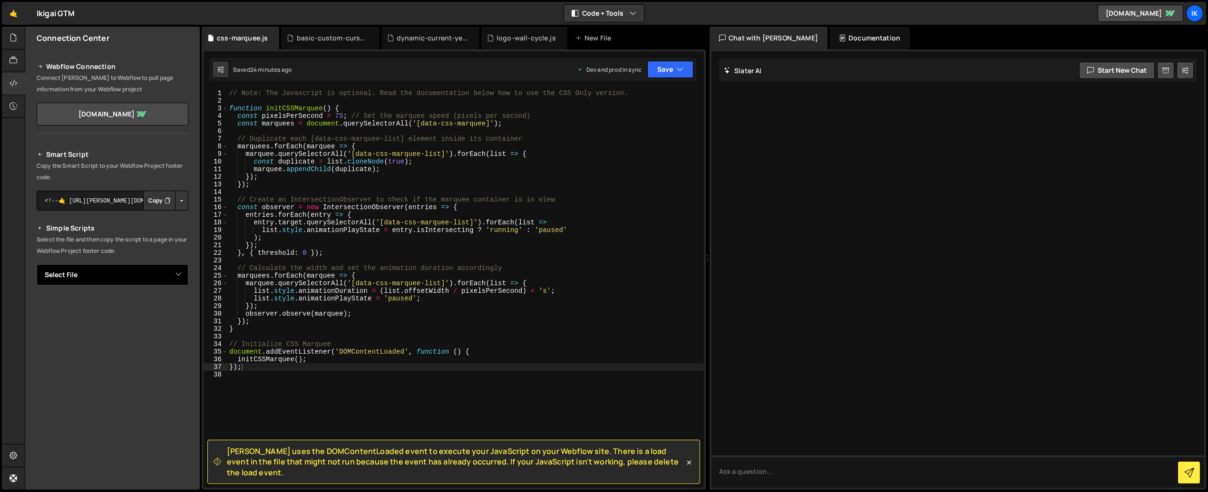
click at [111, 275] on select "Select File basic-custom-cursor.js dynamic-current-year.js logo-wall-cycle.js c…" at bounding box center [113, 274] width 152 height 21
select select "45527"
click at [37, 264] on select "Select File basic-custom-cursor.js dynamic-current-year.js logo-wall-cycle.js c…" at bounding box center [113, 274] width 152 height 21
click at [496, 371] on div "// Note: The Javascript is optional. Read the documentation below how to use th…" at bounding box center [465, 296] width 476 height 414
click at [271, 364] on div "// Note: The Javascript is optional. Read the documentation below how to use th…" at bounding box center [465, 296] width 476 height 414
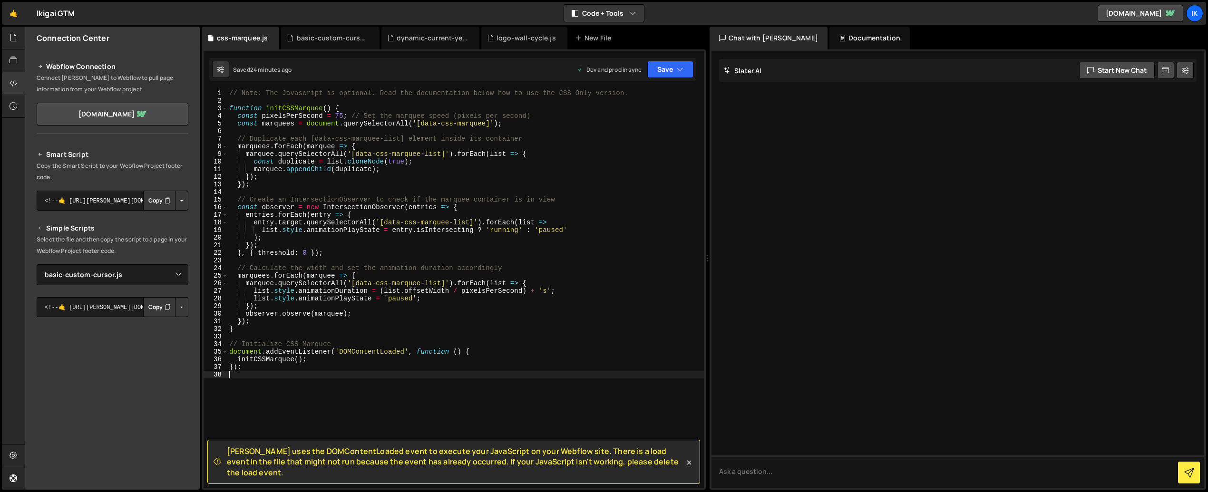
type textarea "});"
click at [313, 42] on div "basic-custom-cursor.js" at bounding box center [332, 38] width 71 height 10
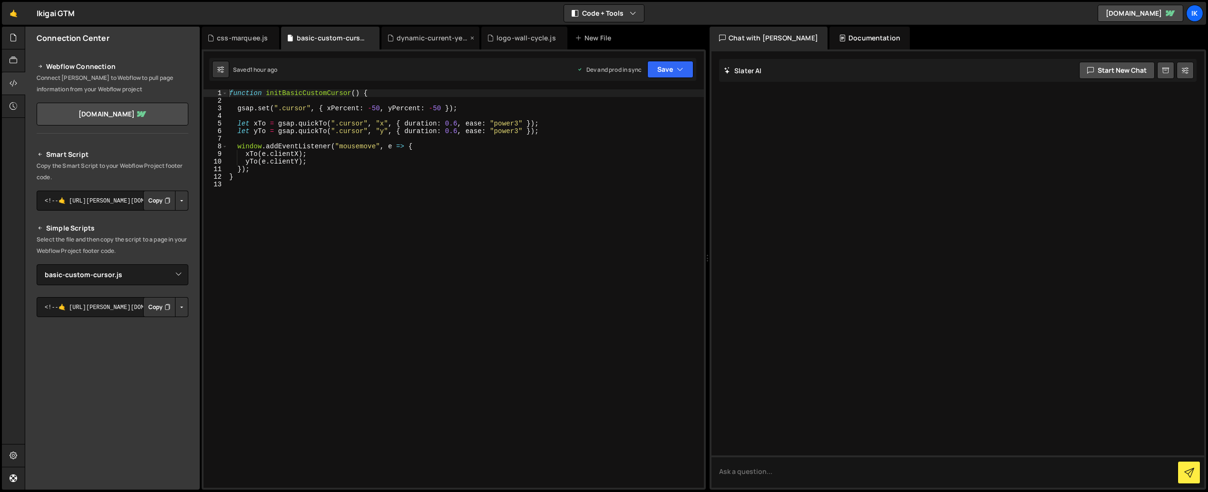
click at [414, 41] on div "dynamic-current-year.js" at bounding box center [431, 38] width 71 height 10
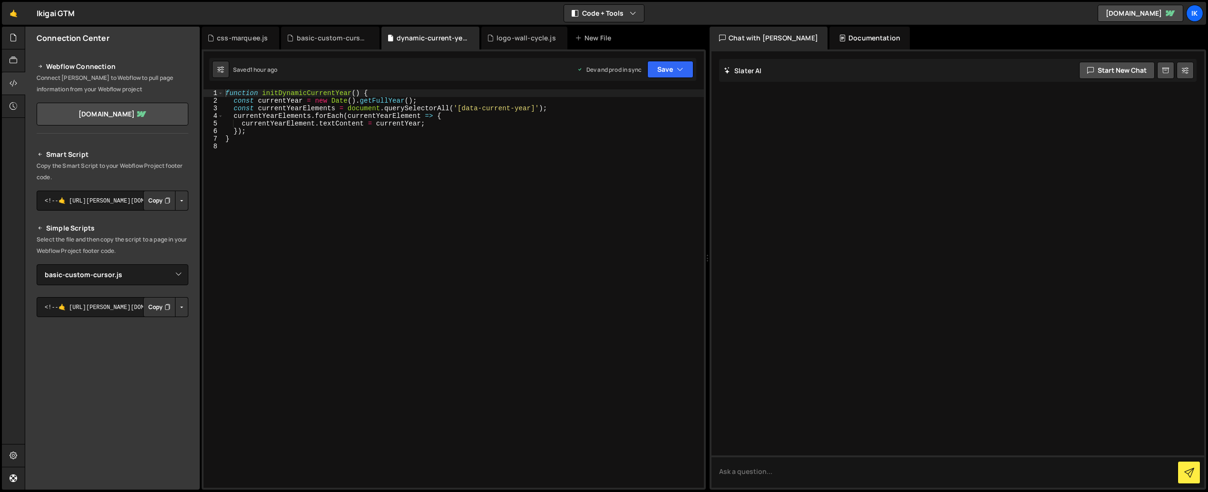
click at [352, 169] on div "function initDynamicCurrentYear ( ) { const currentYear = new Date ( ) . getFul…" at bounding box center [463, 296] width 480 height 414
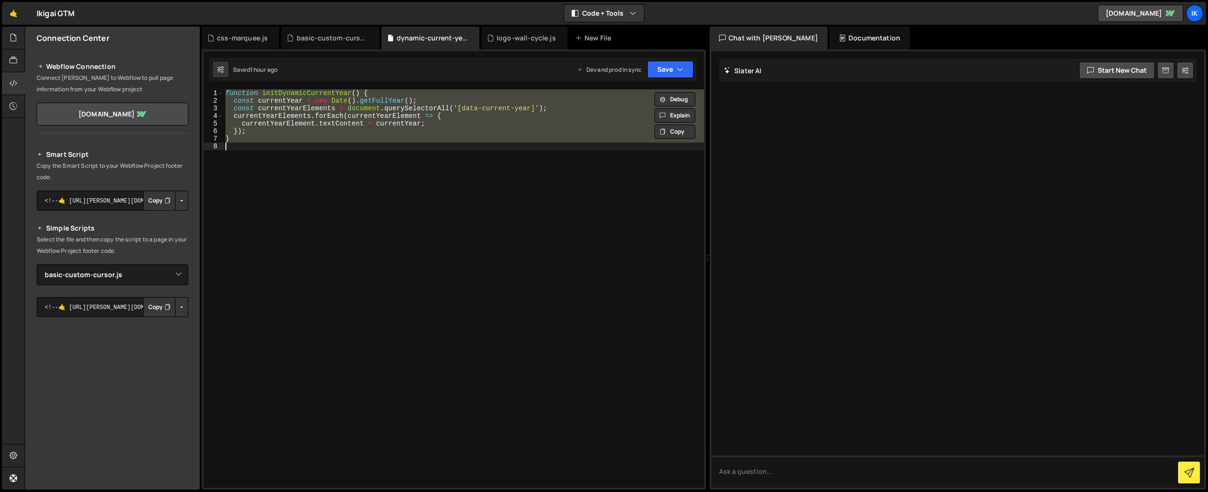
paste textarea ");"
type textarea "});"
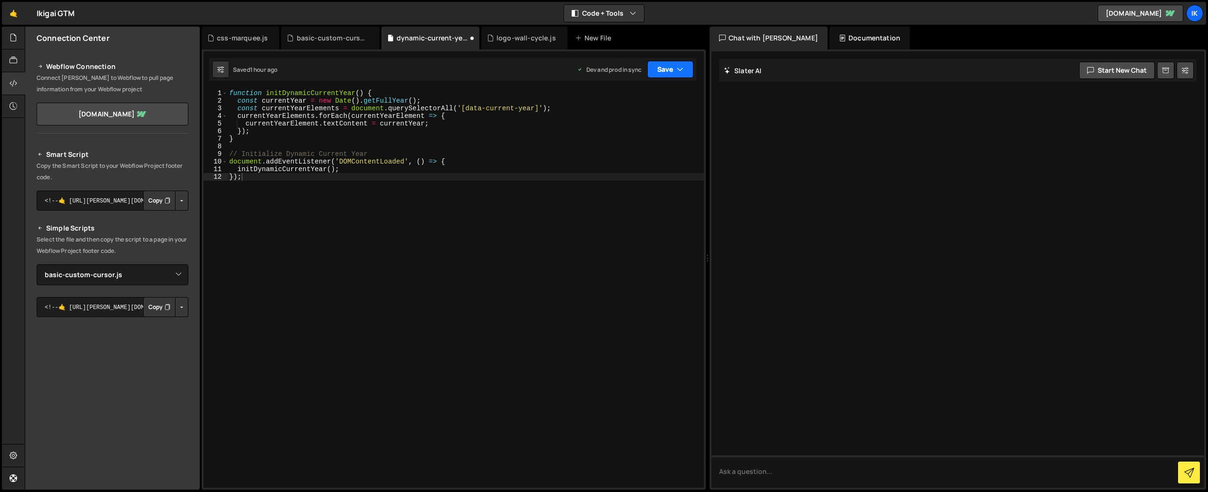
click at [659, 70] on button "Save" at bounding box center [670, 69] width 46 height 17
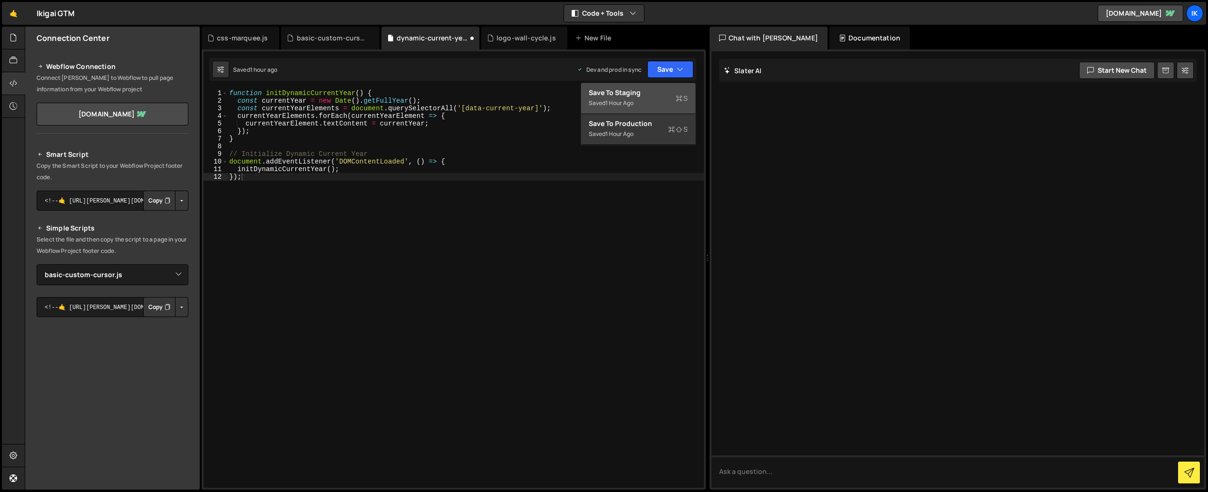
click at [629, 97] on div "Saved 1 hour ago" at bounding box center [638, 102] width 99 height 11
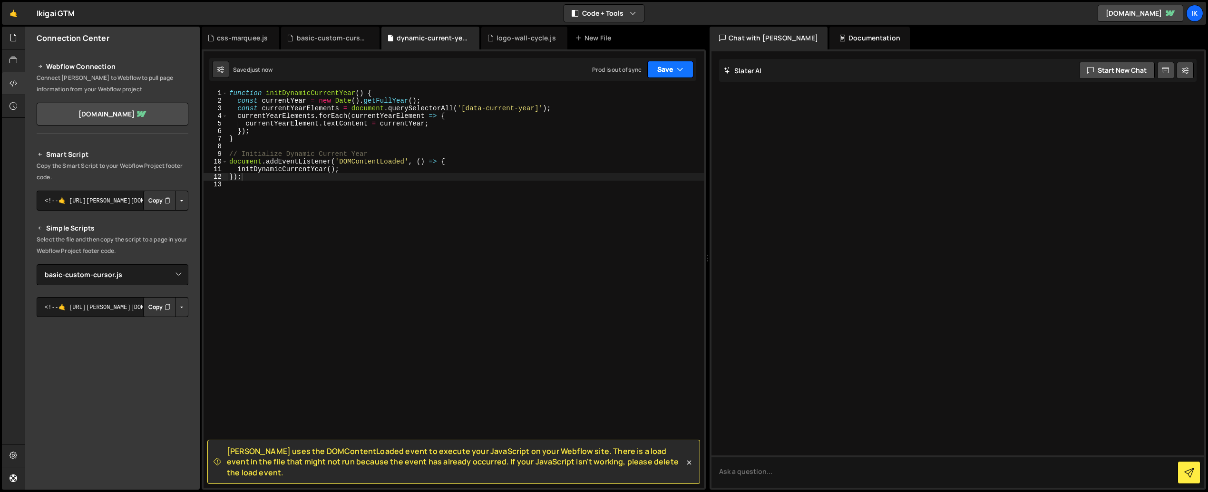
click at [657, 70] on button "Save" at bounding box center [670, 69] width 46 height 17
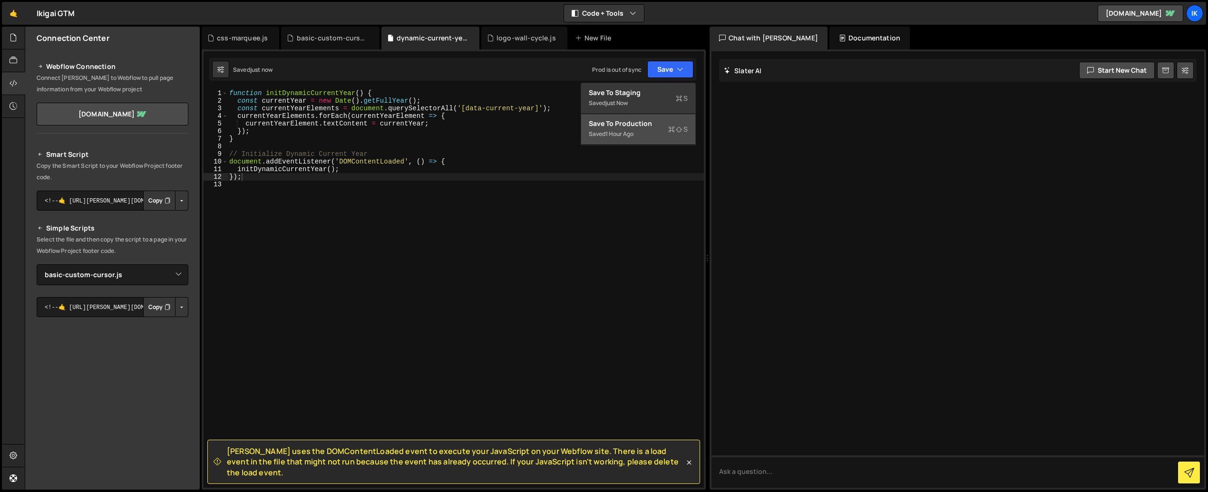
click at [624, 128] on div "Saved 1 hour ago" at bounding box center [638, 133] width 99 height 11
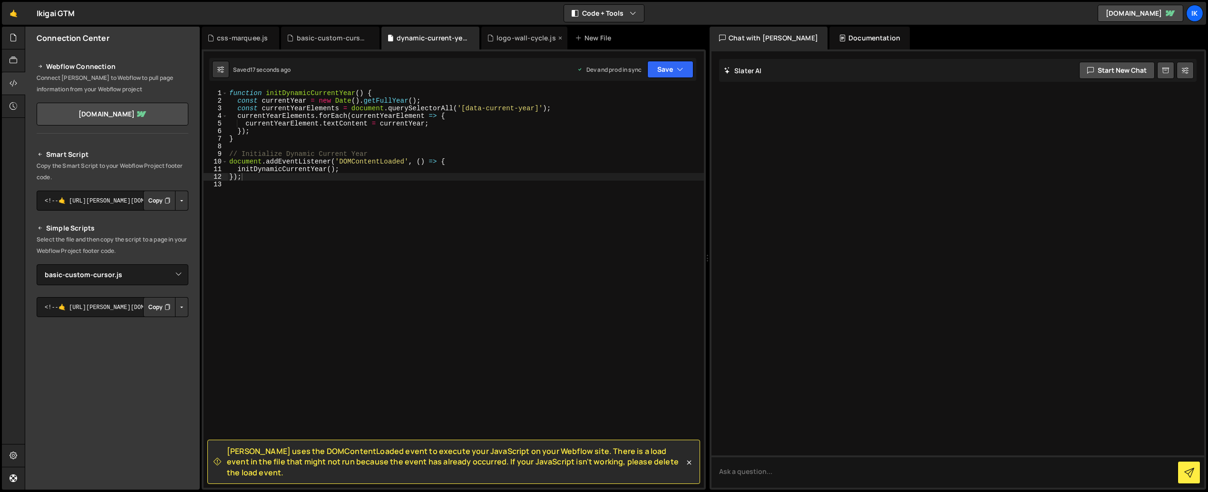
click at [512, 39] on div "logo-wall-cycle.js" at bounding box center [525, 38] width 59 height 10
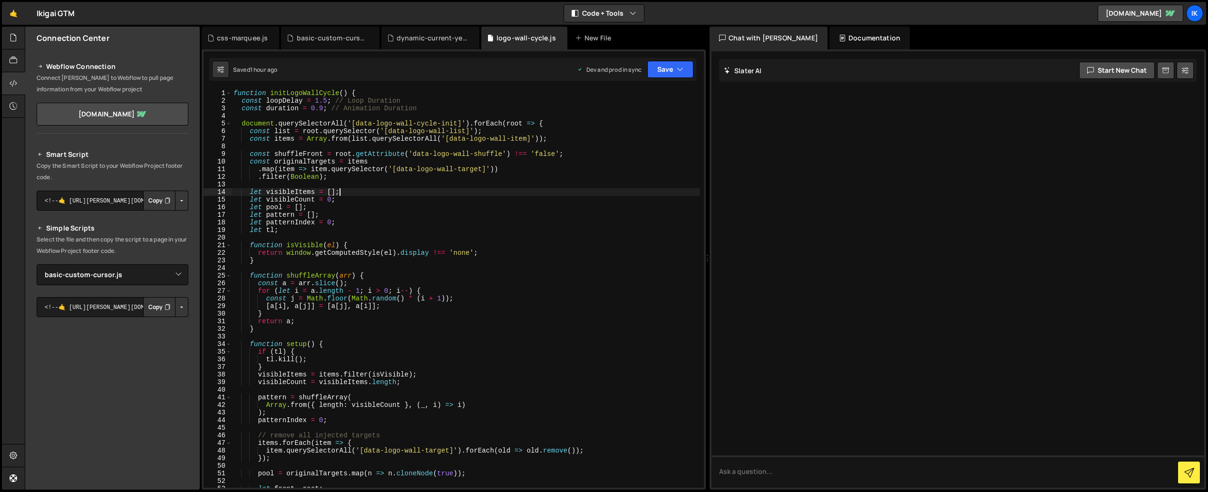
click at [364, 188] on div "function initLogoWallCycle ( ) { const loopDelay = 1.5 ; // Loop Duration const…" at bounding box center [466, 296] width 468 height 414
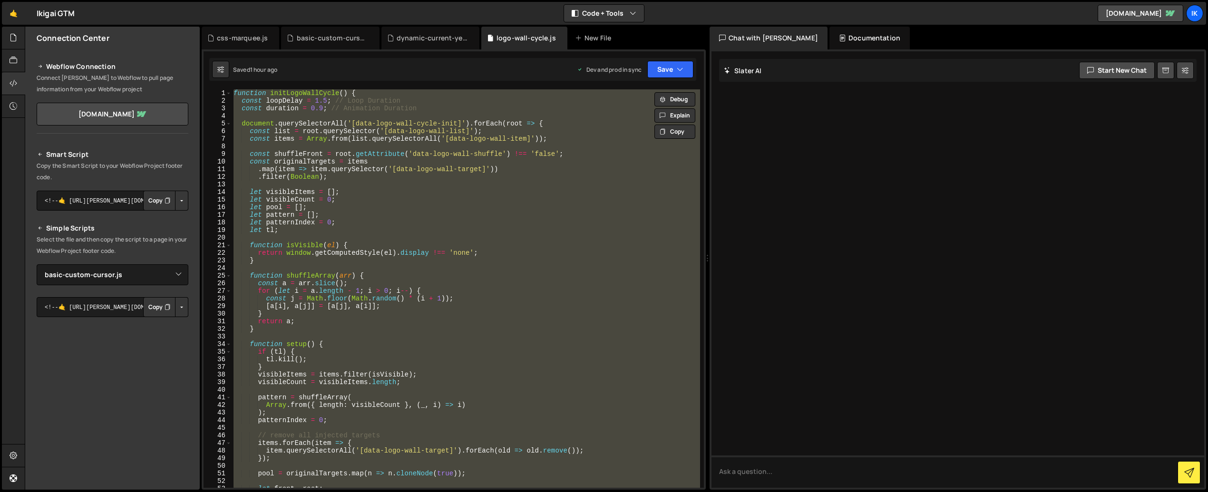
paste textarea ");"
type textarea "});"
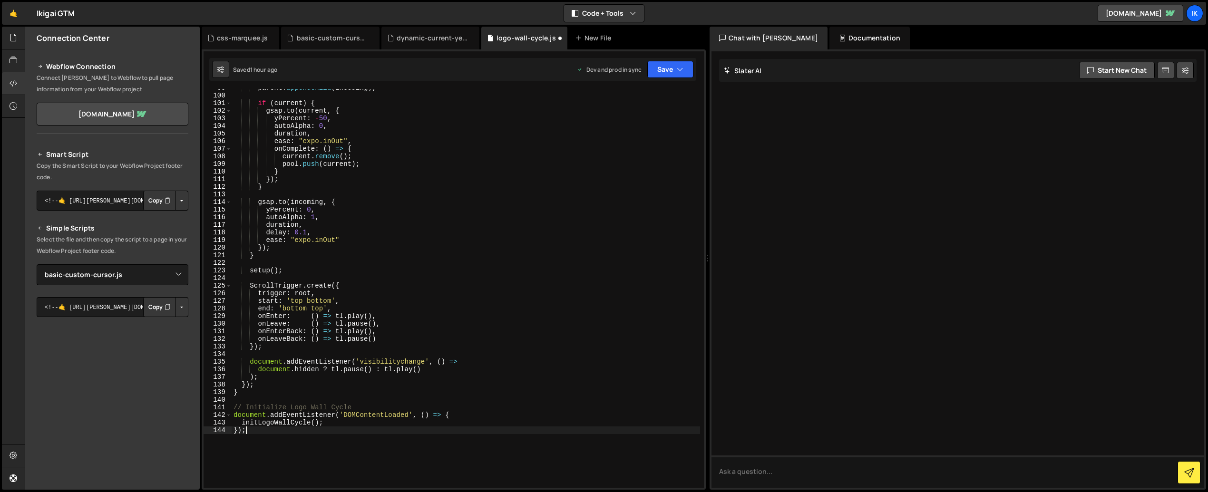
scroll to position [752, 0]
click at [674, 80] on div "Saved 1 hour ago Dev and prod in sync Upgrade to Edit Save Save to Staging S Sa…" at bounding box center [452, 69] width 487 height 23
click at [671, 73] on button "Save" at bounding box center [670, 69] width 46 height 17
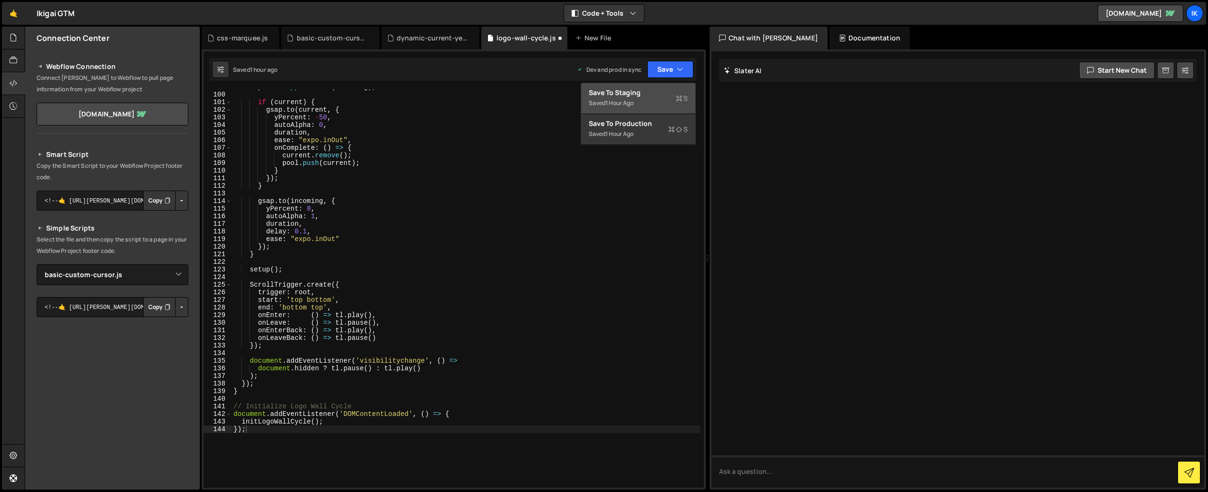
click at [649, 94] on div "Save to Staging S" at bounding box center [638, 93] width 99 height 10
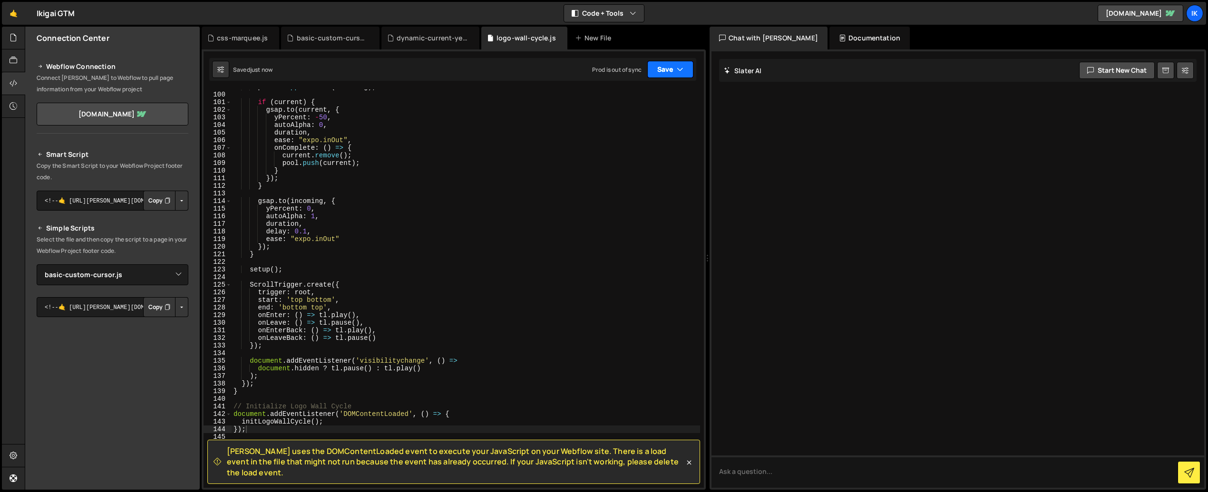
click at [663, 71] on button "Save" at bounding box center [670, 69] width 46 height 17
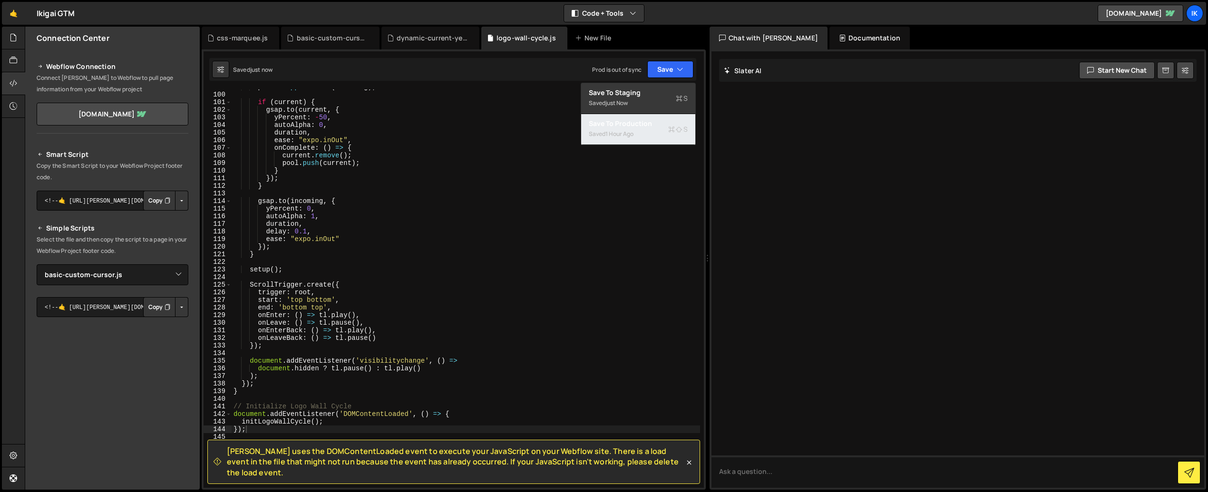
click at [640, 129] on div "Saved 1 hour ago" at bounding box center [638, 133] width 99 height 11
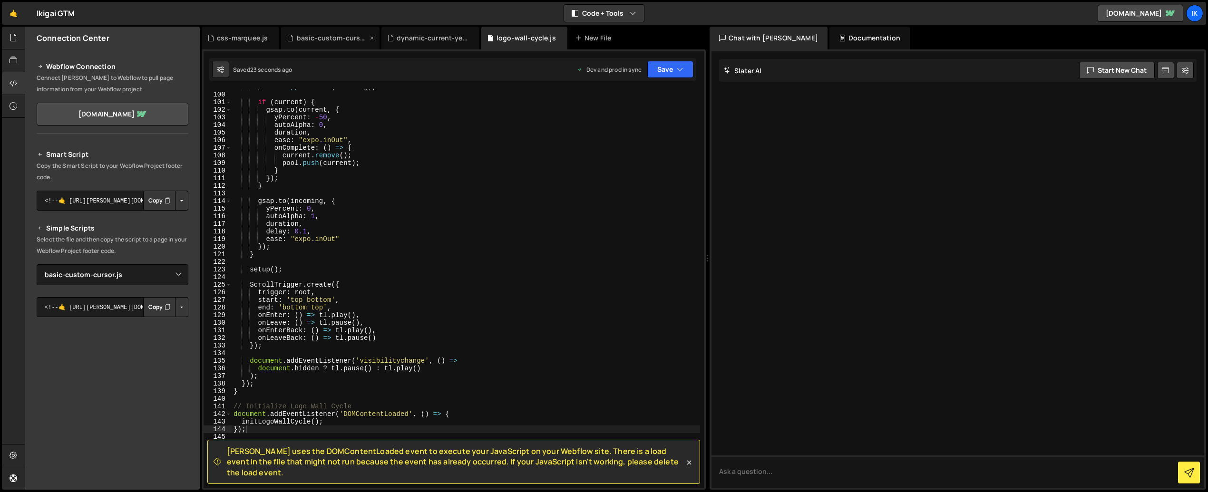
click at [339, 43] on div "basic-custom-cursor.js" at bounding box center [330, 38] width 98 height 23
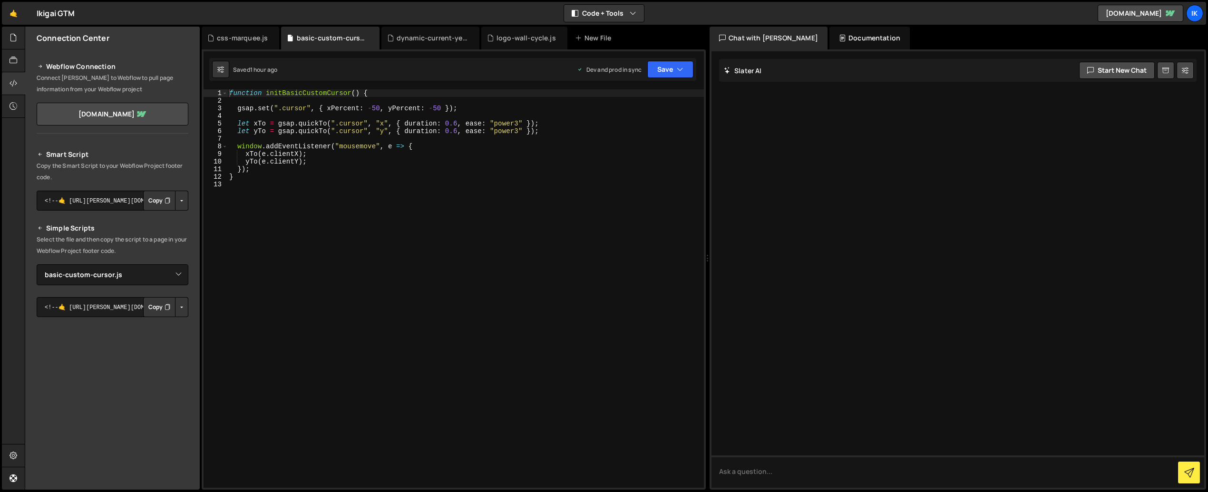
click at [357, 198] on div "function initBasicCustomCursor ( ) { gsap . set ( ".cursor" , { xPercent : - 50…" at bounding box center [465, 296] width 476 height 414
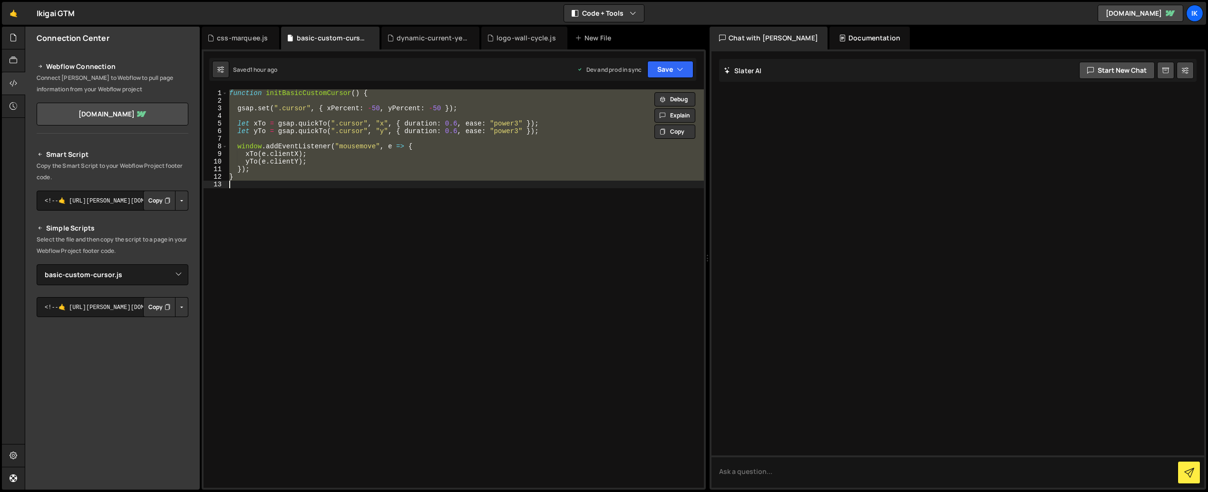
paste textarea ");"
type textarea "});"
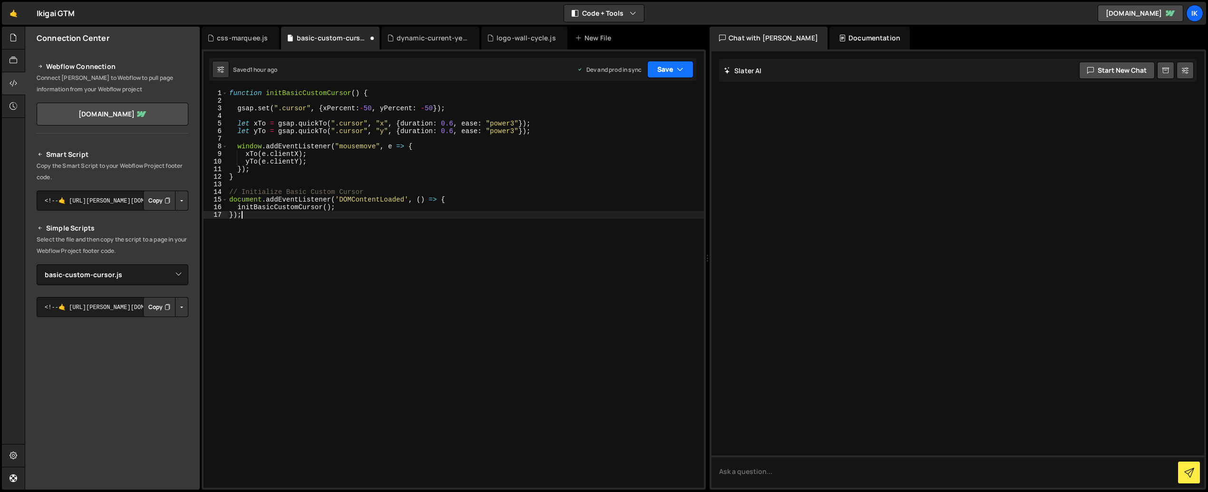
click at [669, 66] on button "Save" at bounding box center [670, 69] width 46 height 17
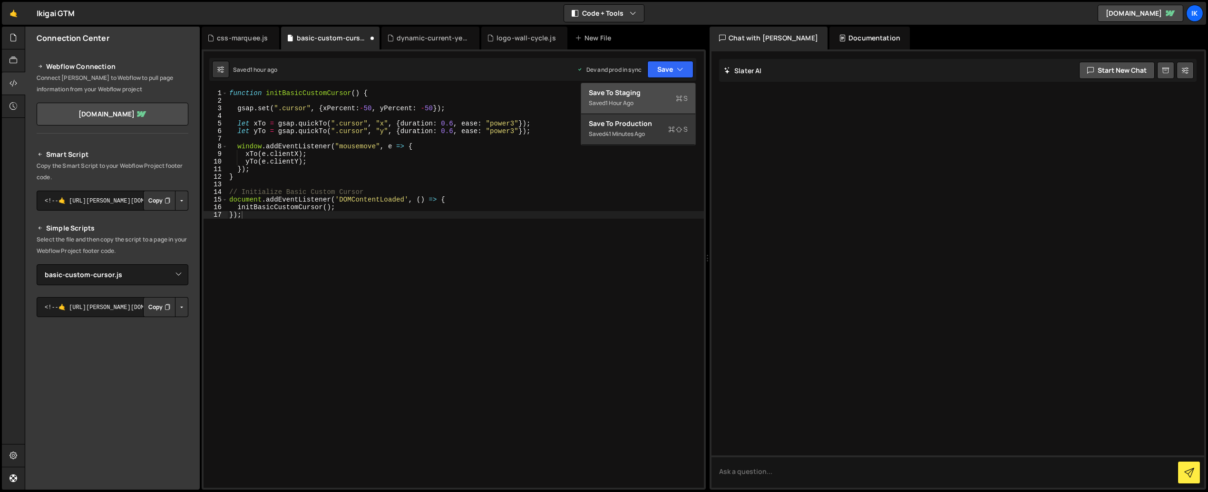
click at [640, 94] on div "Save to Staging S" at bounding box center [638, 93] width 99 height 10
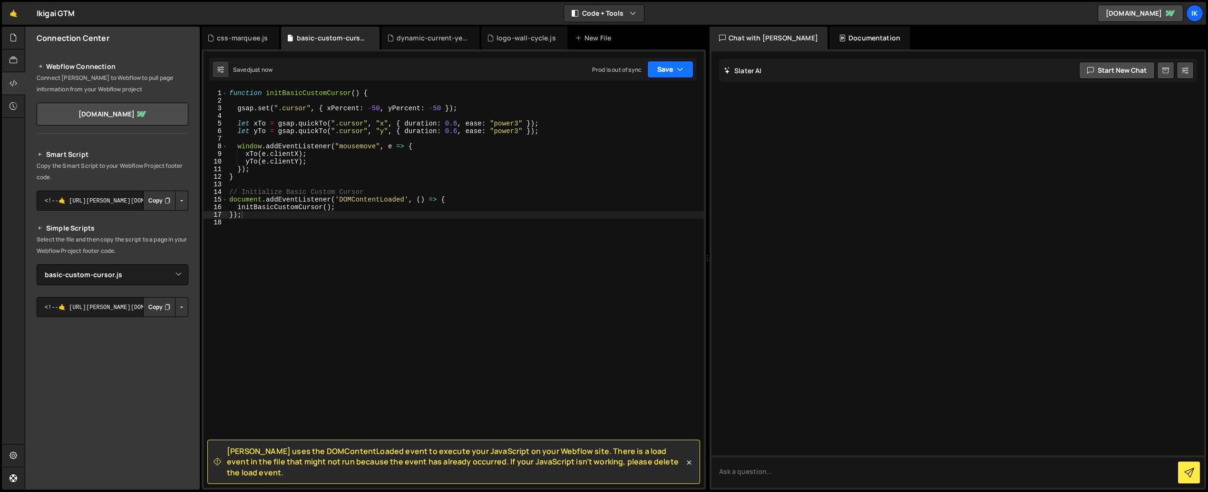
click at [663, 72] on button "Save" at bounding box center [670, 69] width 46 height 17
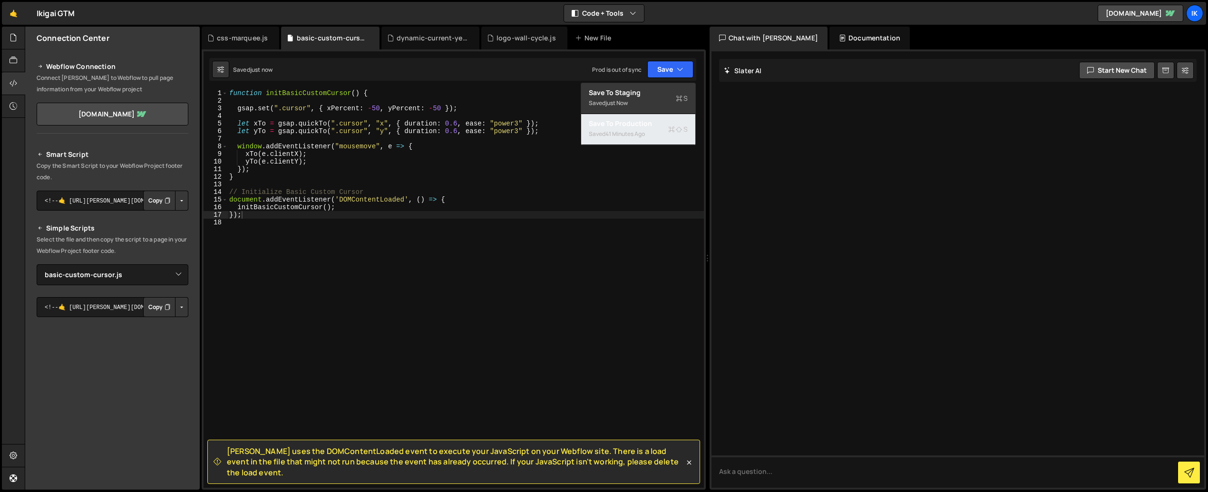
click at [652, 126] on div "Save to Production S" at bounding box center [638, 124] width 99 height 10
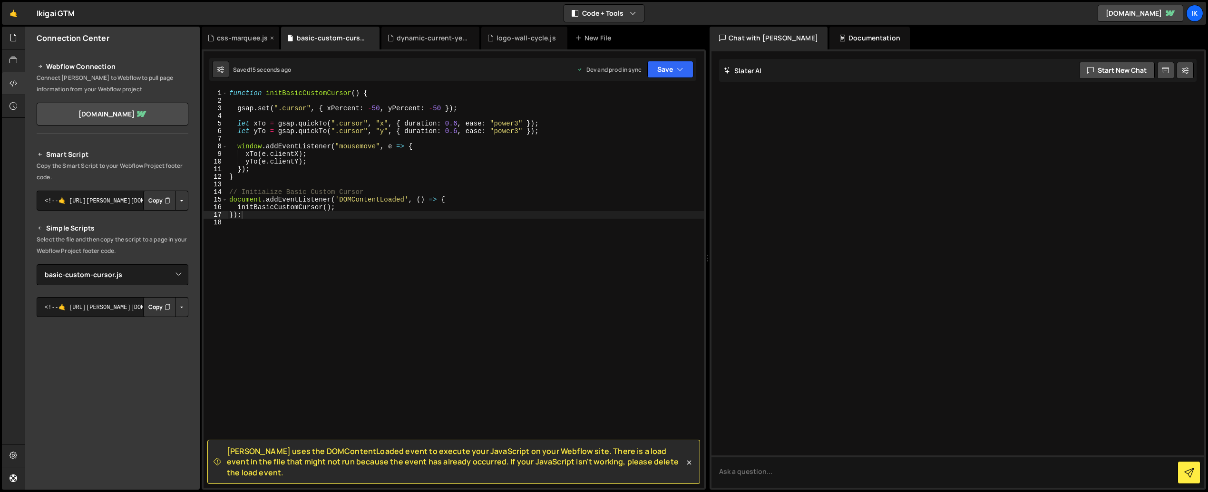
click at [246, 46] on div "css-marquee.js" at bounding box center [240, 38] width 77 height 23
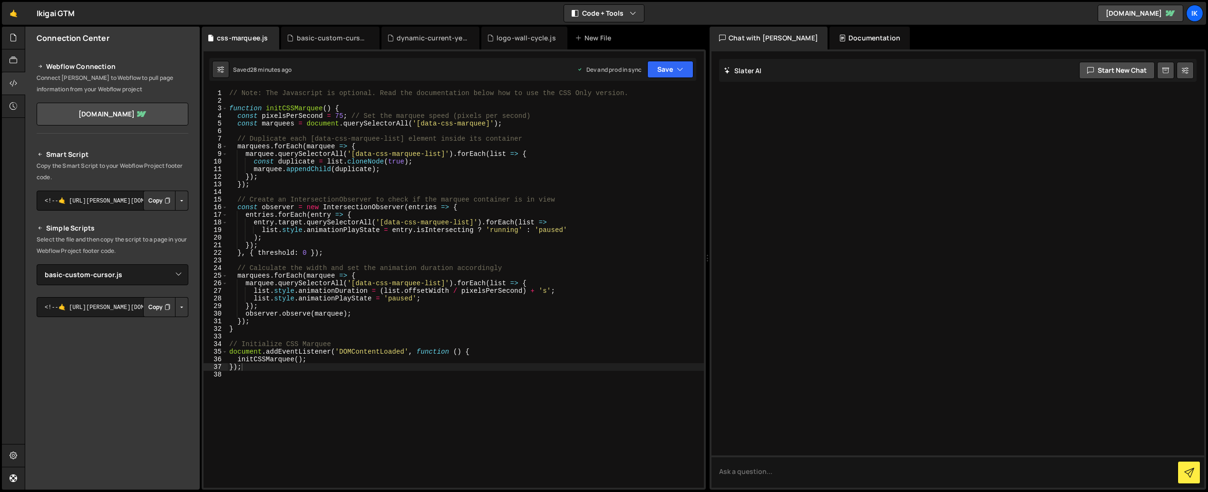
click at [362, 166] on div "// Note: The Javascript is optional. Read the documentation below how to use th…" at bounding box center [465, 296] width 476 height 414
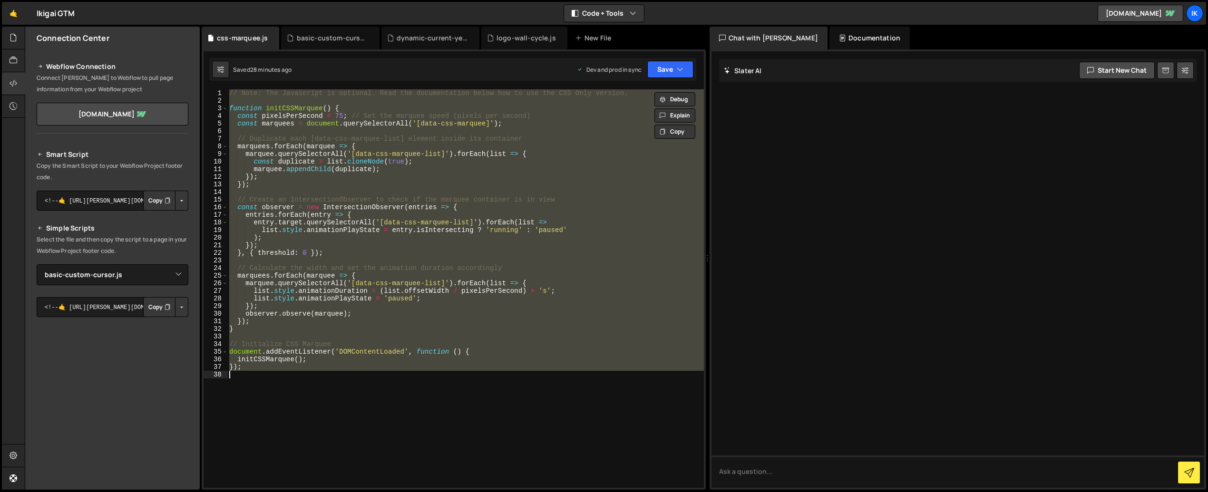
paste textarea
type textarea "});"
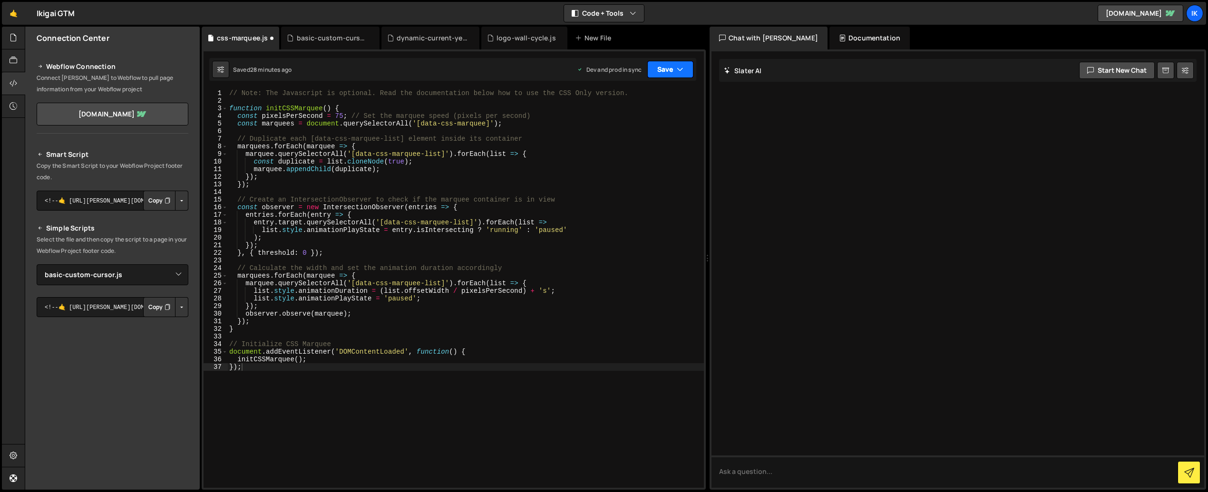
click at [657, 69] on button "Save" at bounding box center [670, 69] width 46 height 17
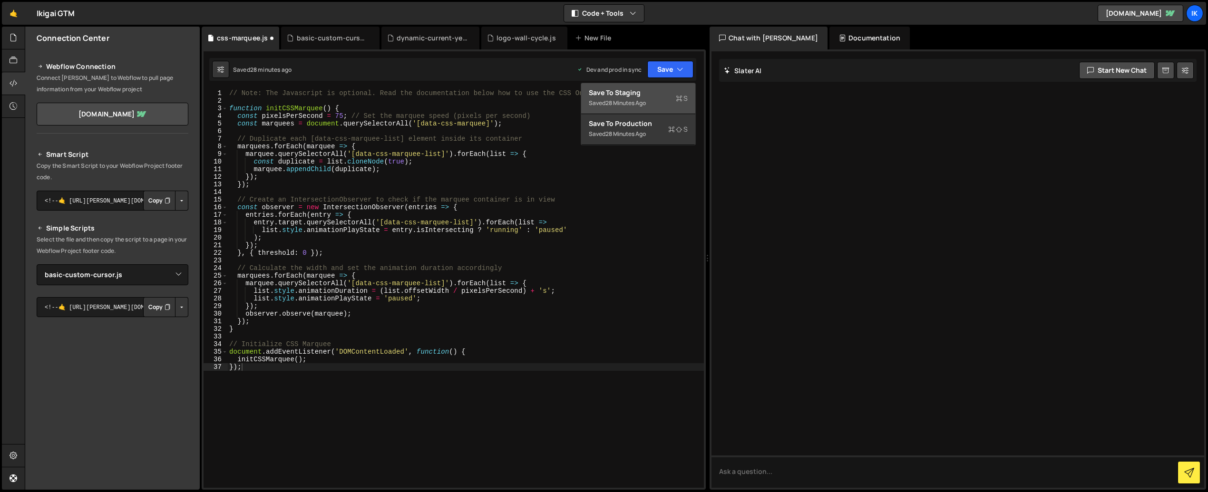
click at [641, 95] on div "Save to Staging S" at bounding box center [638, 93] width 99 height 10
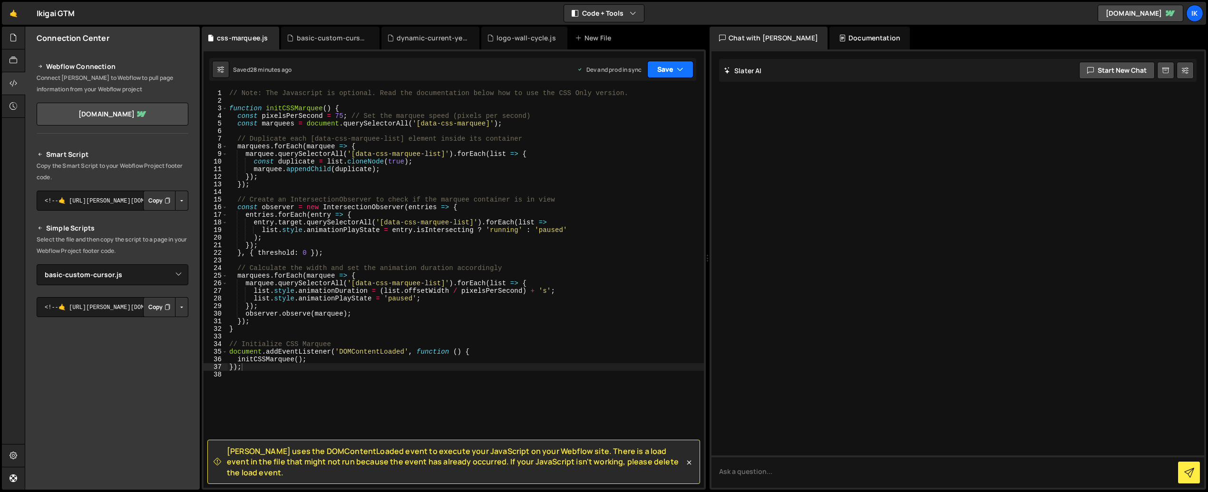
drag, startPoint x: 656, startPoint y: 68, endPoint x: 662, endPoint y: 125, distance: 57.4
click at [656, 68] on button "Save" at bounding box center [670, 69] width 46 height 17
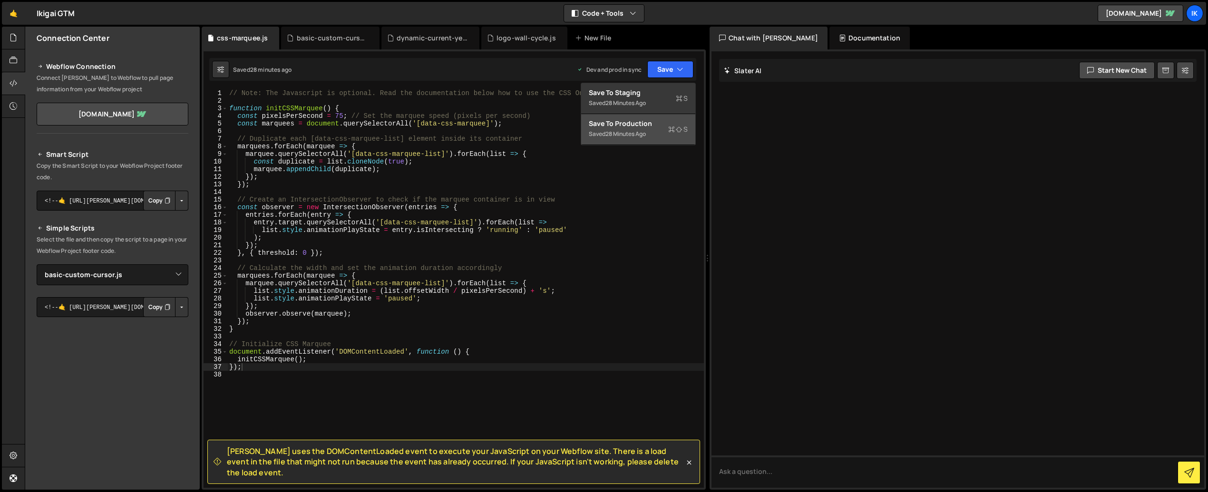
click at [653, 135] on div "Saved 28 minutes ago" at bounding box center [638, 133] width 99 height 11
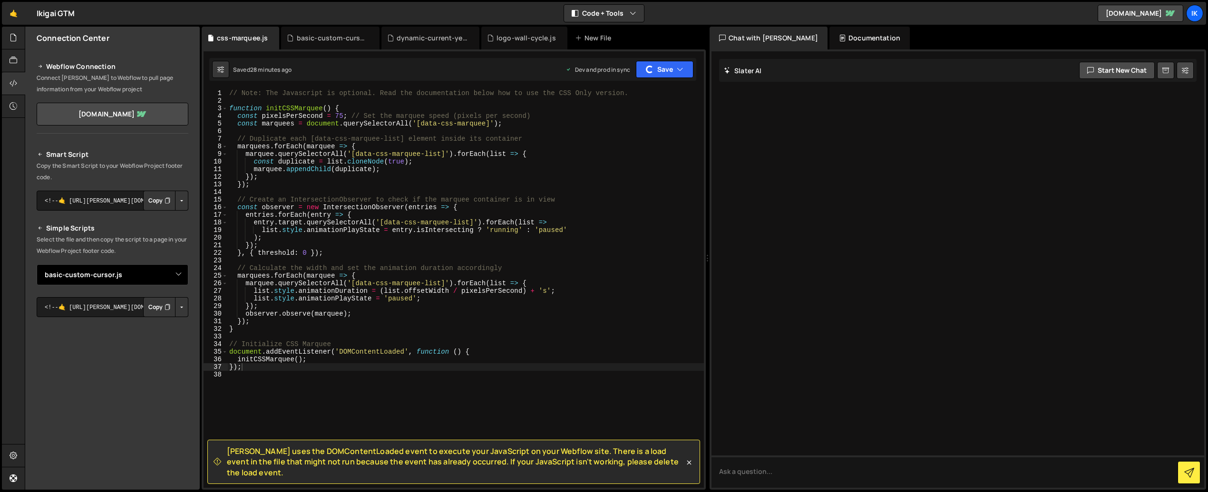
scroll to position [44, 0]
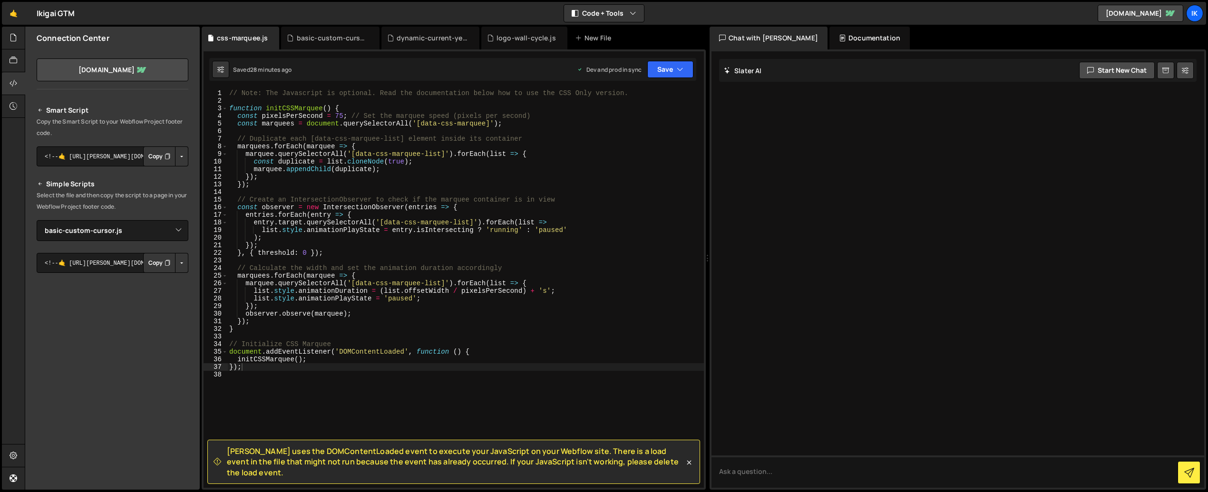
click at [49, 95] on div "Smart Script Copy the Smart Script to your Webflow Project footer code. <!--🤙 h…" at bounding box center [112, 281] width 174 height 376
click at [1142, 14] on link "[DOMAIN_NAME]" at bounding box center [1140, 13] width 86 height 17
click at [1203, 13] on div "🤙 Ikigai GTM ⚠️ Code is being edited in another browser Code + Tools Code Only …" at bounding box center [604, 13] width 1204 height 23
click at [1194, 13] on div "Ik" at bounding box center [1194, 13] width 17 height 17
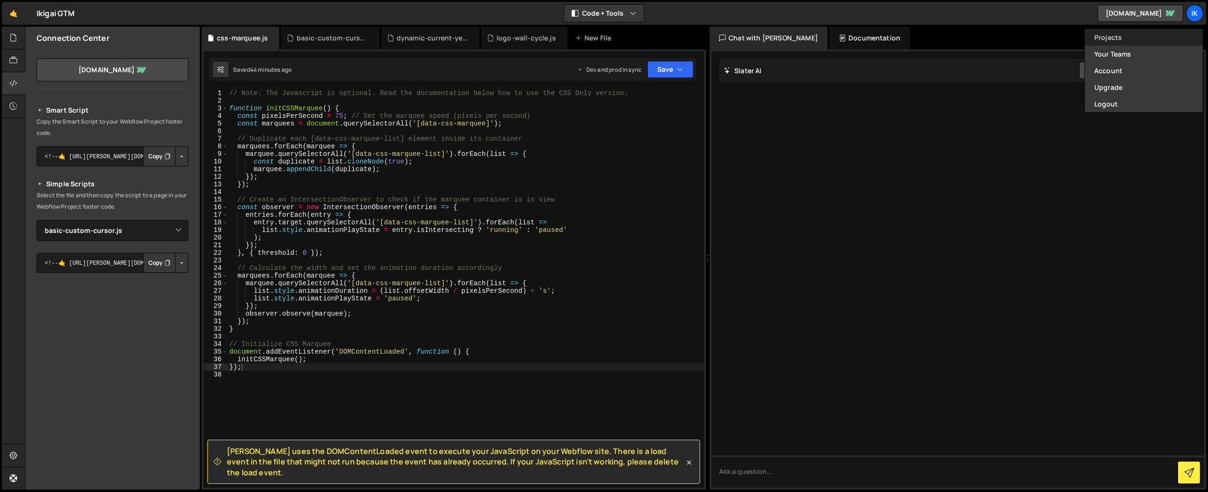
click at [1131, 38] on link "Projects" at bounding box center [1143, 37] width 118 height 17
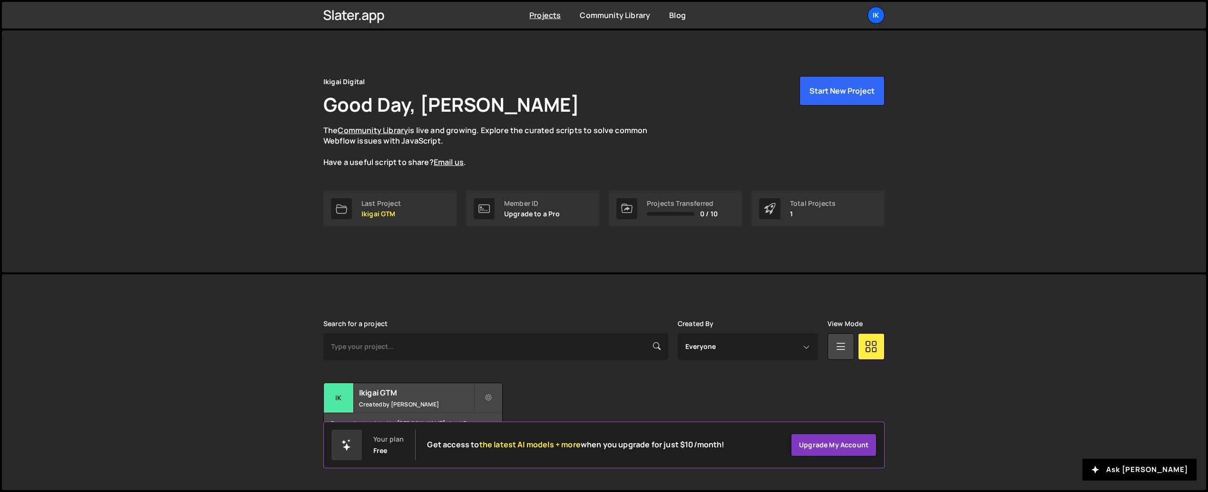
click at [516, 215] on p "Upgrade to a Pro" at bounding box center [532, 214] width 56 height 8
click at [481, 211] on icon at bounding box center [483, 208] width 11 height 11
click at [481, 397] on button at bounding box center [488, 398] width 29 height 30
click at [511, 431] on link "Edit Project" at bounding box center [530, 436] width 113 height 15
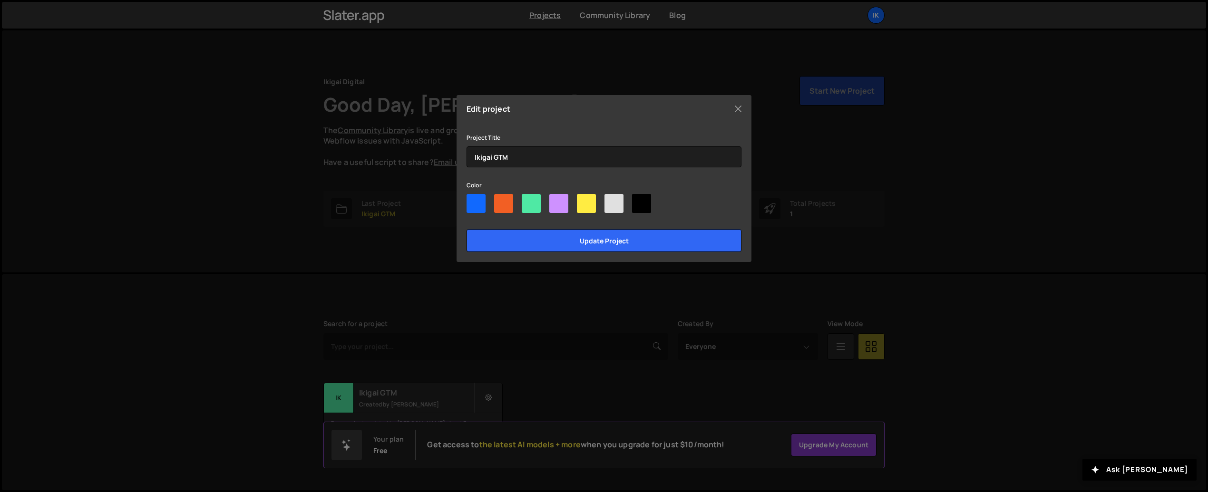
click at [367, 228] on div "Edit project Project Title Ikigai GTM Color Update project" at bounding box center [604, 246] width 1208 height 492
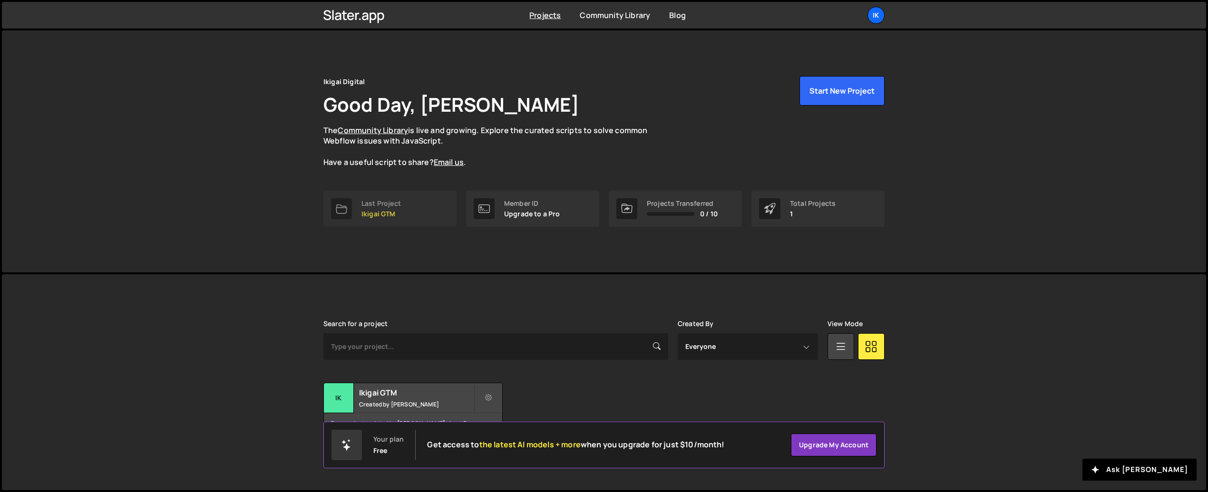
click at [373, 210] on p "Ikigai GTM" at bounding box center [380, 214] width 39 height 8
click at [361, 219] on link "Last Project Ikigai GTM" at bounding box center [389, 209] width 133 height 36
click at [380, 211] on p "Ikigai GTM" at bounding box center [380, 214] width 39 height 8
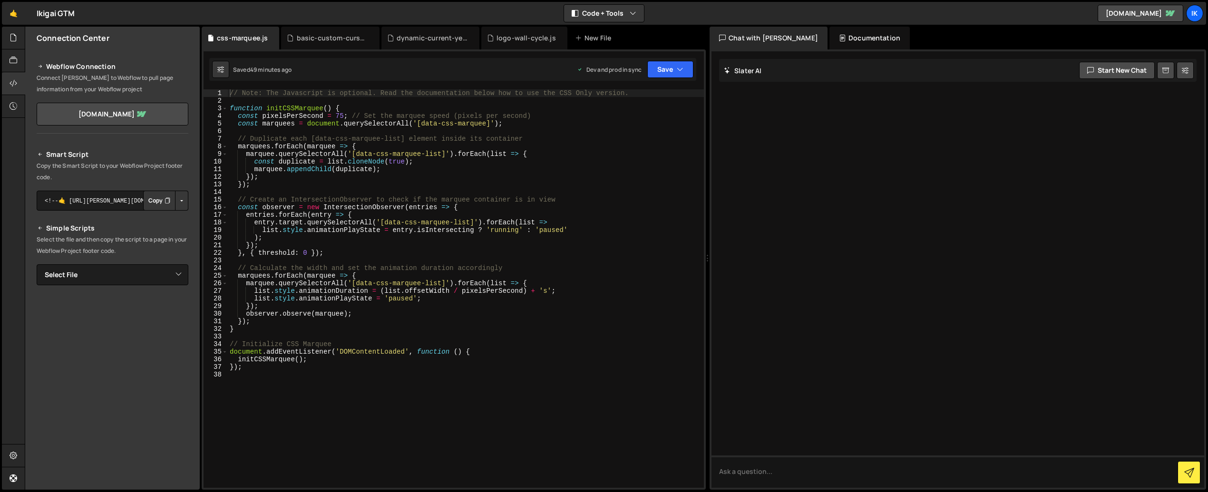
type textarea "const observer = new IntersectionObserver(entries => {"
click at [376, 206] on div "// Note: The Javascript is optional. Read the documentation below how to use th…" at bounding box center [466, 296] width 476 height 414
click at [157, 199] on button "Copy" at bounding box center [159, 201] width 32 height 20
click at [10, 59] on icon at bounding box center [14, 60] width 8 height 10
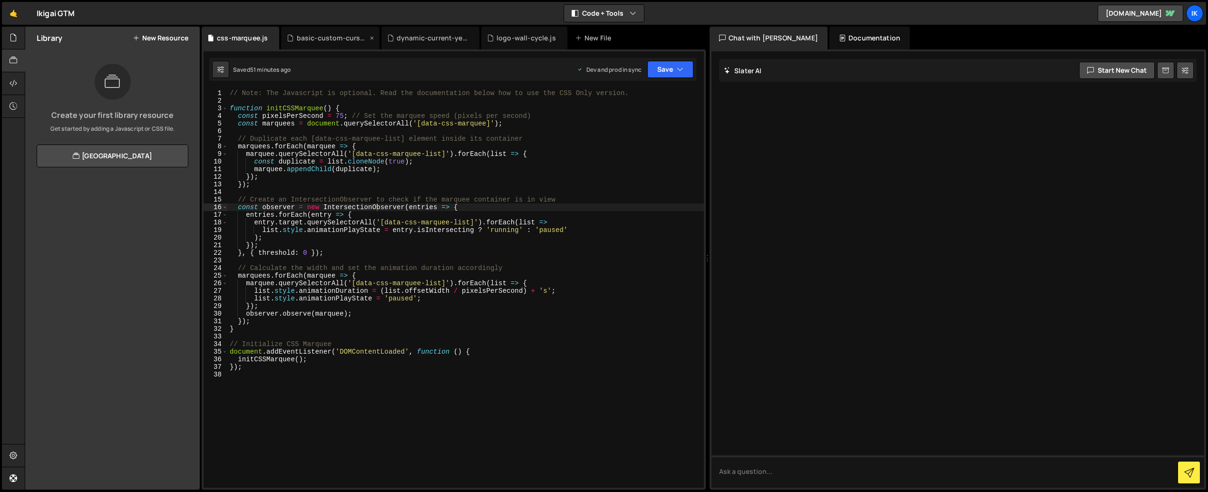
click at [321, 43] on div "basic-custom-cursor.js" at bounding box center [330, 38] width 98 height 23
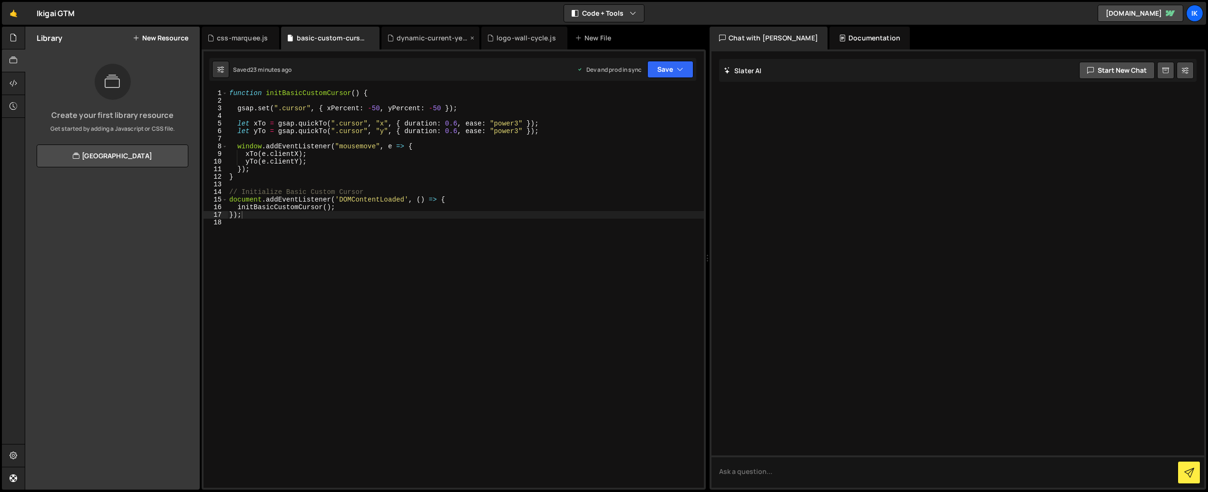
click at [413, 39] on div "dynamic-current-year.js" at bounding box center [431, 38] width 71 height 10
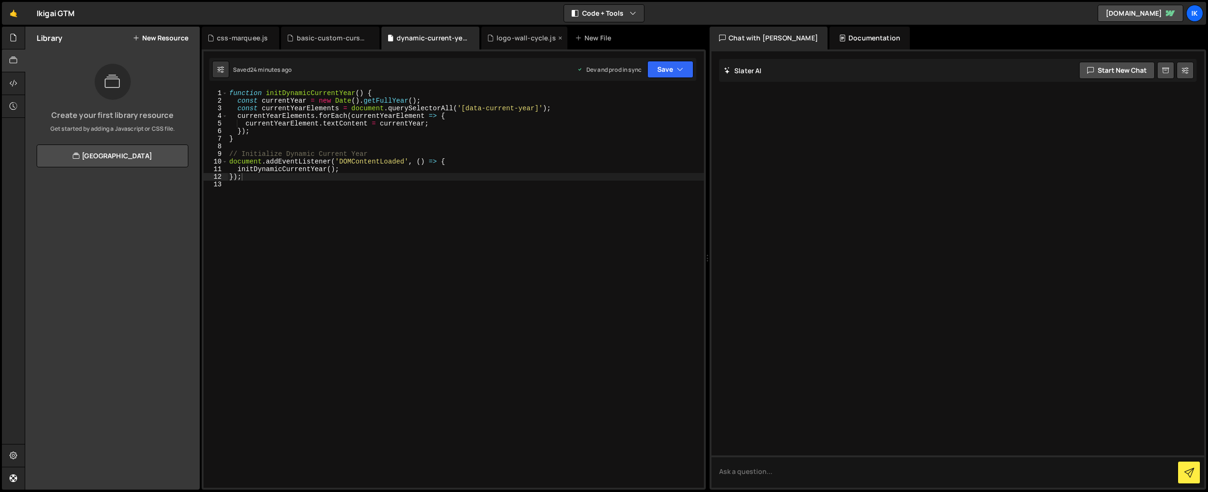
click at [513, 34] on div "logo-wall-cycle.js" at bounding box center [525, 38] width 59 height 10
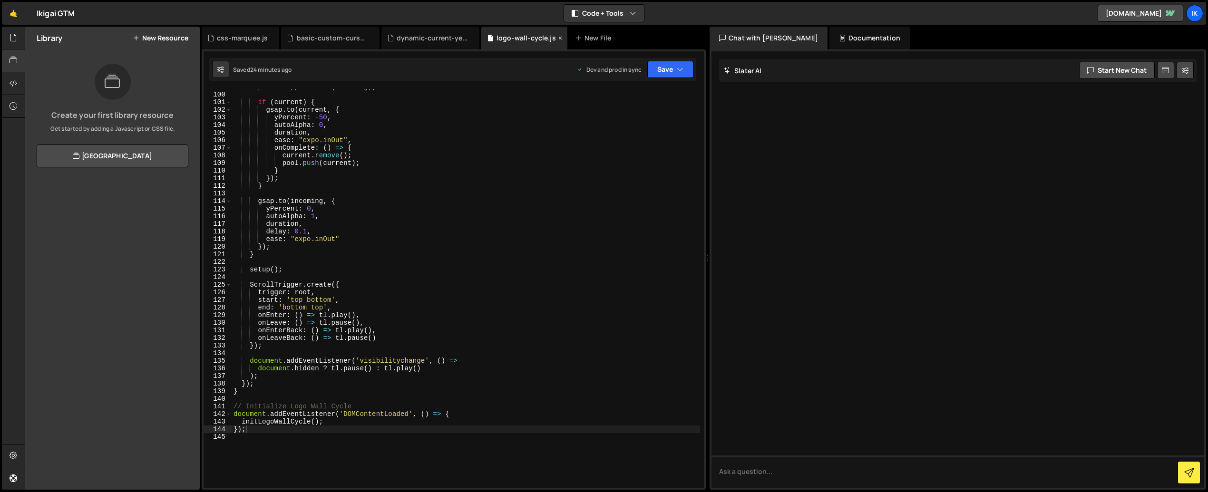
scroll to position [752, 0]
click at [293, 42] on div "basic-custom-cursor.js" at bounding box center [327, 38] width 81 height 10
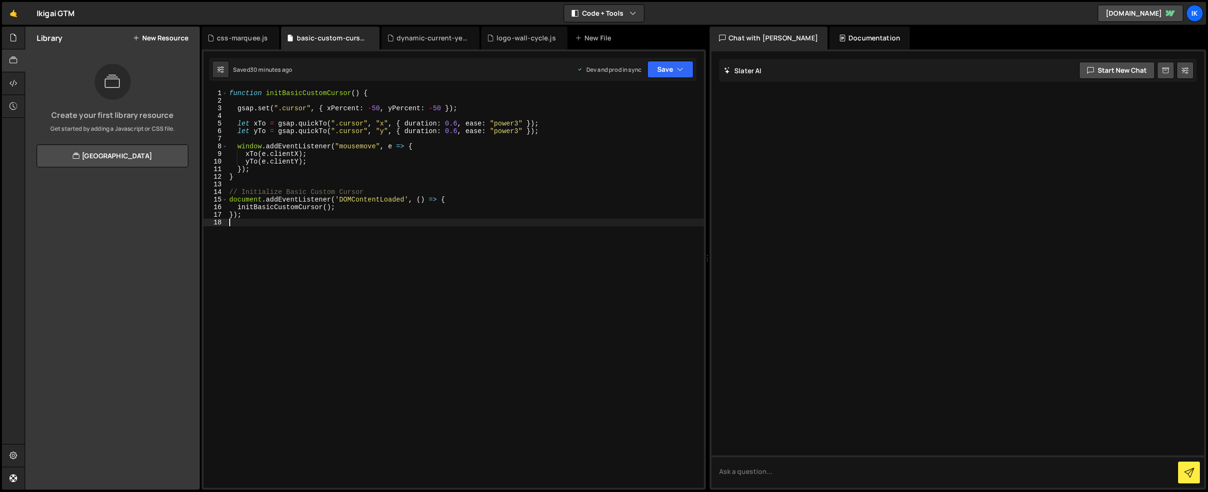
click at [523, 240] on div "function initBasicCustomCursor ( ) { gsap . set ( ".cursor" , { xPercent : - 50…" at bounding box center [465, 296] width 476 height 414
type textarea "});"
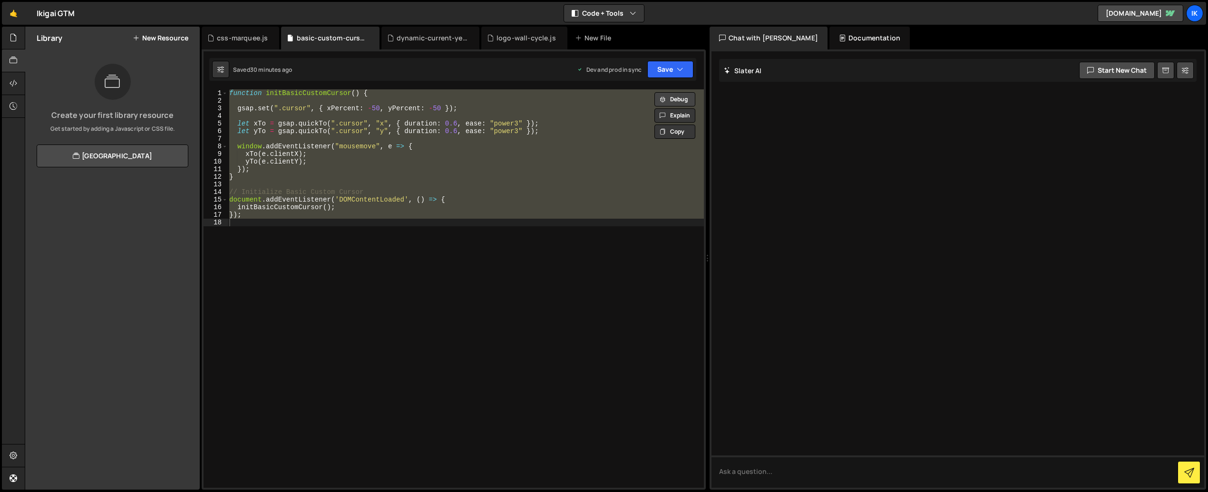
click at [671, 99] on button "Debug" at bounding box center [674, 99] width 41 height 14
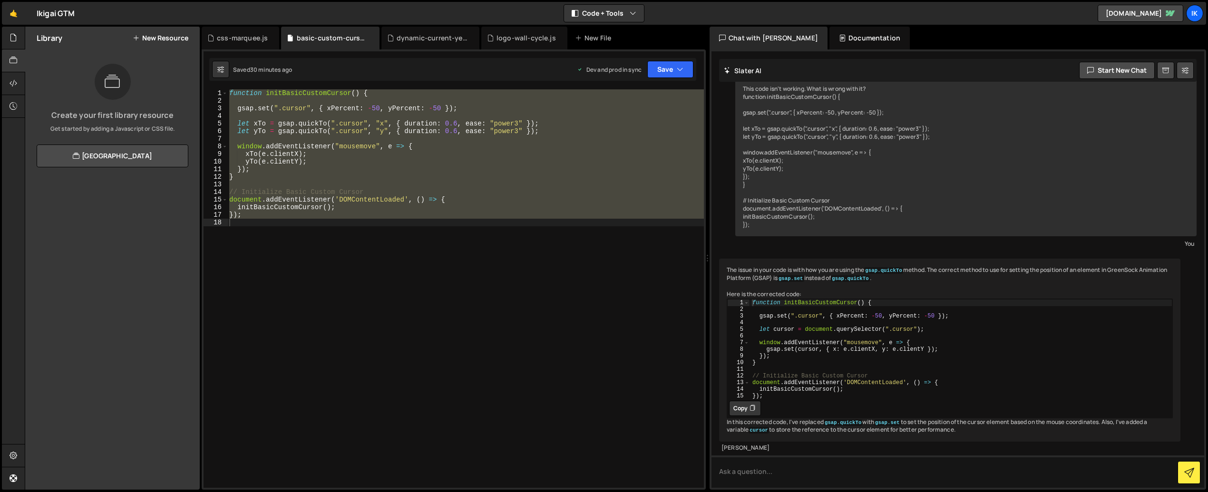
scroll to position [43, 0]
click at [742, 401] on button "Copy" at bounding box center [745, 408] width 32 height 15
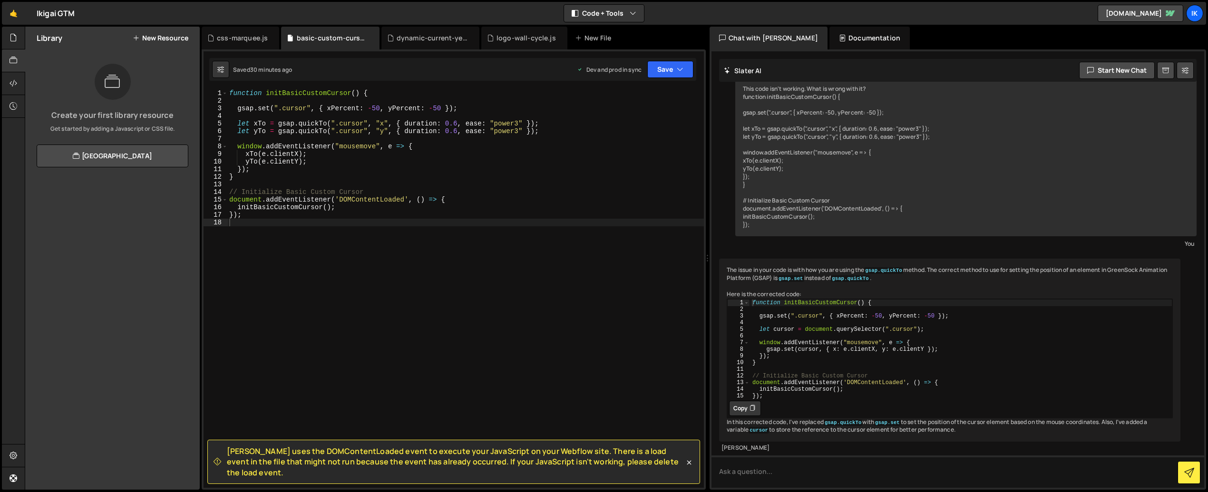
click at [454, 279] on div "function initBasicCustomCursor ( ) { gsap . set ( ".cursor" , { xPercent : - 50…" at bounding box center [465, 296] width 476 height 414
click at [336, 197] on div "function initBasicCustomCursor ( ) { gsap . set ( ".cursor" , { xPercent : - 50…" at bounding box center [465, 296] width 476 height 414
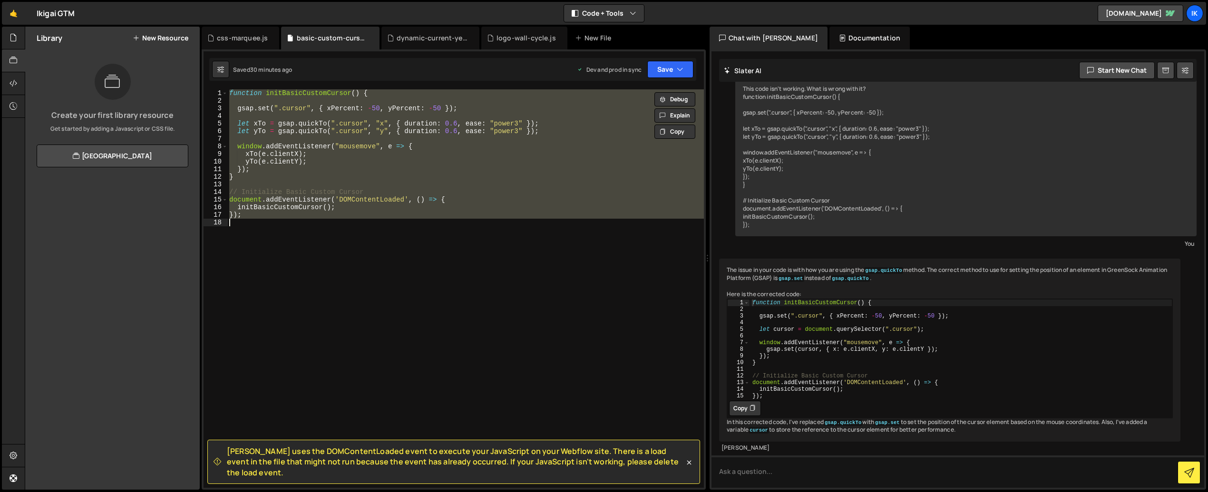
paste textarea
type textarea "});"
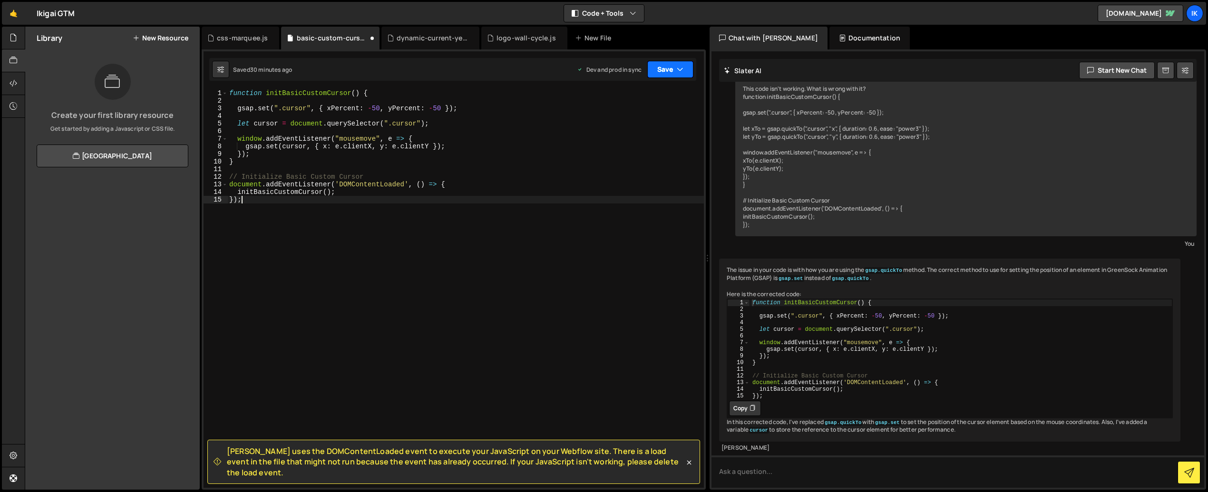
click at [665, 76] on button "Save" at bounding box center [670, 69] width 46 height 17
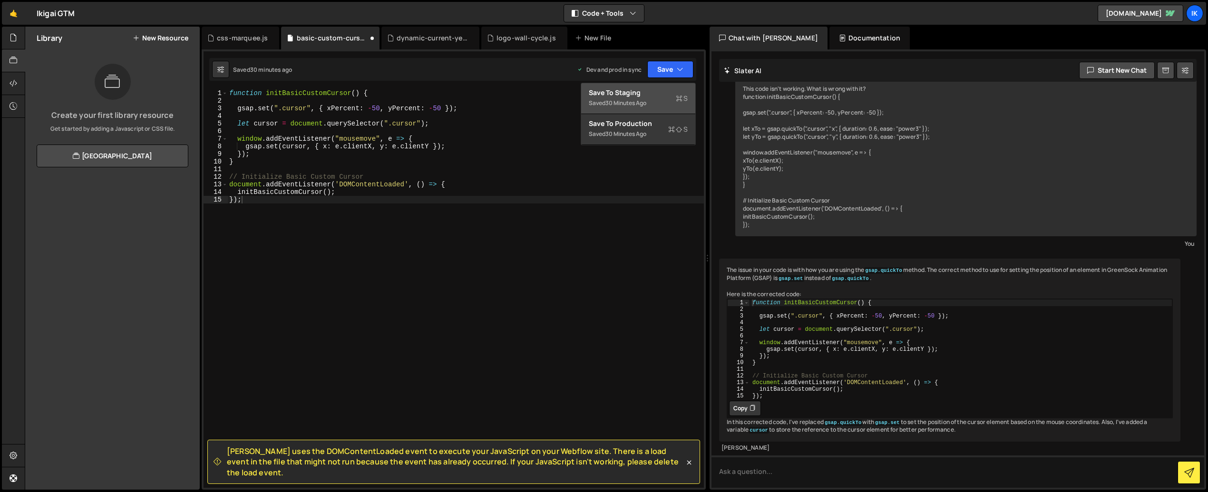
click at [652, 103] on div "Saved 30 minutes ago" at bounding box center [638, 102] width 99 height 11
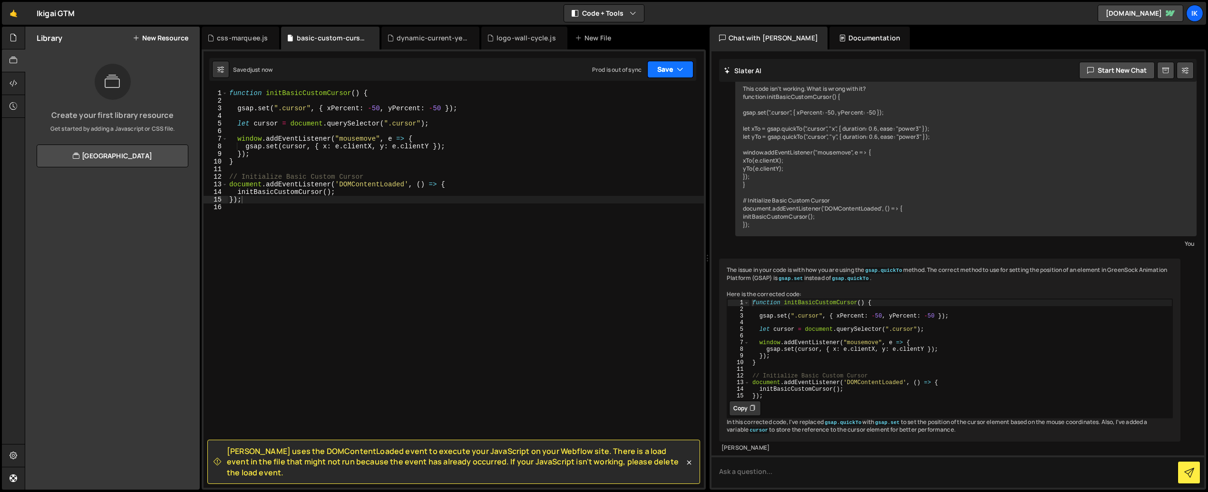
click at [657, 73] on button "Save" at bounding box center [670, 69] width 46 height 17
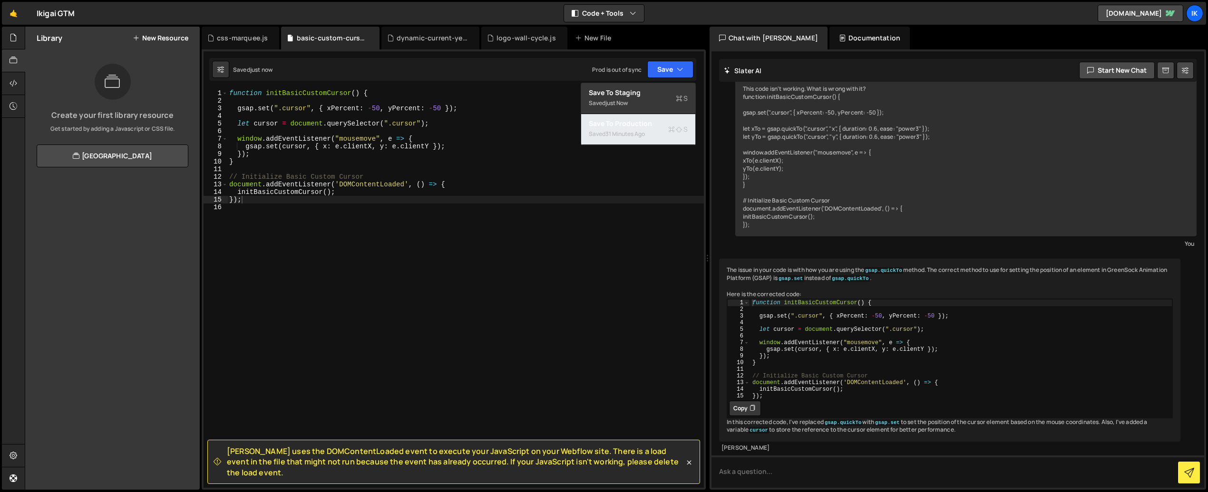
click at [645, 130] on div "31 minutes ago" at bounding box center [624, 134] width 39 height 8
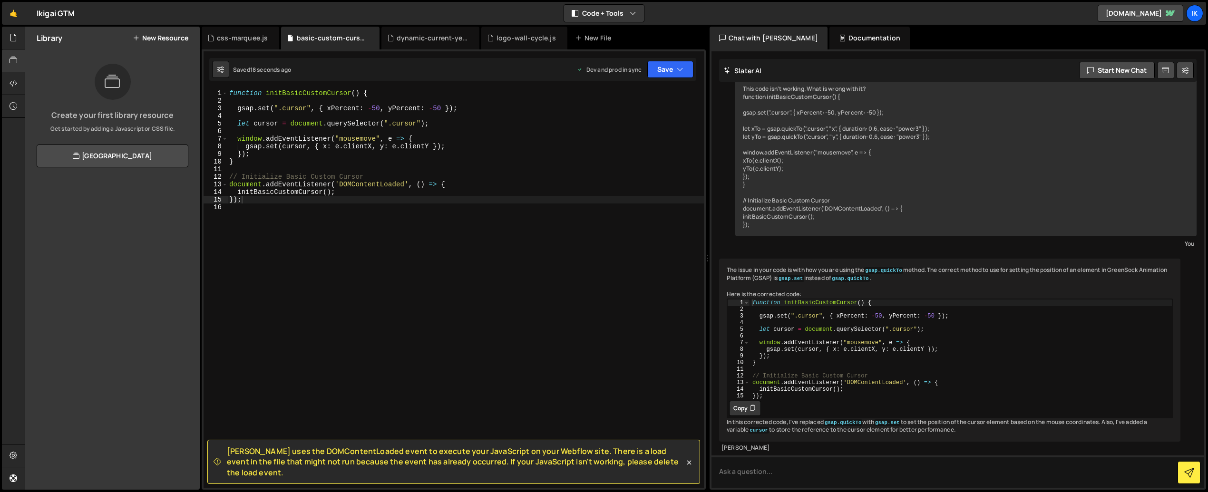
click at [510, 291] on div "function initBasicCustomCursor ( ) { gsap . set ( ".cursor" , { xPercent : - 50…" at bounding box center [465, 296] width 476 height 414
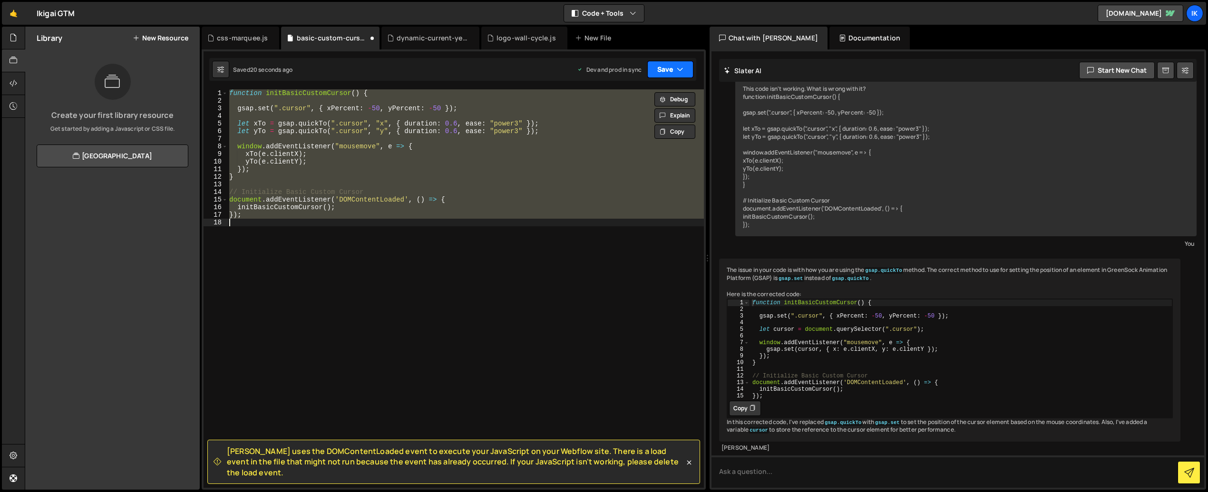
click at [663, 69] on button "Save" at bounding box center [670, 69] width 46 height 17
click at [643, 97] on div "Saved 21 seconds ago" at bounding box center [638, 102] width 99 height 11
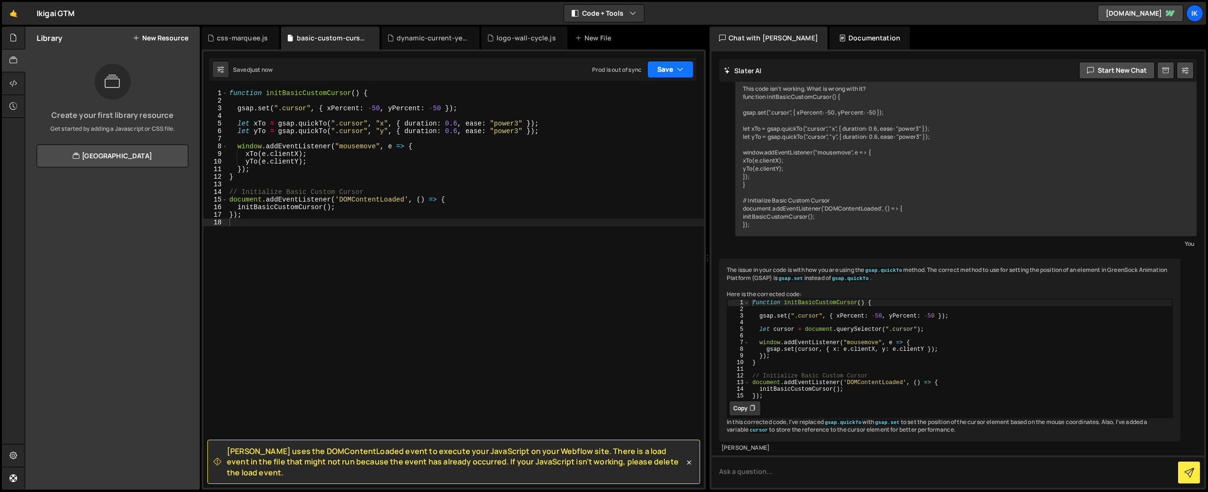
click at [668, 73] on button "Save" at bounding box center [670, 69] width 46 height 17
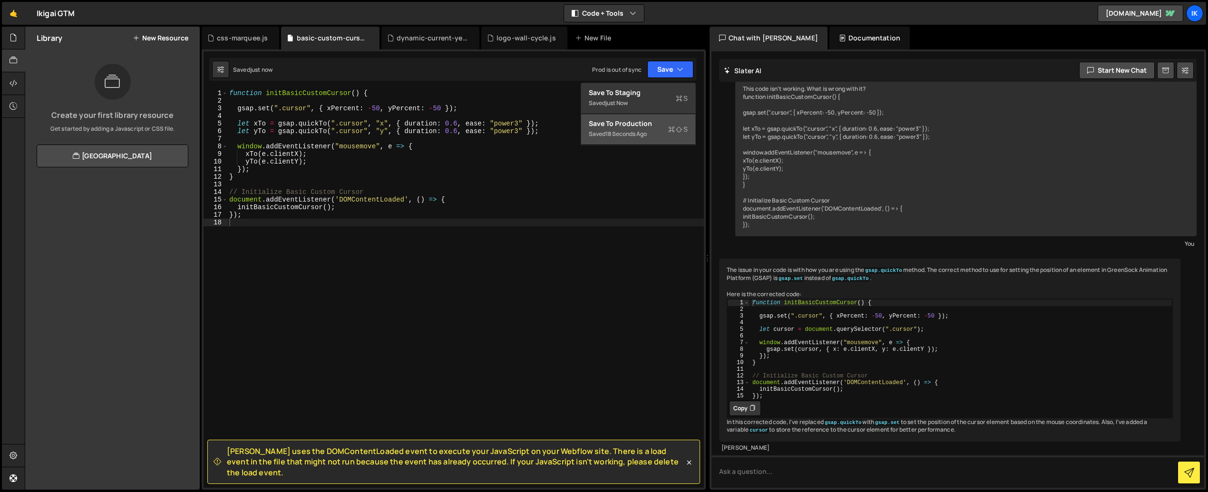
click at [652, 129] on div "Saved 18 seconds ago" at bounding box center [638, 133] width 99 height 11
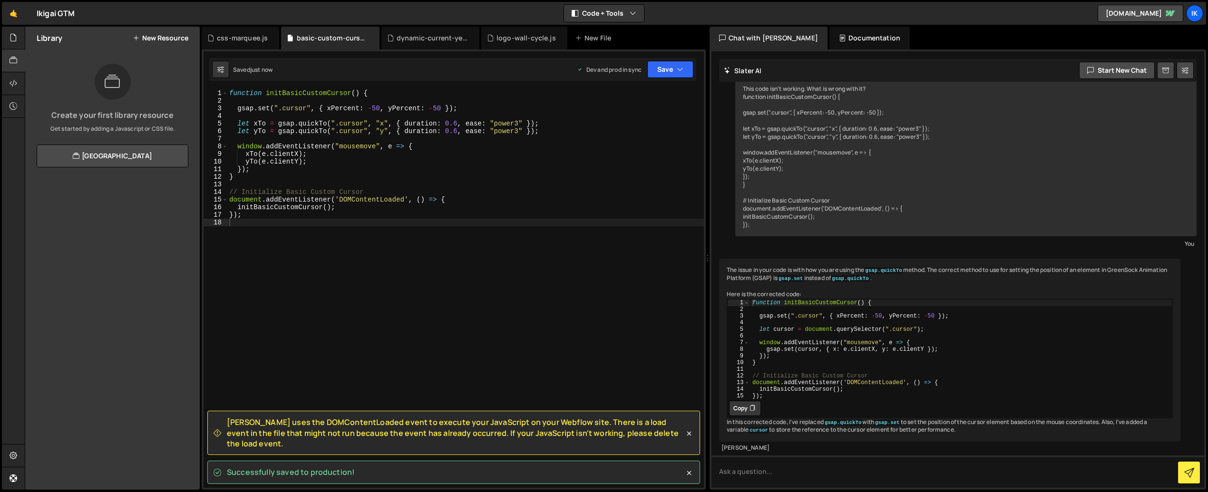
click at [603, 146] on div "function initBasicCustomCursor ( ) { gsap . set ( ".cursor" , { xPercent : - 50…" at bounding box center [465, 296] width 476 height 414
type textarea "});"
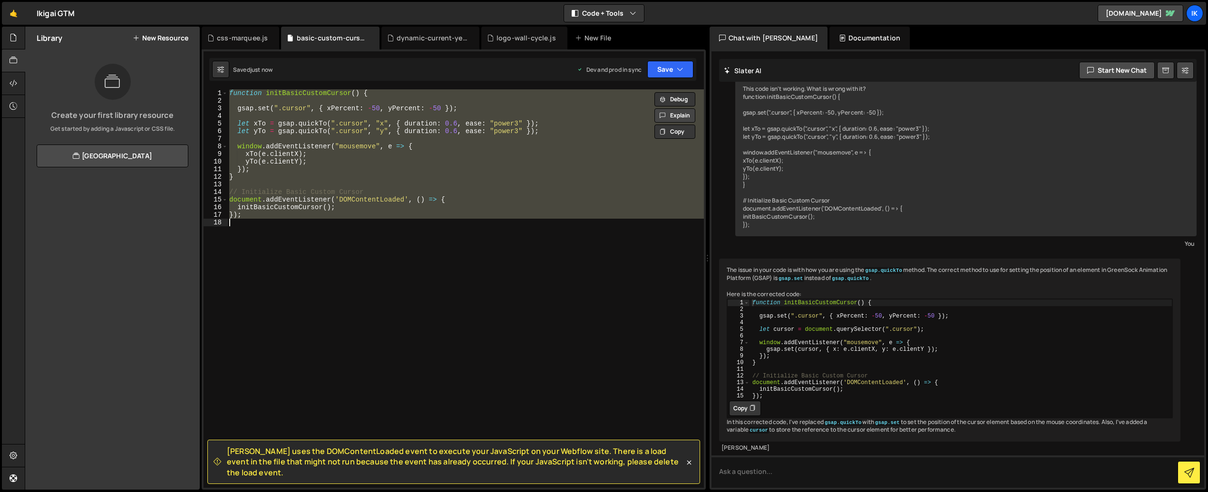
click at [687, 117] on button "Explain" at bounding box center [674, 115] width 41 height 14
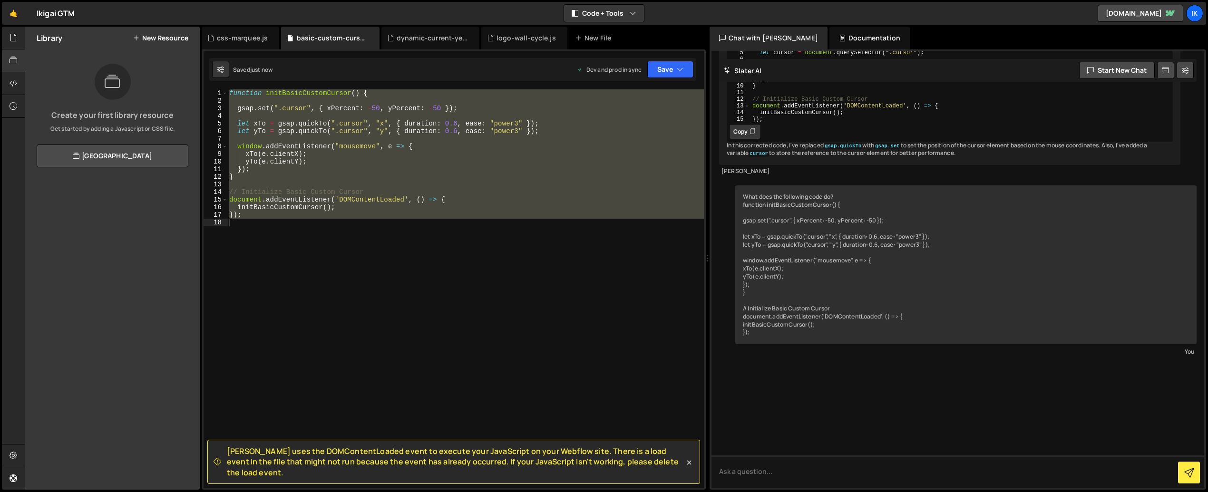
scroll to position [396, 0]
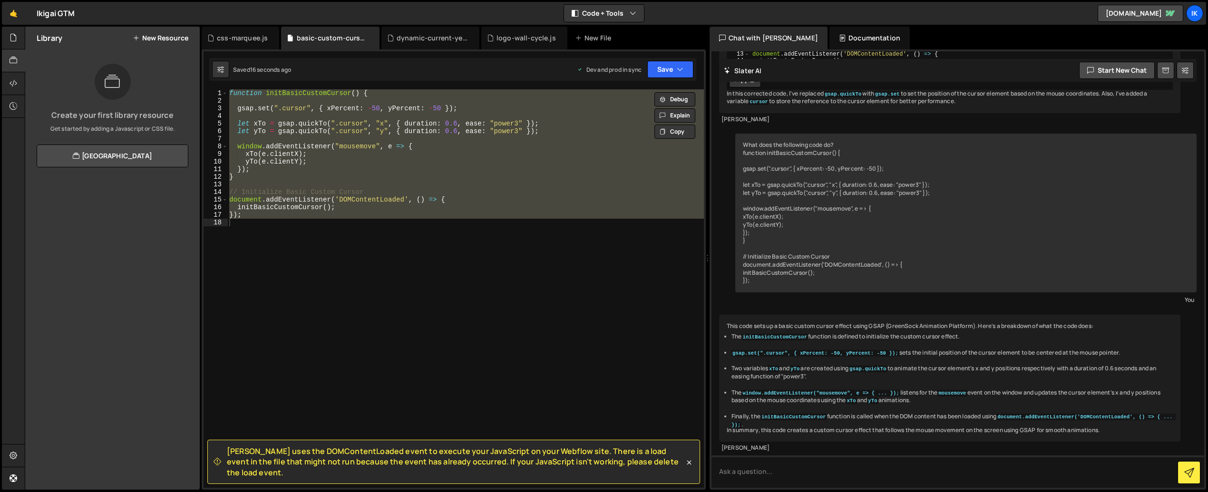
click at [982, 422] on div "This code sets up a basic custom cursor effect using GSAP (GreenSock Animation …" at bounding box center [949, 378] width 461 height 127
click at [899, 471] on textarea at bounding box center [957, 471] width 493 height 32
type textarea "1"
click at [675, 99] on button "Debug" at bounding box center [674, 99] width 41 height 14
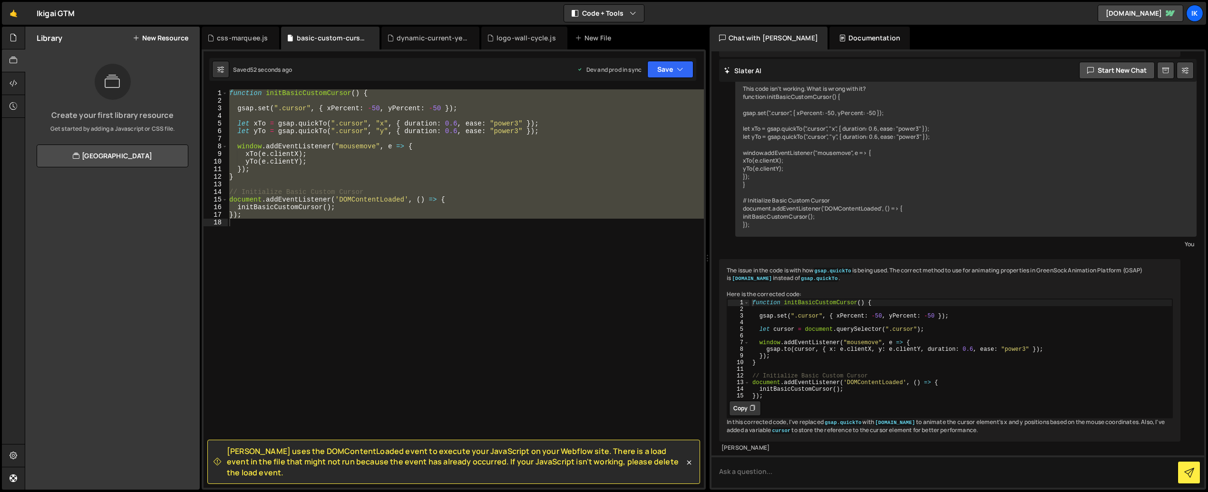
scroll to position [804, 0]
click at [811, 476] on textarea at bounding box center [957, 471] width 493 height 32
type textarea "This code still isn't working"
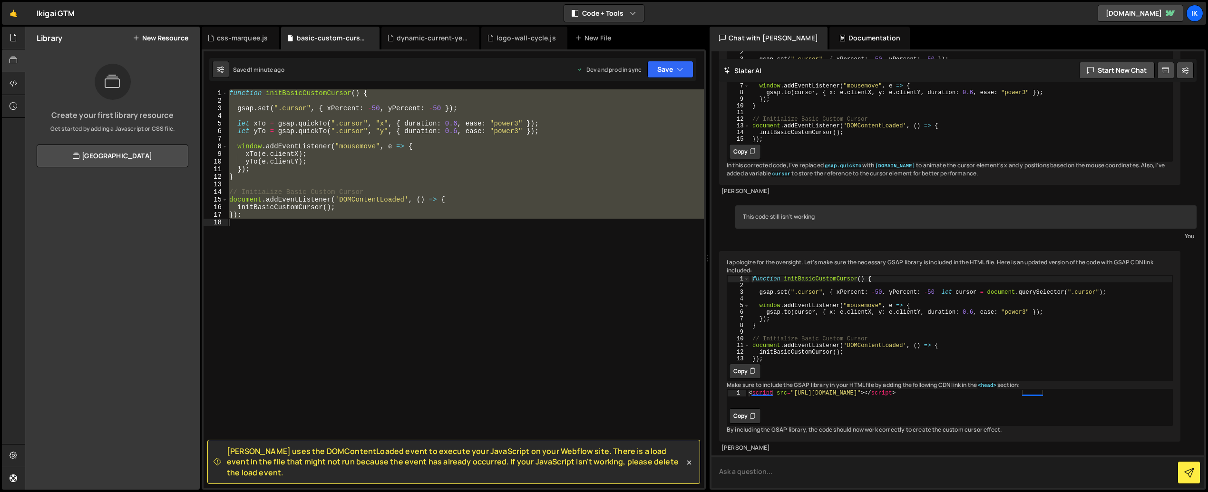
scroll to position [1109, 0]
click at [746, 408] on button "Copy" at bounding box center [745, 415] width 32 height 15
click at [805, 483] on textarea at bounding box center [957, 471] width 493 height 32
click at [946, 473] on textarea "I currently have" at bounding box center [957, 471] width 493 height 32
paste textarea "<script src="[URL][DOMAIN_NAME]"></script> <script src="[URL][DOMAIN_NAME]"></s…"
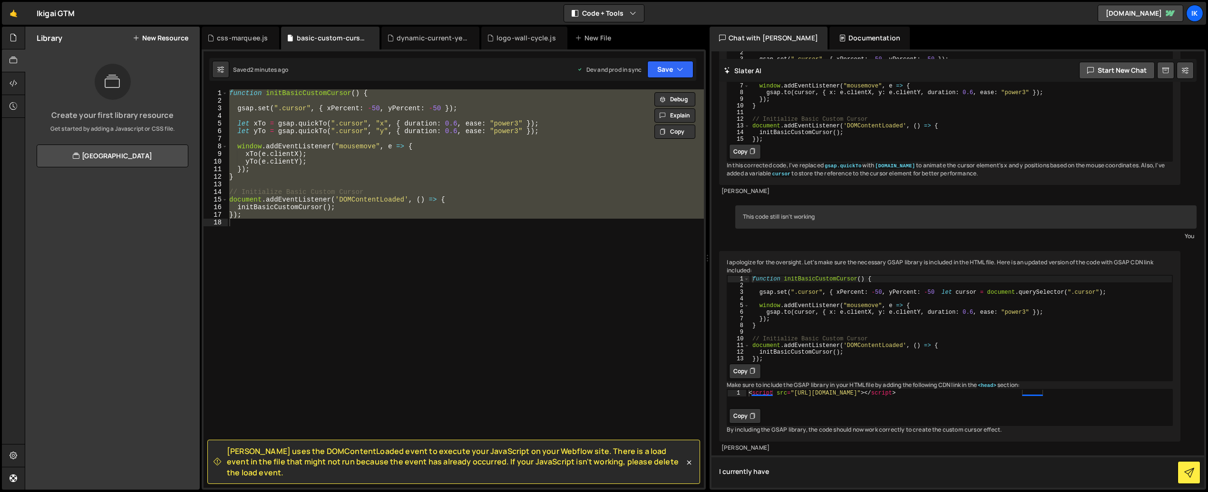
type textarea "I currently have <script src="[URL][DOMAIN_NAME]"></script> <script src="[URL][…"
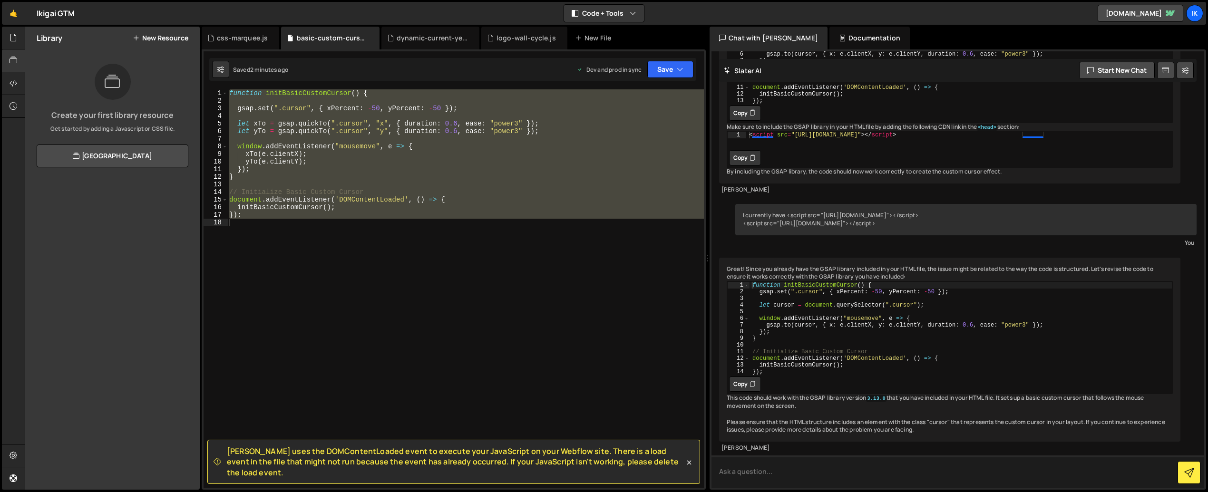
scroll to position [1391, 0]
drag, startPoint x: 165, startPoint y: 254, endPoint x: 159, endPoint y: 247, distance: 9.4
click at [164, 253] on div "Library New Resource Create your first library resource Get started by adding a…" at bounding box center [112, 258] width 174 height 463
click at [825, 467] on textarea at bounding box center [957, 471] width 493 height 32
paste textarea "{"type":"@webflow/XscpData","payload":{"nodes":[{"_id":"a277fb06-80a5-1c4d-a5ef…"
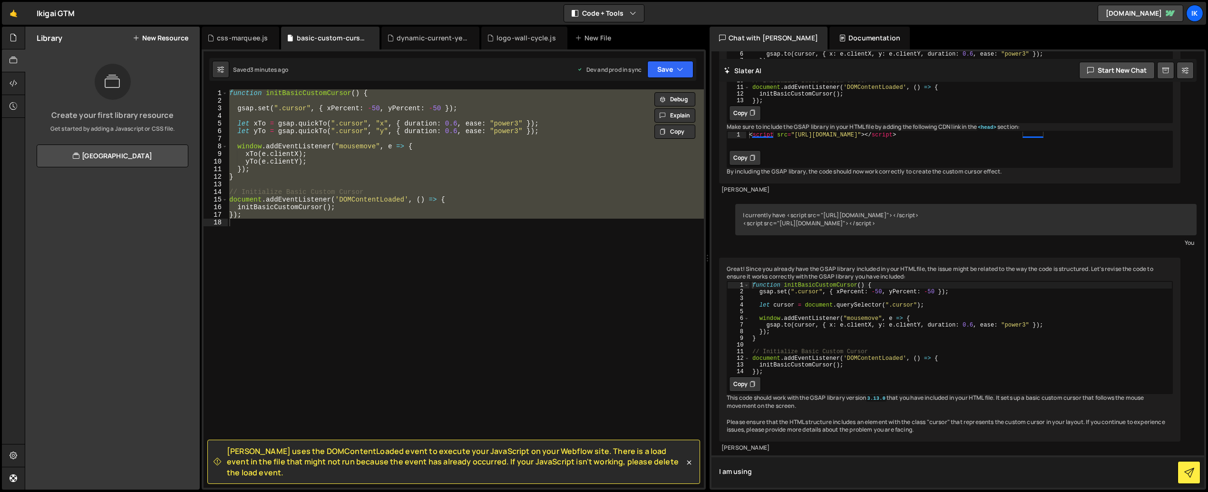
type textarea "I am using {"type":"@webflow/XscpData","payload":{"nodes":[{"_id":"a277fb06-80a…"
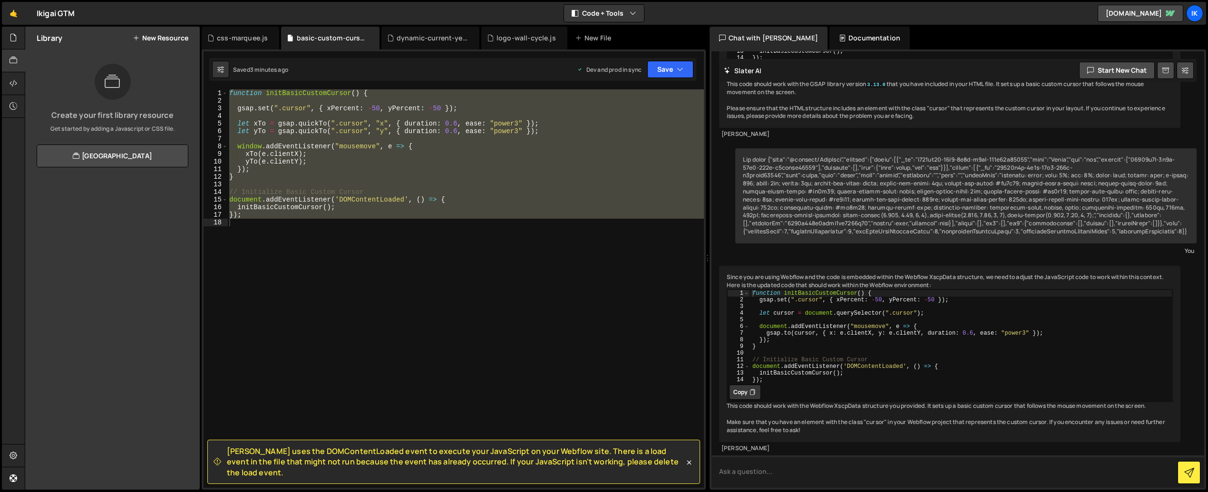
scroll to position [1730, 0]
drag, startPoint x: 130, startPoint y: 174, endPoint x: 119, endPoint y: 171, distance: 11.3
click at [130, 174] on div "Library New Resource Create your first library resource Get started by adding a…" at bounding box center [112, 258] width 174 height 463
